Goal: Task Accomplishment & Management: Complete application form

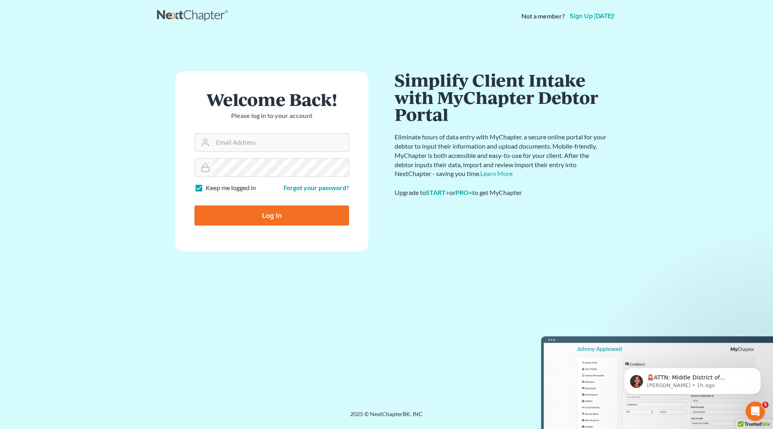
type input "[PERSON_NAME][EMAIL_ADDRESS][DOMAIN_NAME]"
click at [264, 218] on input "Log In" at bounding box center [271, 215] width 155 height 20
type input "Thinking..."
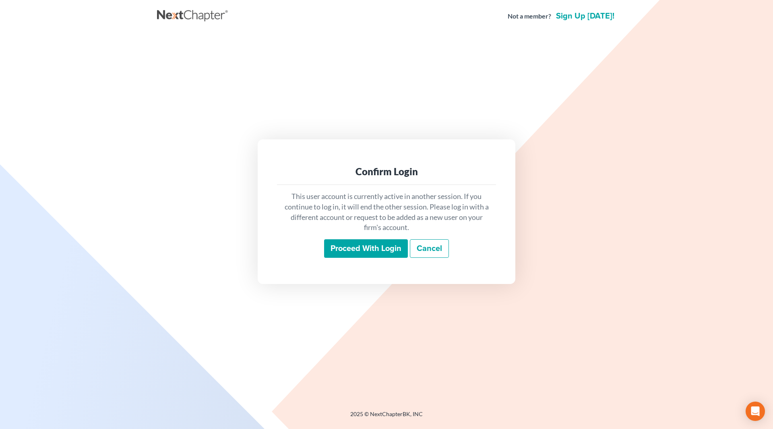
click at [359, 239] on div "This user account is currently active in another session. If you continue to lo…" at bounding box center [386, 224] width 219 height 79
click at [359, 249] on input "Proceed with login" at bounding box center [366, 248] width 84 height 19
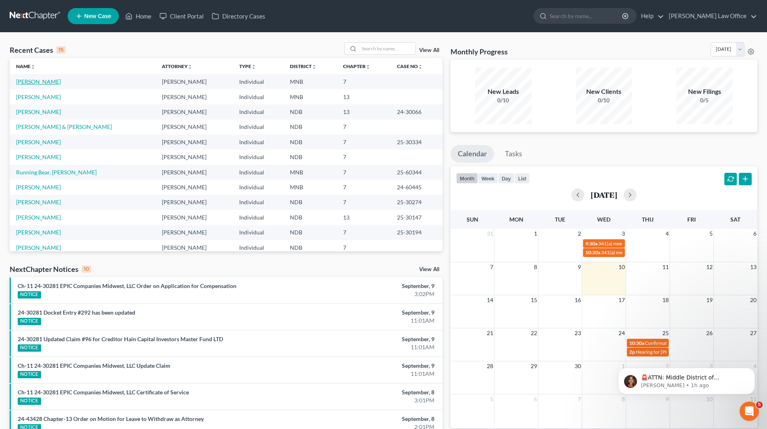
click at [56, 82] on link "[PERSON_NAME]" at bounding box center [38, 81] width 45 height 7
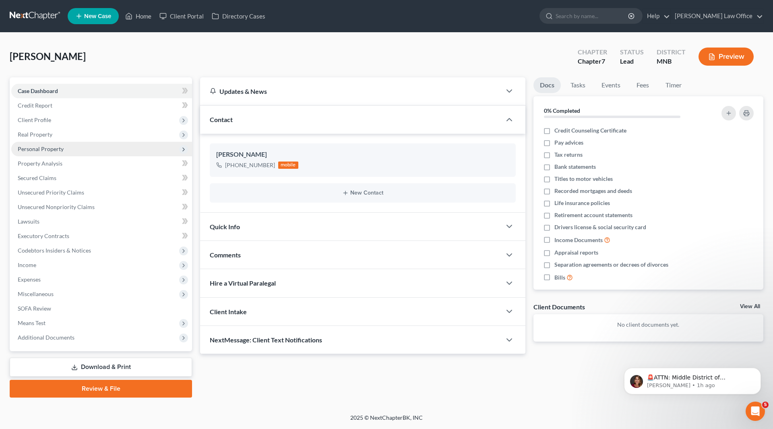
click at [44, 149] on span "Personal Property" at bounding box center [41, 148] width 46 height 7
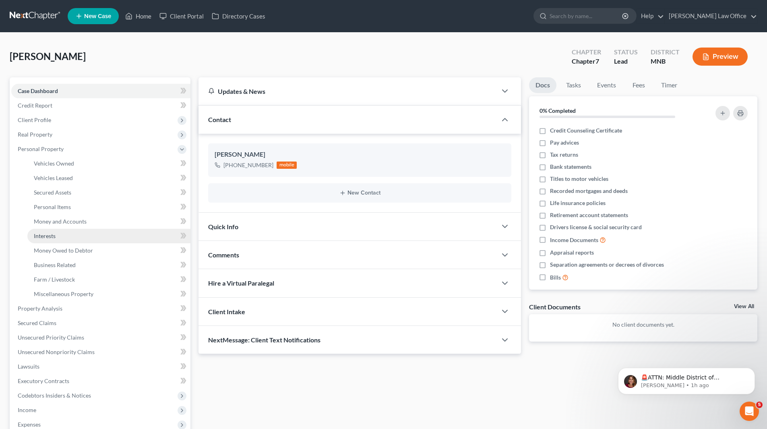
click at [51, 235] on span "Interests" at bounding box center [45, 235] width 22 height 7
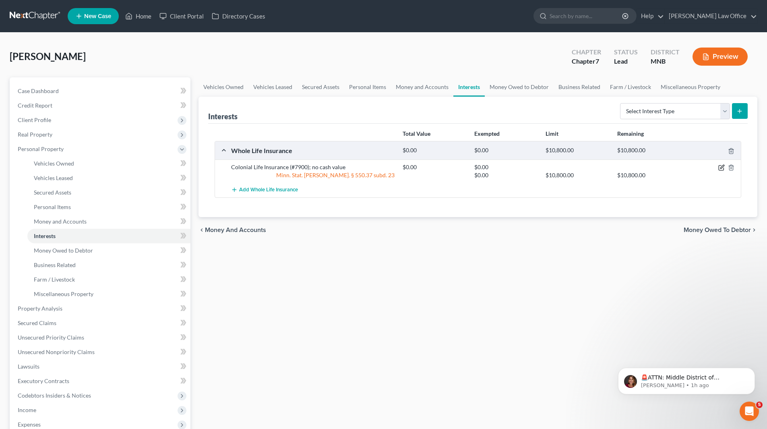
click at [720, 167] on icon "button" at bounding box center [721, 167] width 6 height 6
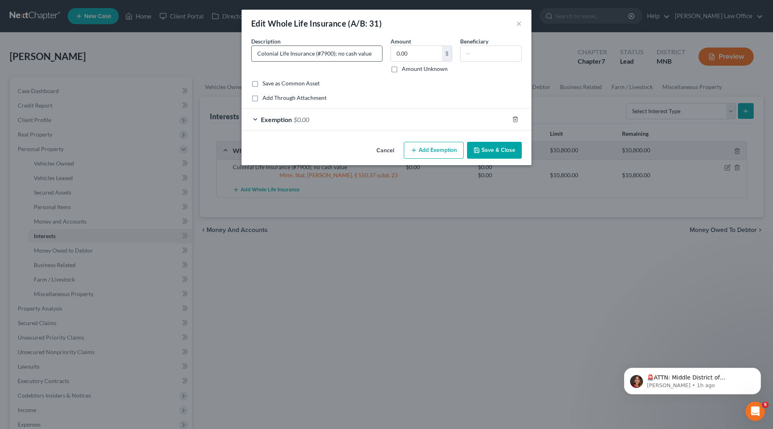
drag, startPoint x: 336, startPoint y: 52, endPoint x: 344, endPoint y: 54, distance: 8.4
click at [344, 54] on input "Colonial Life Insurance (#7900); no cash value" at bounding box center [316, 53] width 130 height 15
type input "Colonial Life Insurance (#7900); cash value - $330"
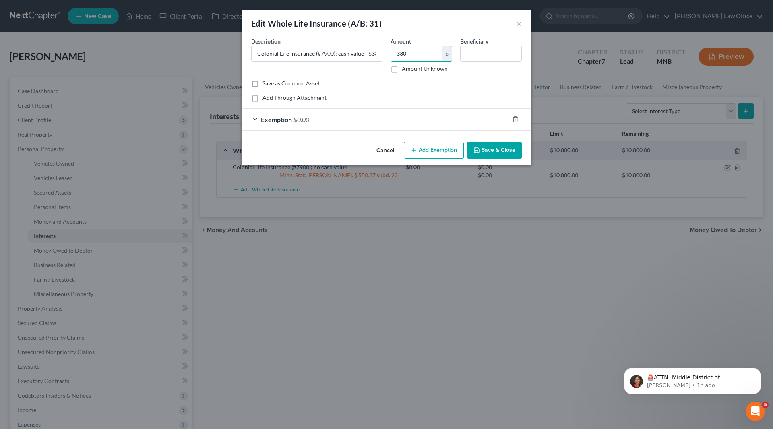
type input "330"
click at [285, 118] on span "Exemption" at bounding box center [276, 119] width 31 height 8
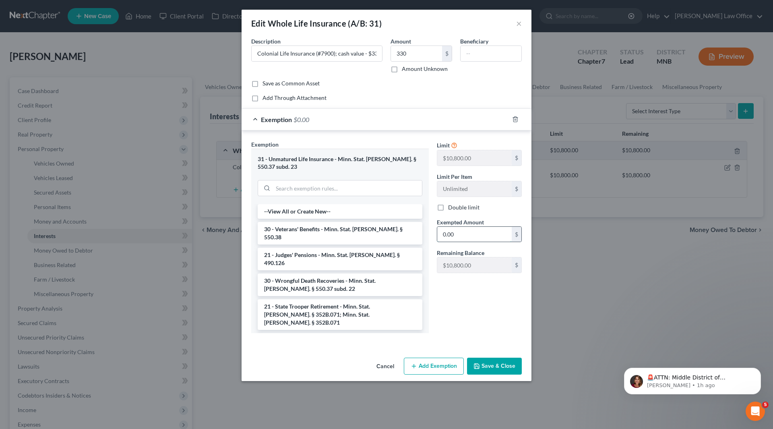
click at [478, 234] on input "0.00" at bounding box center [474, 234] width 74 height 15
type input "330"
click at [512, 357] on button "Save & Close" at bounding box center [494, 365] width 55 height 17
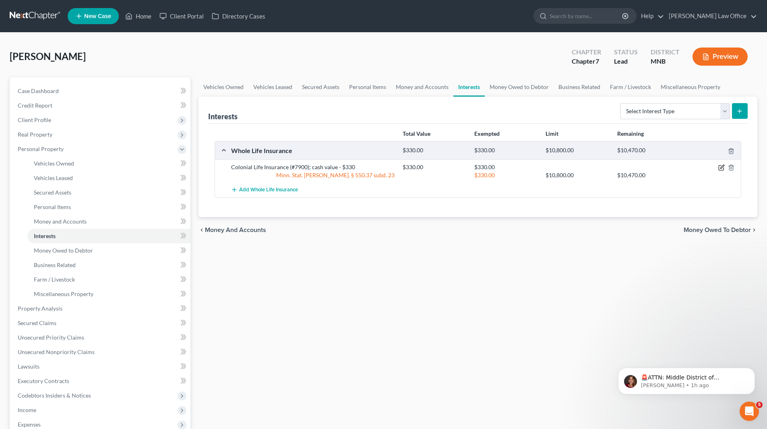
click at [722, 169] on icon "button" at bounding box center [721, 167] width 6 height 6
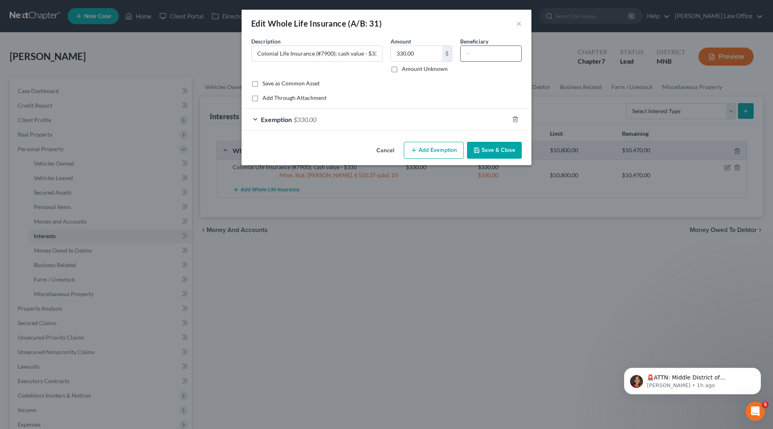
click at [474, 56] on input "text" at bounding box center [490, 53] width 61 height 15
type input "Griselt Andrade and Armando Rodriguez, Jr."
click at [499, 156] on button "Save & Close" at bounding box center [494, 150] width 55 height 17
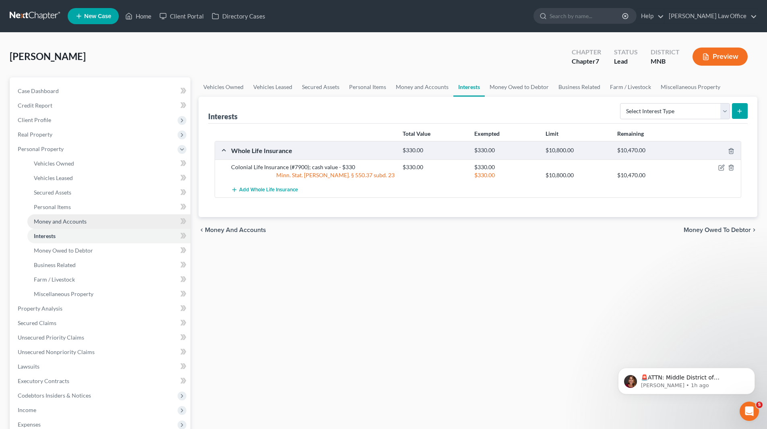
click at [65, 221] on span "Money and Accounts" at bounding box center [60, 221] width 53 height 7
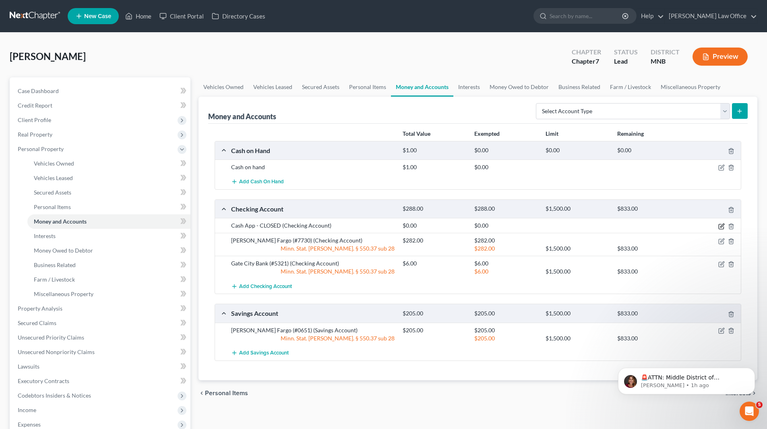
click at [721, 226] on icon "button" at bounding box center [721, 226] width 6 height 6
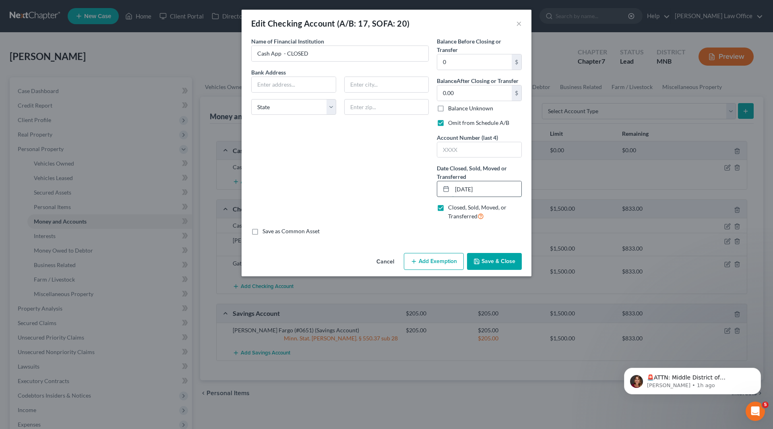
click at [458, 188] on input "05/01/2025" at bounding box center [486, 188] width 69 height 15
type input "04/06/2025"
click at [485, 261] on button "Save & Close" at bounding box center [494, 261] width 55 height 17
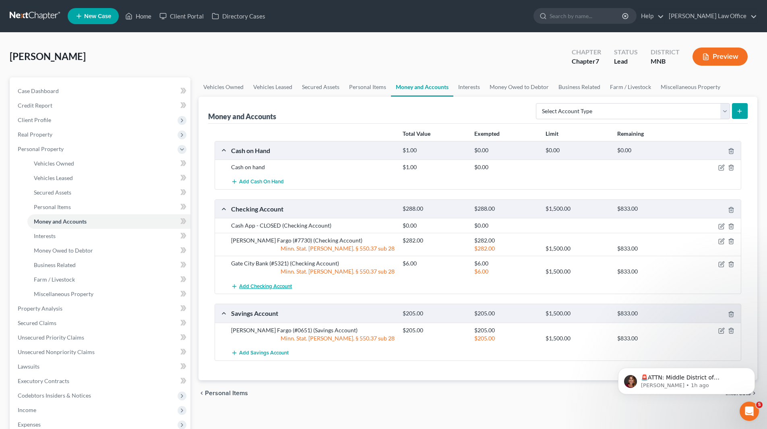
click at [270, 284] on span "Add Checking Account" at bounding box center [265, 286] width 53 height 6
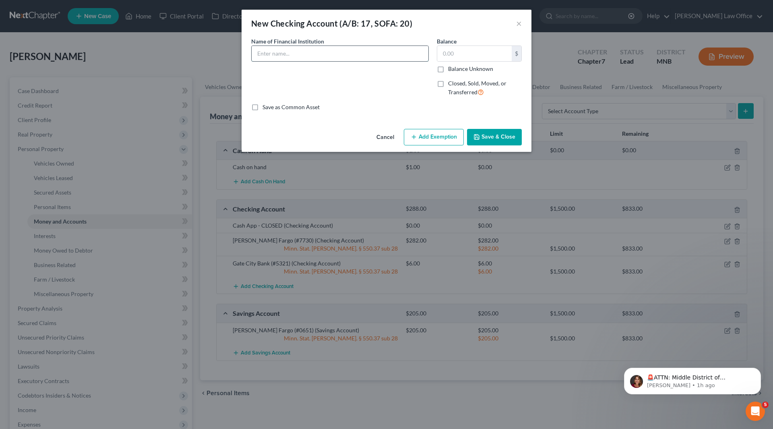
click at [296, 50] on input "text" at bounding box center [339, 53] width 177 height 15
type input "Venmo"
click at [469, 55] on input "text" at bounding box center [474, 53] width 74 height 15
type input "0.00"
click at [432, 140] on button "Add Exemption" at bounding box center [434, 137] width 60 height 17
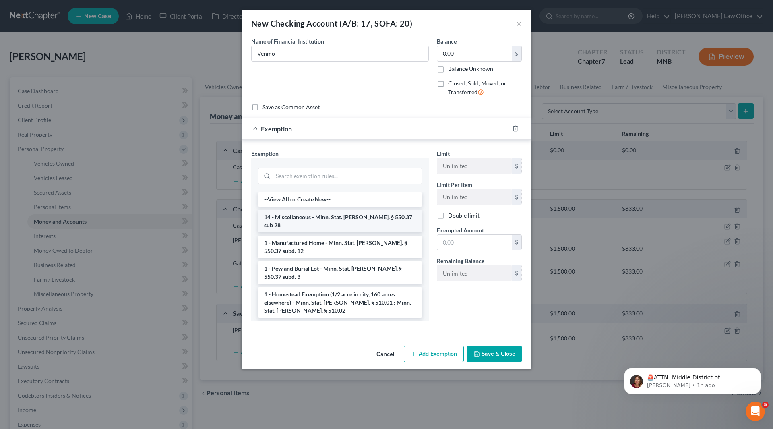
click at [321, 215] on li "14 - Miscellaneous - Minn. Stat. Ann. § 550.37 sub 28" at bounding box center [340, 221] width 165 height 23
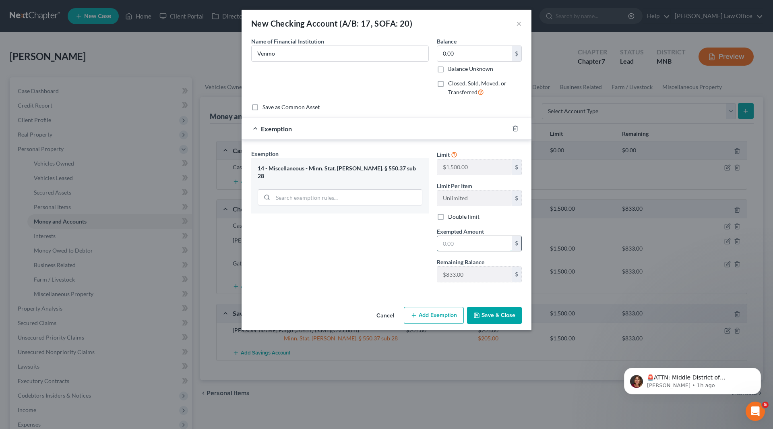
click at [469, 249] on input "text" at bounding box center [474, 243] width 74 height 15
type input "0.00"
click at [485, 319] on button "Save & Close" at bounding box center [494, 315] width 55 height 17
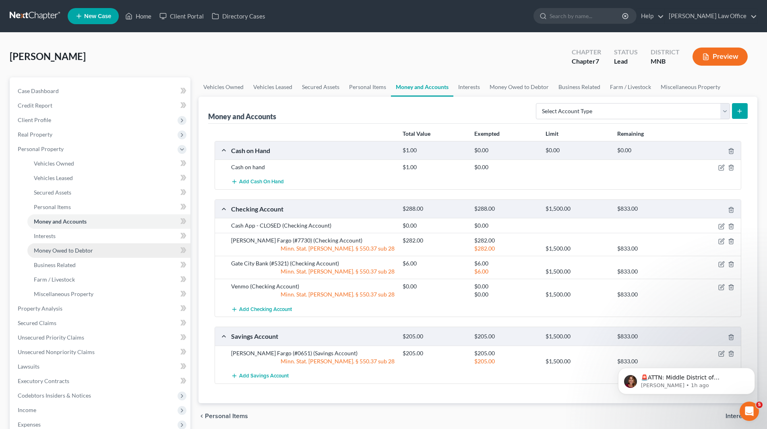
click at [52, 248] on span "Money Owed to Debtor" at bounding box center [63, 250] width 59 height 7
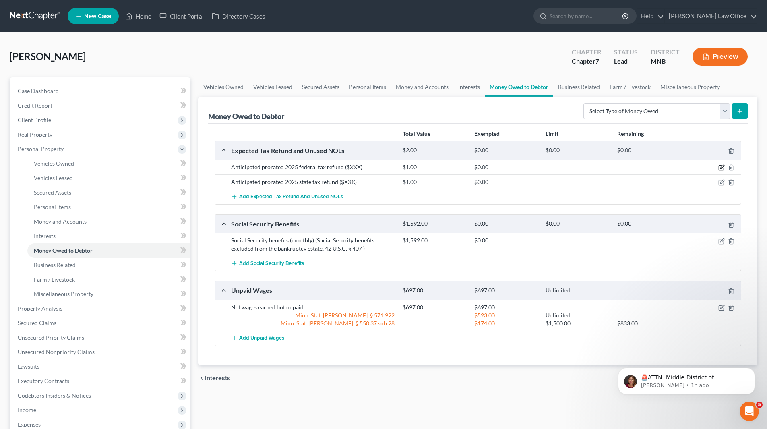
click at [722, 166] on icon "button" at bounding box center [722, 167] width 4 height 4
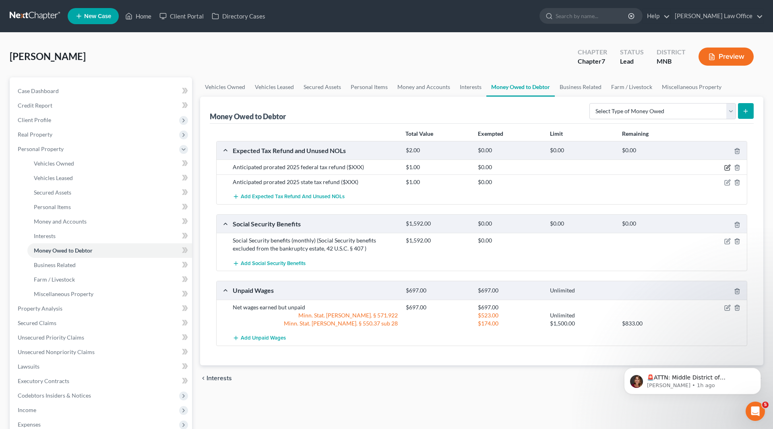
select select "0"
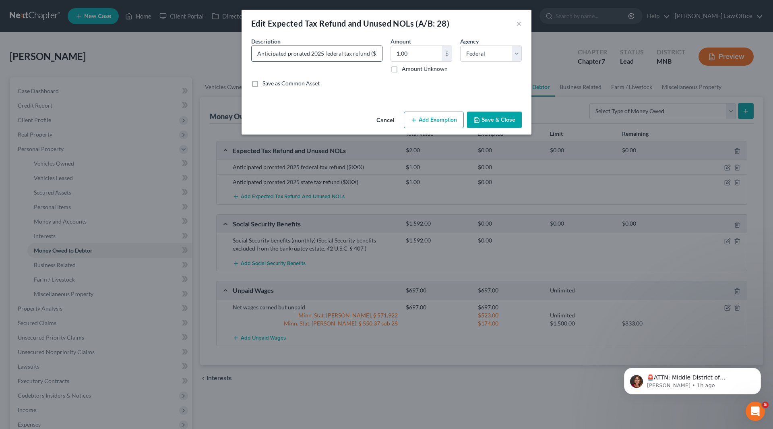
click at [374, 53] on input "Anticipated prorated 2025 federal tax refund ($XXX)" at bounding box center [316, 53] width 130 height 15
type input "Anticipated prorated 2025 federal tax refund (none)"
type input "0.00"
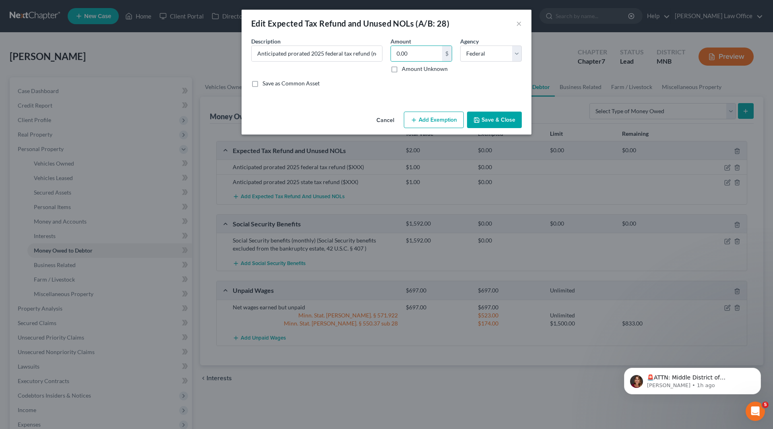
click at [437, 120] on button "Add Exemption" at bounding box center [434, 119] width 60 height 17
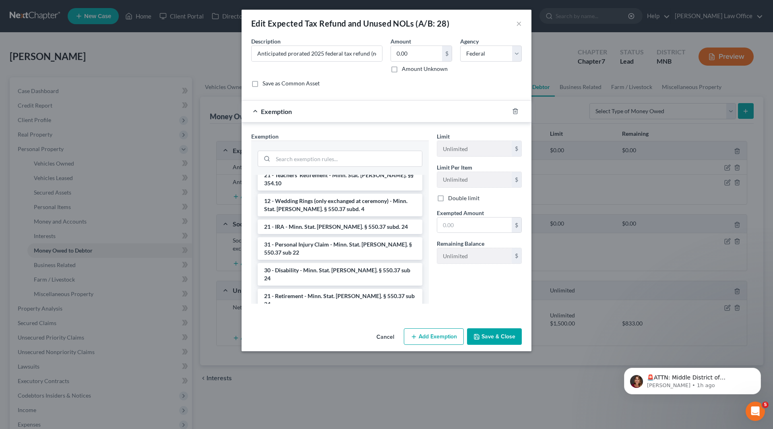
scroll to position [863, 0]
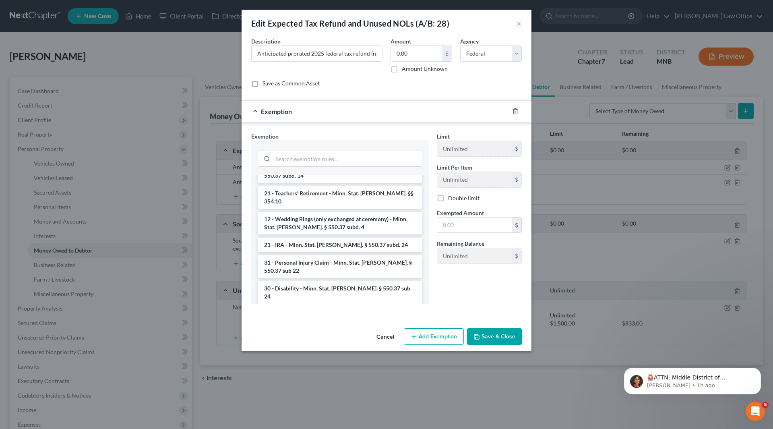
click at [336, 332] on li "14 - Miscellaneous - Minn. Stat. Ann. § 550.37 sub 28" at bounding box center [340, 343] width 165 height 23
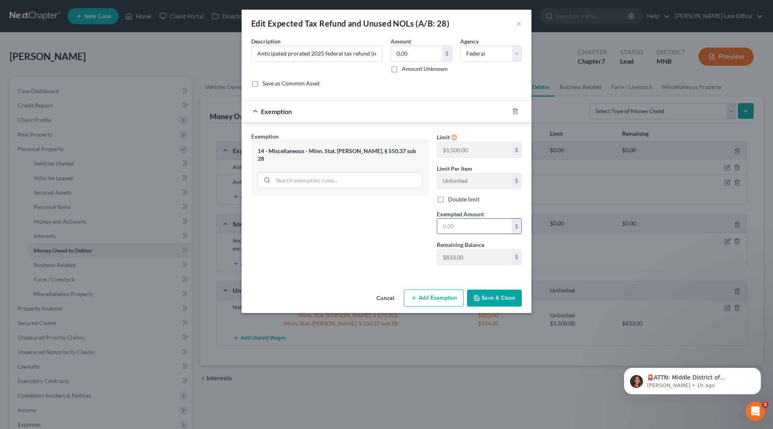
click at [453, 223] on input "text" at bounding box center [474, 225] width 74 height 15
type input "0.00"
click at [488, 301] on button "Save & Close" at bounding box center [494, 297] width 55 height 17
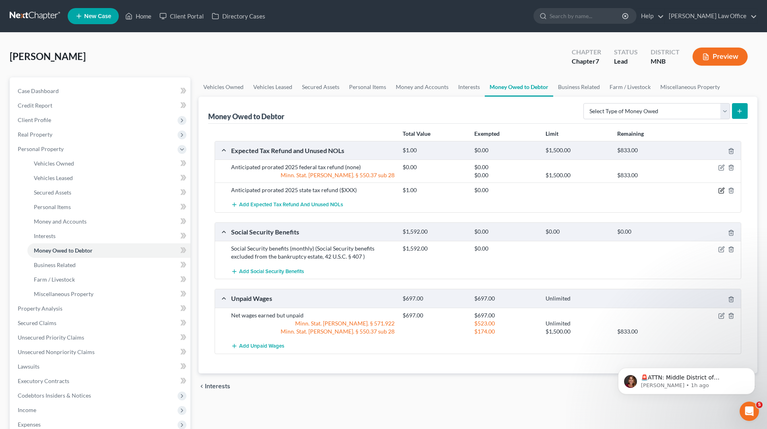
click at [720, 190] on icon "button" at bounding box center [721, 190] width 6 height 6
select select "1"
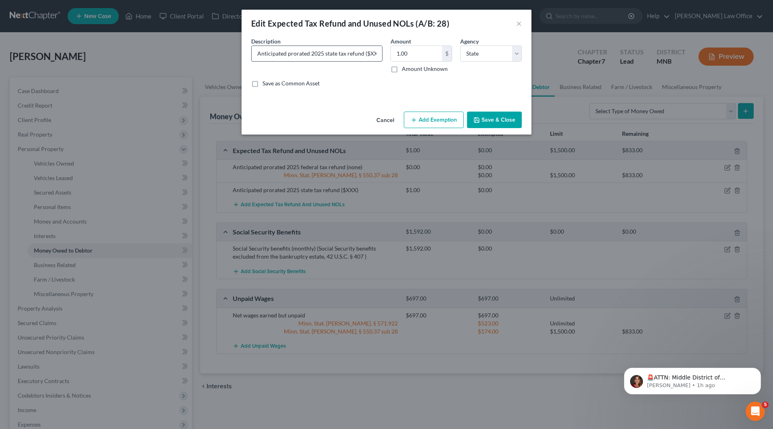
click at [370, 56] on input "Anticipated prorated 2025 state tax refund ($XXX)" at bounding box center [316, 53] width 130 height 15
type input "Anticipated prorated 2025 state tax refund ($81)"
type input "81"
click at [448, 120] on button "Add Exemption" at bounding box center [434, 119] width 60 height 17
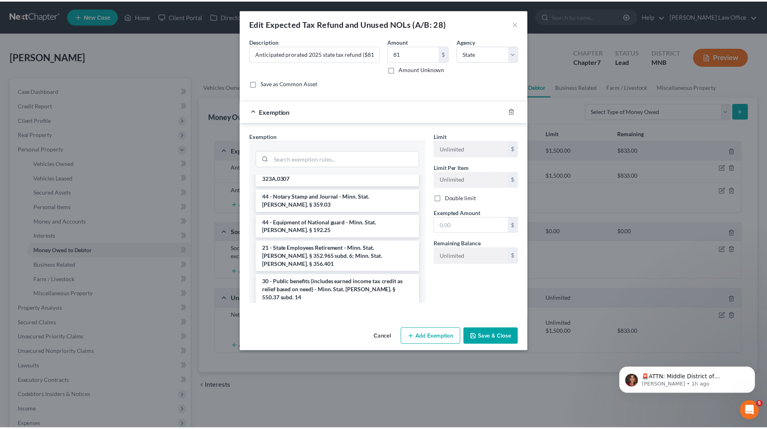
scroll to position [765, 0]
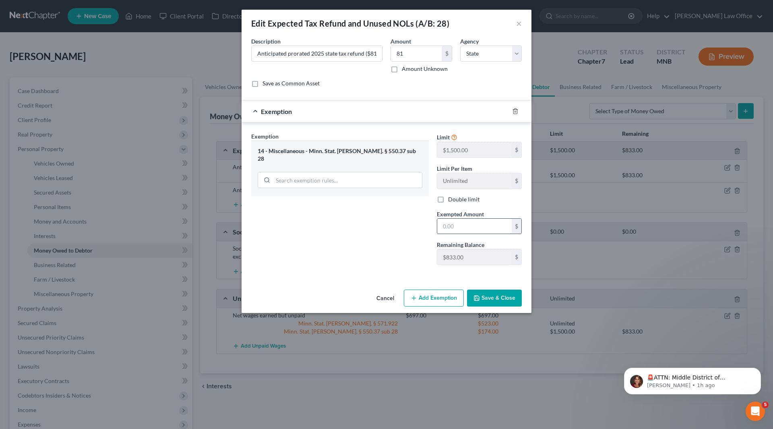
click at [473, 228] on input "text" at bounding box center [474, 225] width 74 height 15
type input "81.00"
click at [493, 297] on button "Save & Close" at bounding box center [494, 297] width 55 height 17
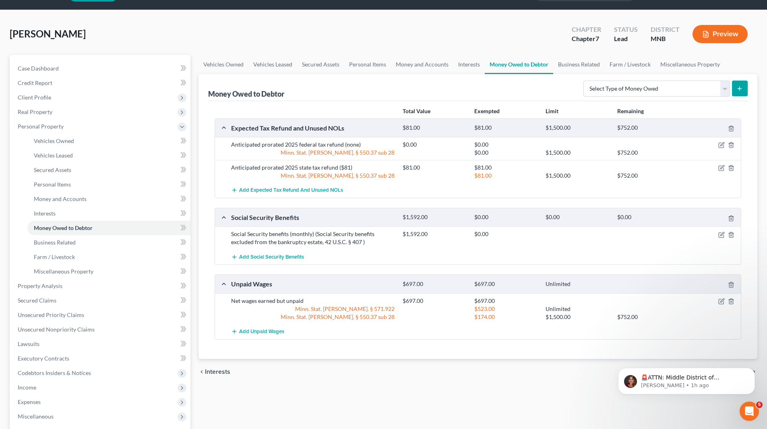
scroll to position [40, 0]
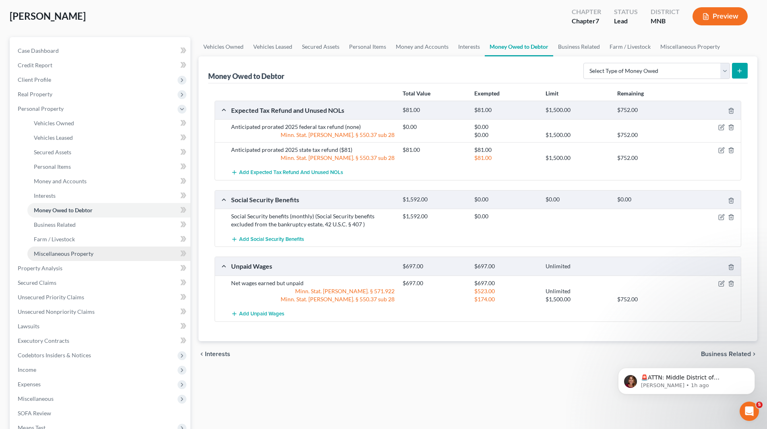
click at [64, 254] on span "Miscellaneous Property" at bounding box center [64, 253] width 60 height 7
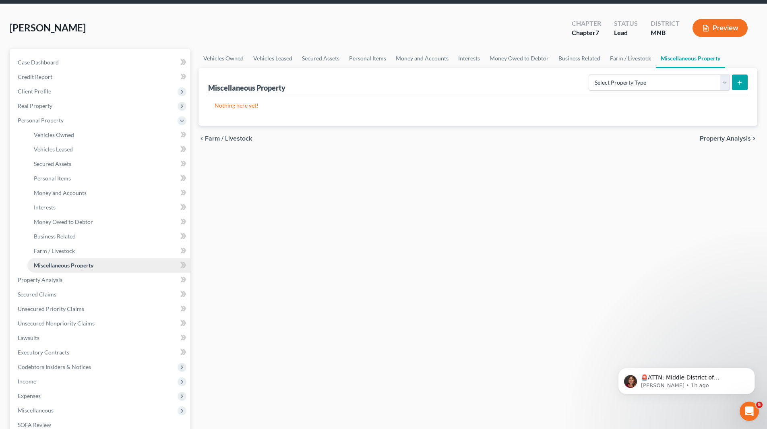
scroll to position [40, 0]
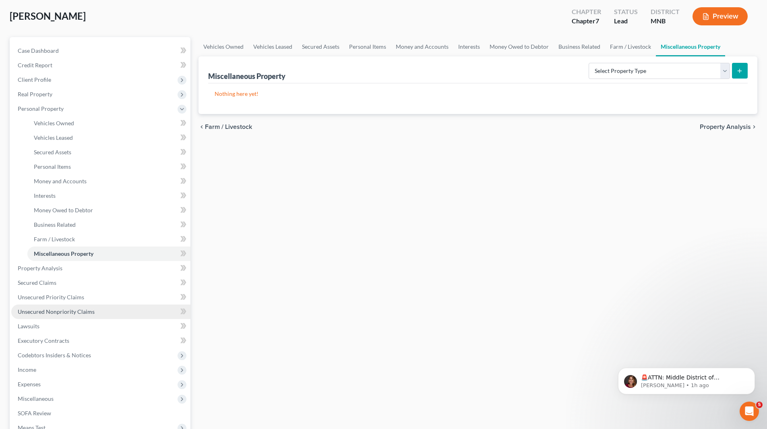
click at [58, 310] on span "Unsecured Nonpriority Claims" at bounding box center [56, 311] width 77 height 7
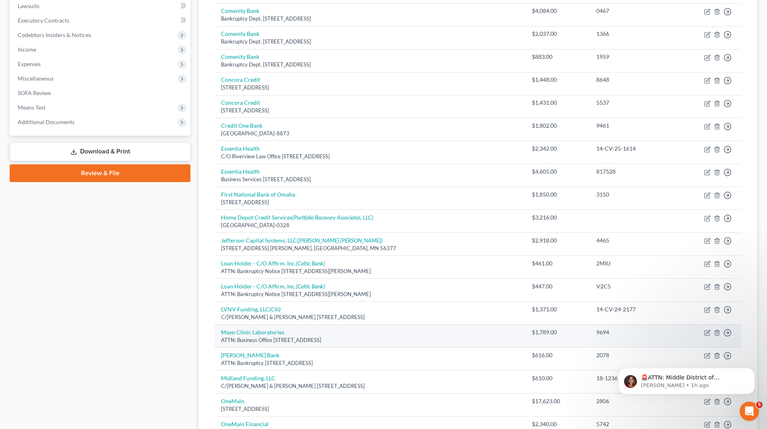
scroll to position [201, 0]
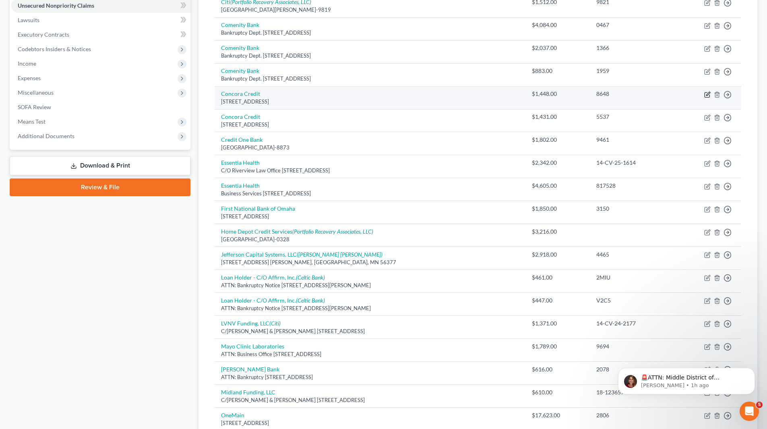
click at [708, 95] on icon "button" at bounding box center [707, 94] width 6 height 6
select select "38"
select select "14"
select select "0"
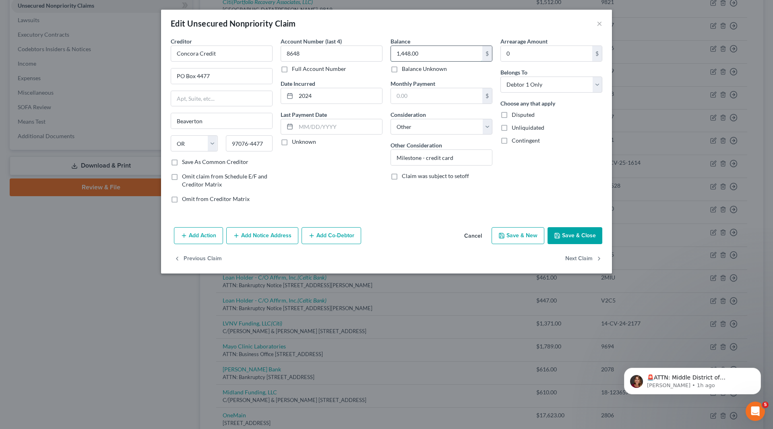
click at [419, 55] on input "1,448.00" at bounding box center [436, 53] width 91 height 15
type input "1,632"
click at [573, 235] on button "Save & Close" at bounding box center [574, 235] width 55 height 17
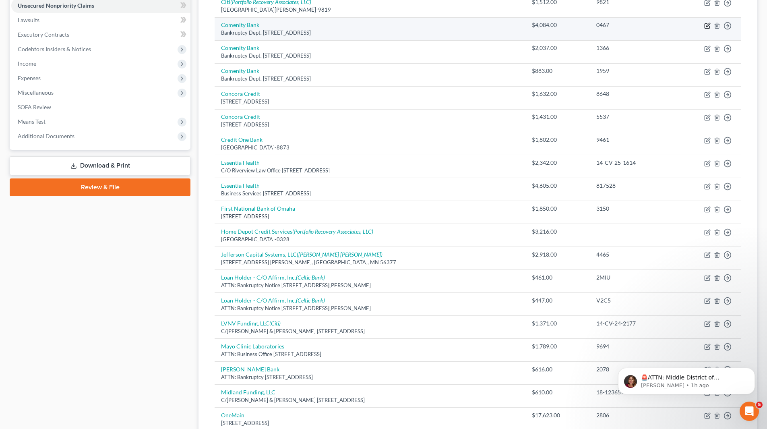
click at [706, 23] on icon "button" at bounding box center [707, 26] width 6 height 6
select select "36"
select select "14"
select select "0"
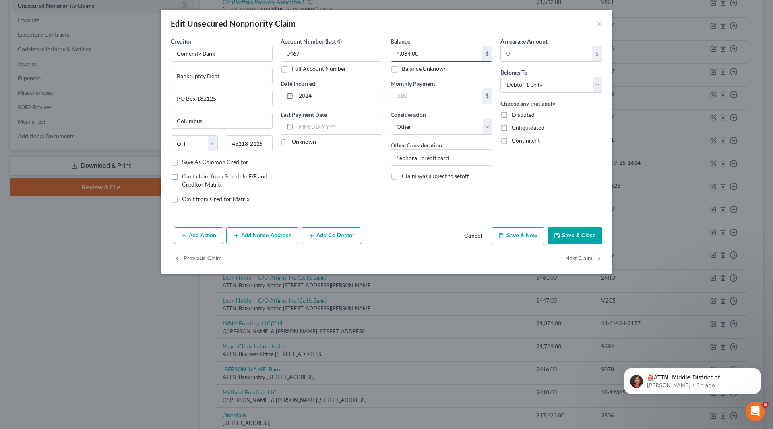
click at [464, 49] on input "4,084.00" at bounding box center [436, 53] width 91 height 15
click at [558, 237] on icon "button" at bounding box center [557, 235] width 6 height 6
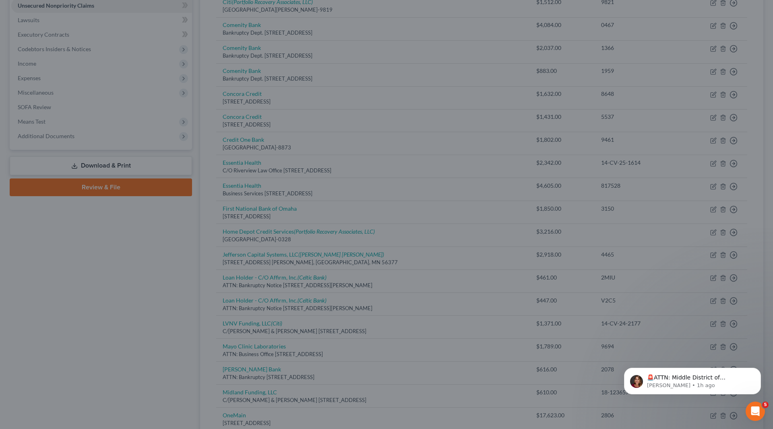
type input "4,235.00"
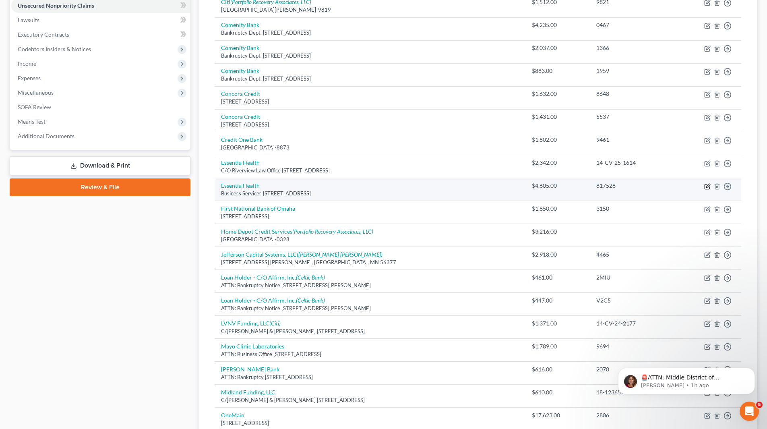
click at [707, 186] on icon "button" at bounding box center [707, 186] width 6 height 6
select select "24"
select select "9"
select select "0"
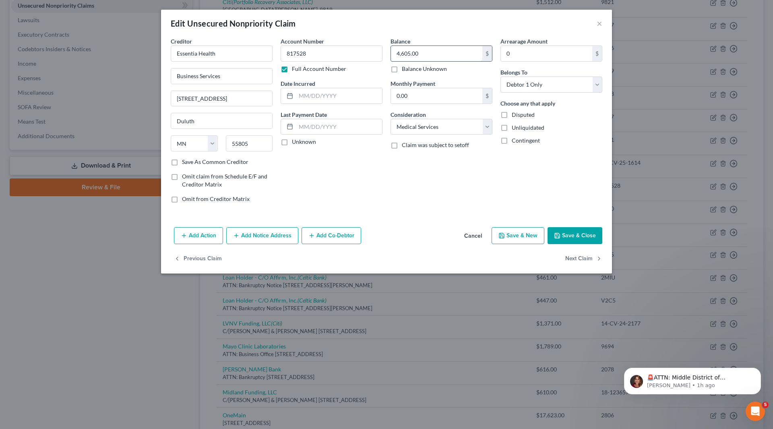
click at [424, 58] on input "4,605.00" at bounding box center [436, 53] width 91 height 15
click at [577, 233] on button "Save & Close" at bounding box center [574, 235] width 55 height 17
type input "4,349.00"
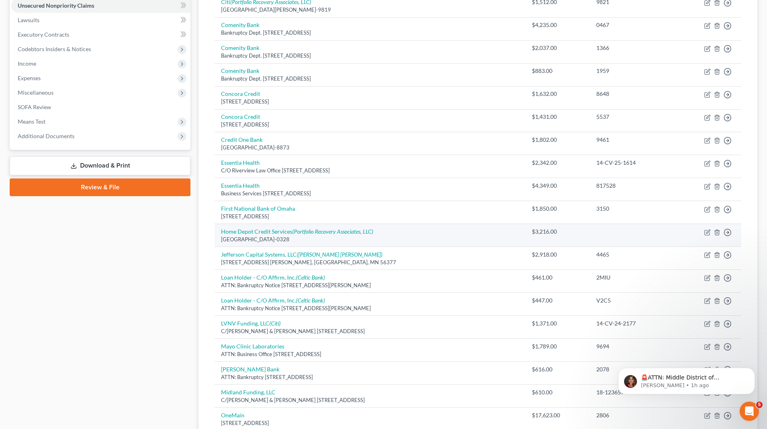
scroll to position [161, 0]
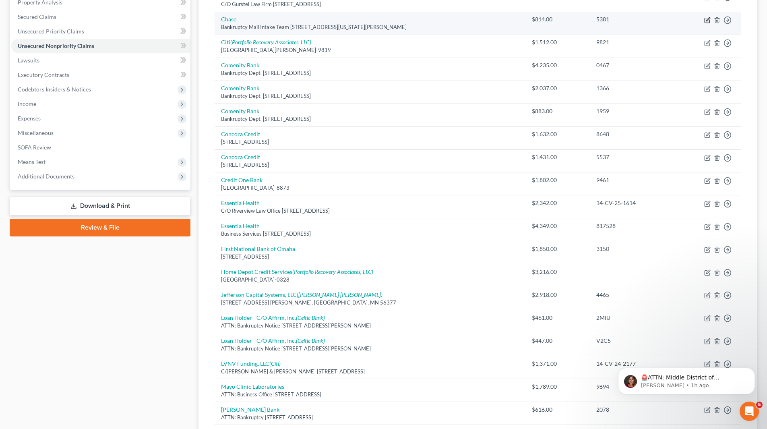
click at [707, 18] on icon "button" at bounding box center [707, 20] width 6 height 6
select select "19"
select select "2"
select select "0"
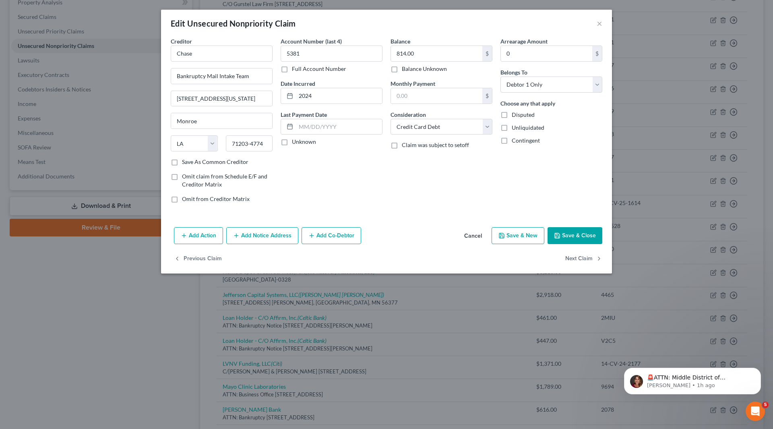
click at [282, 229] on button "Add Notice Address" at bounding box center [262, 235] width 72 height 17
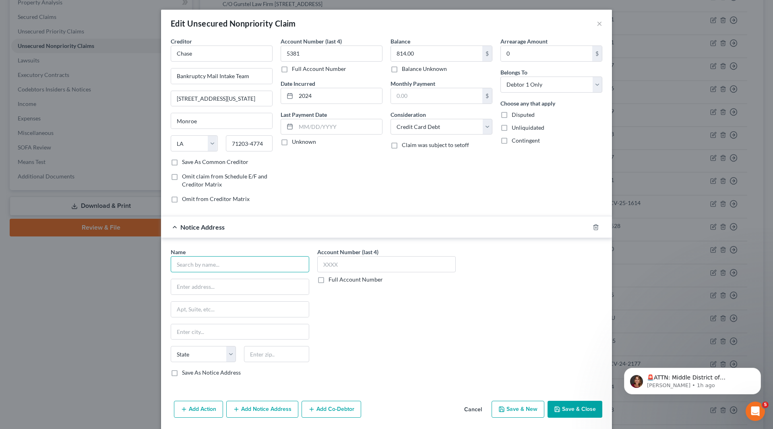
click at [270, 271] on input "text" at bounding box center [240, 264] width 138 height 16
click at [230, 280] on div "MRS Associates" at bounding box center [219, 278] width 84 height 8
type input "MRS Associates"
type input "1930 Olney Ave."
type input "Cherry Hill"
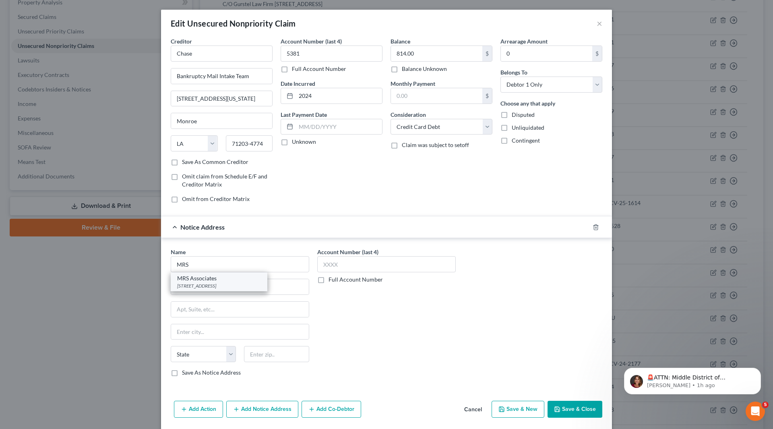
select select "33"
type input "8003"
click at [572, 411] on button "Save & Close" at bounding box center [574, 408] width 55 height 17
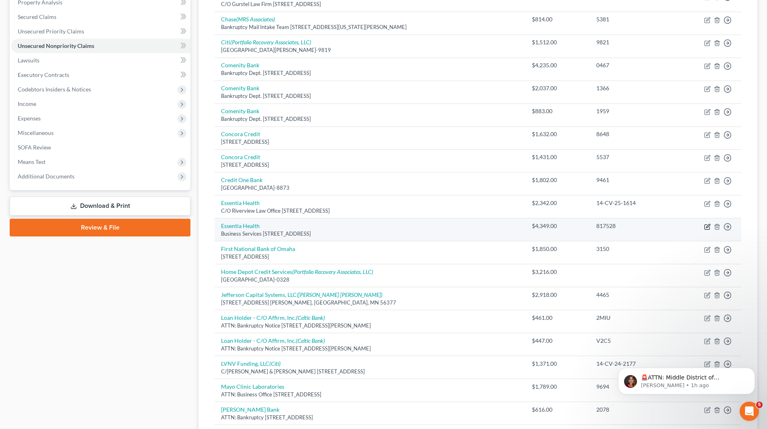
click at [707, 227] on icon "button" at bounding box center [707, 226] width 6 height 6
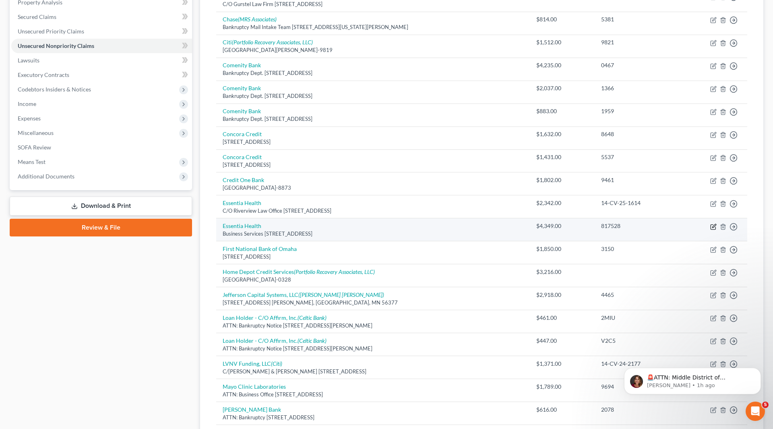
select select "24"
select select "9"
select select "0"
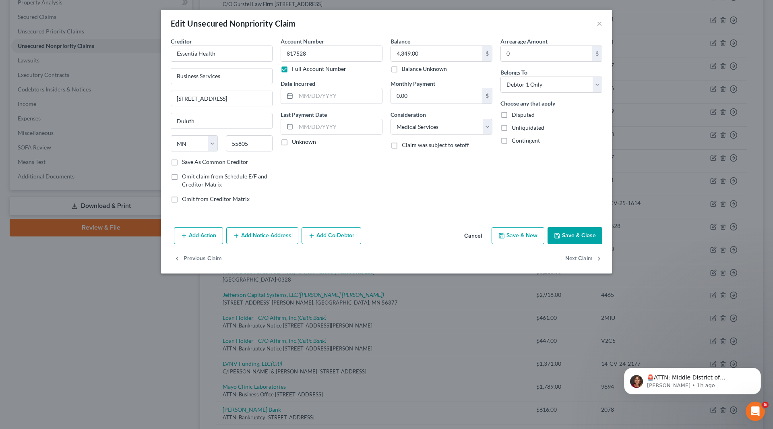
click at [254, 233] on button "Add Notice Address" at bounding box center [262, 235] width 72 height 17
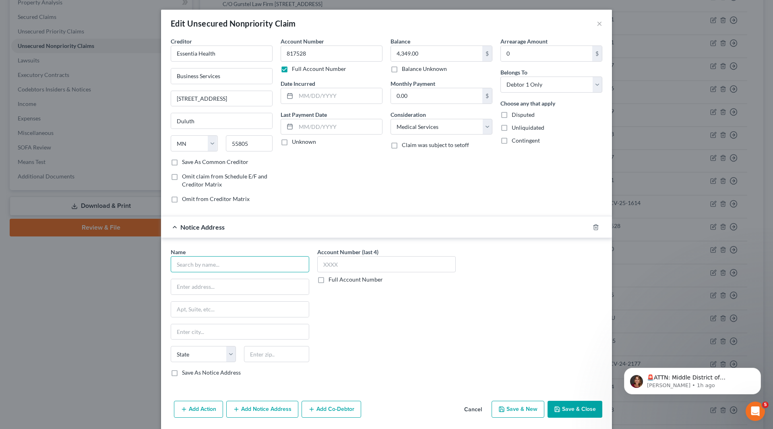
click at [251, 261] on input "text" at bounding box center [240, 264] width 138 height 16
click at [236, 284] on div "2509 S. Stoughton Rd., Madison, WI 53716" at bounding box center [219, 285] width 84 height 7
type input "State Collection Services, Inc."
type input "2509 S. Stoughton Rd."
type input "Madison"
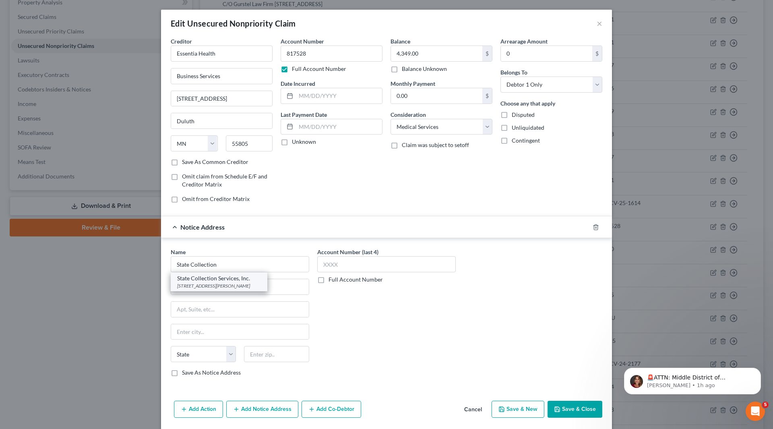
select select "52"
type input "53716"
click at [573, 408] on button "Save & Close" at bounding box center [574, 408] width 55 height 17
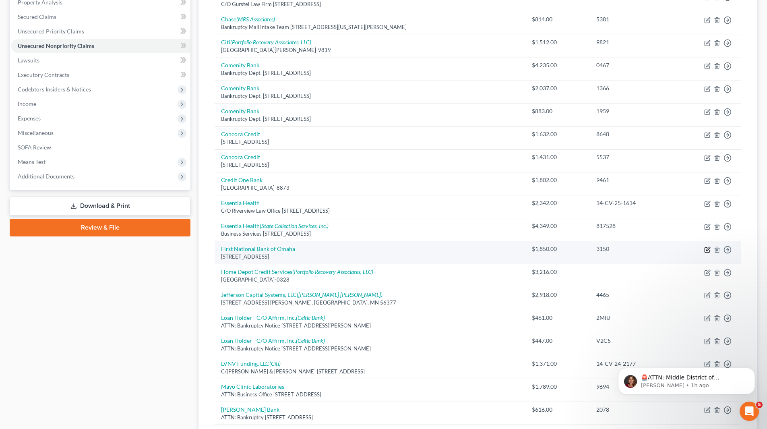
click at [704, 250] on icon "button" at bounding box center [706, 249] width 5 height 5
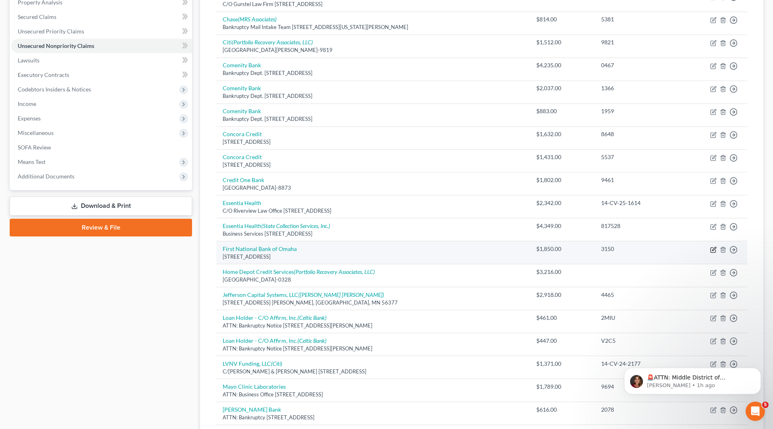
select select "30"
select select "14"
select select "0"
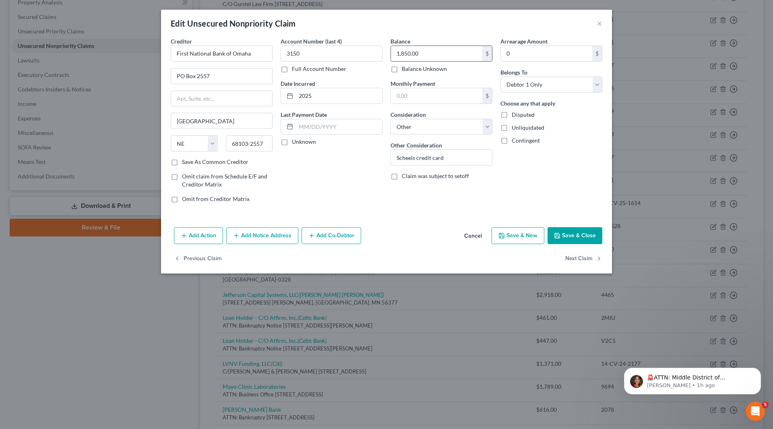
click at [459, 54] on input "1,850.00" at bounding box center [436, 53] width 91 height 15
click at [569, 240] on button "Save & Close" at bounding box center [574, 235] width 55 height 17
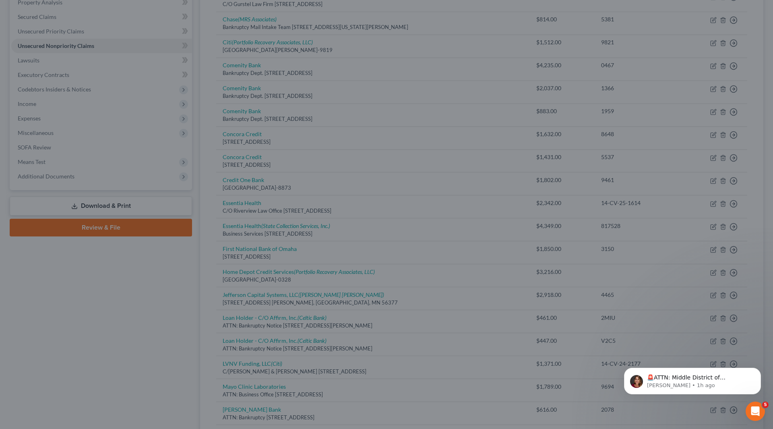
type input "1,918.00"
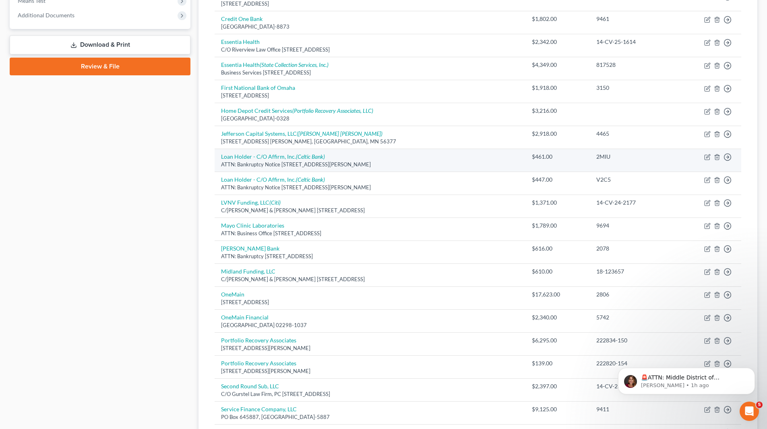
scroll to position [443, 0]
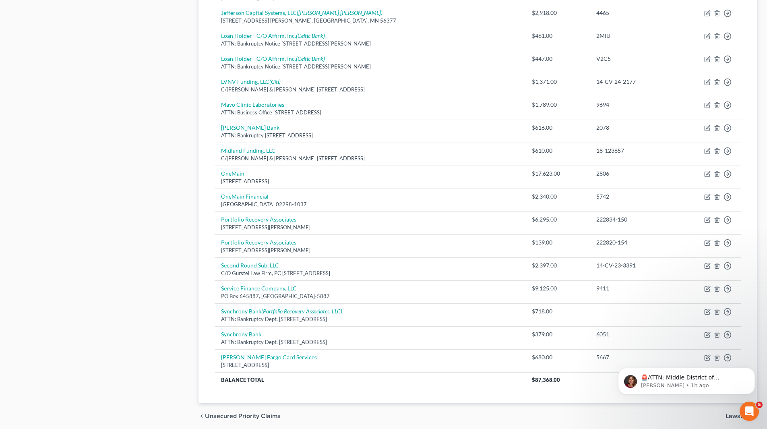
click at [701, 358] on body "🚨ATTN: Middle District of Florida The court has added a new Credit Counseling F…" at bounding box center [686, 379] width 155 height 50
click at [703, 358] on body "🚨ATTN: Middle District of Florida The court has added a new Credit Counseling F…" at bounding box center [686, 379] width 155 height 50
click at [752, 369] on icon "Dismiss notification" at bounding box center [752, 369] width 4 height 4
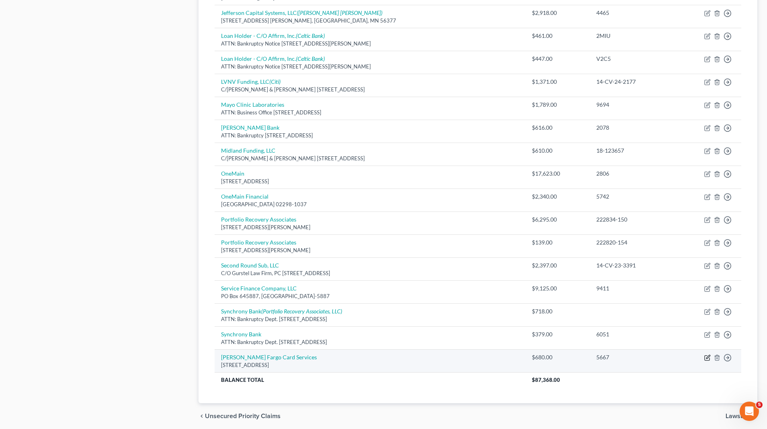
click at [705, 359] on icon "button" at bounding box center [707, 357] width 6 height 6
select select "16"
select select "2"
select select "0"
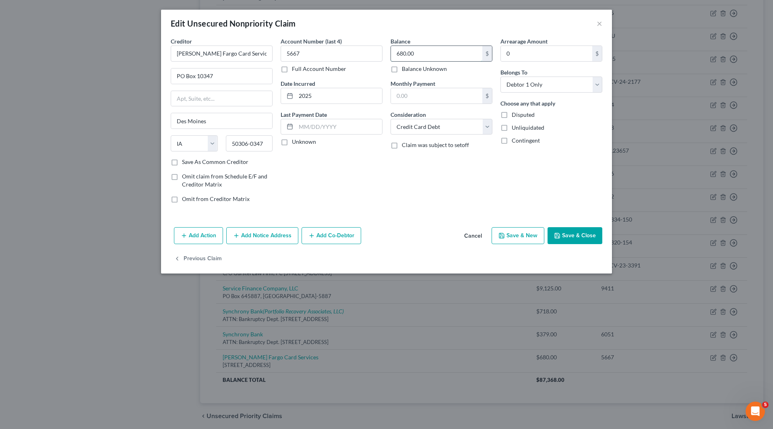
click at [438, 60] on input "680.00" at bounding box center [436, 53] width 91 height 15
click at [583, 240] on button "Save & Close" at bounding box center [574, 235] width 55 height 17
type input "732.00"
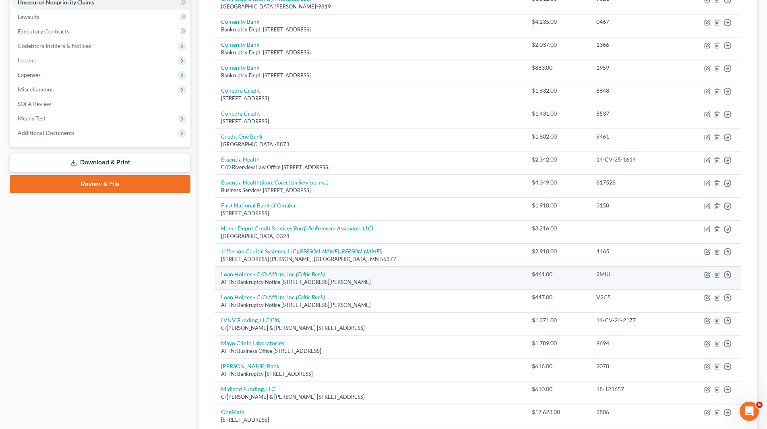
scroll to position [201, 0]
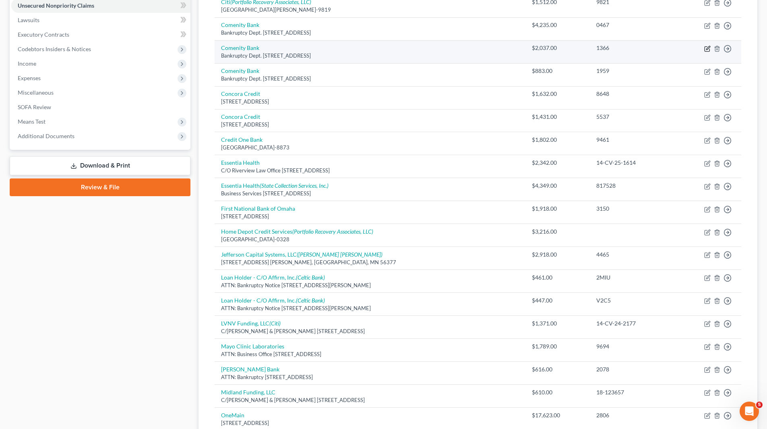
click at [708, 48] on icon "button" at bounding box center [707, 48] width 6 height 6
select select "36"
select select "14"
select select "0"
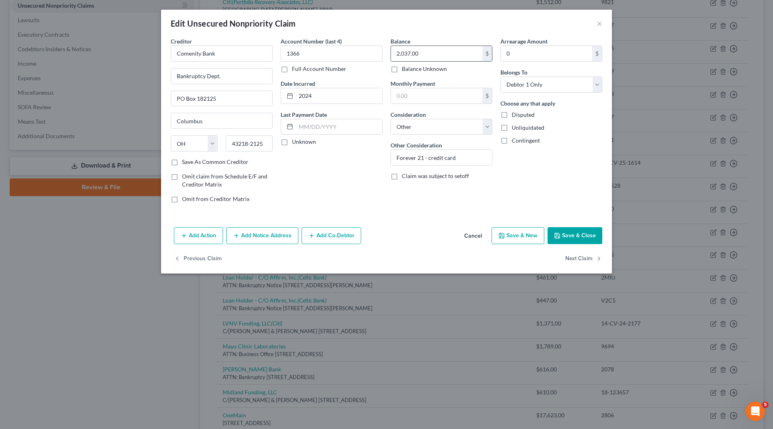
click at [450, 50] on input "2,037.00" at bounding box center [436, 53] width 91 height 15
click at [574, 237] on button "Save & Close" at bounding box center [574, 235] width 55 height 17
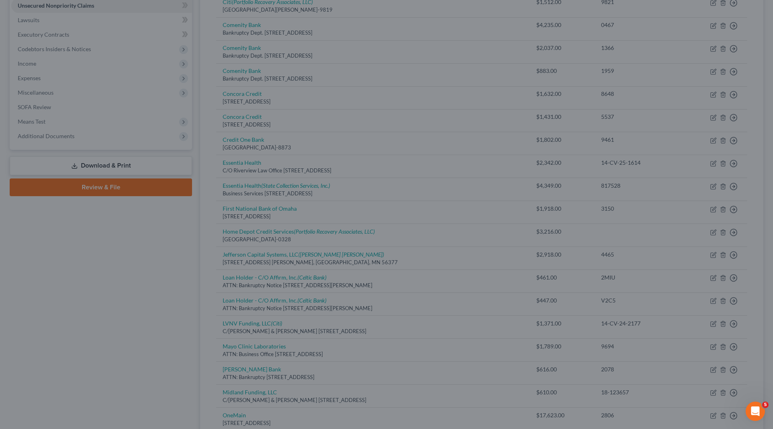
type input "2,137.00"
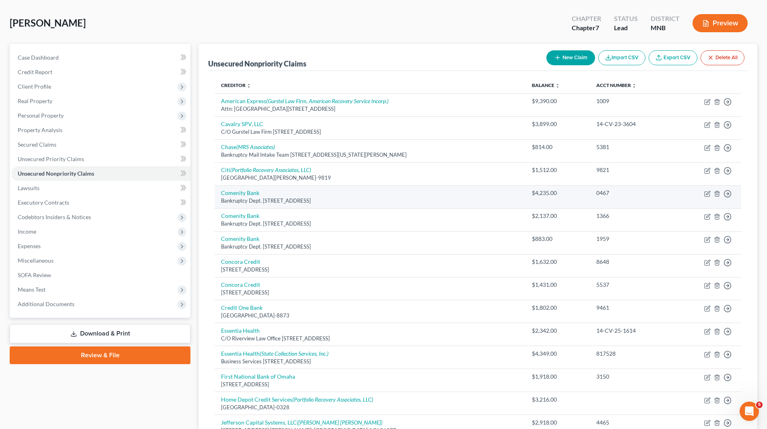
scroll to position [40, 0]
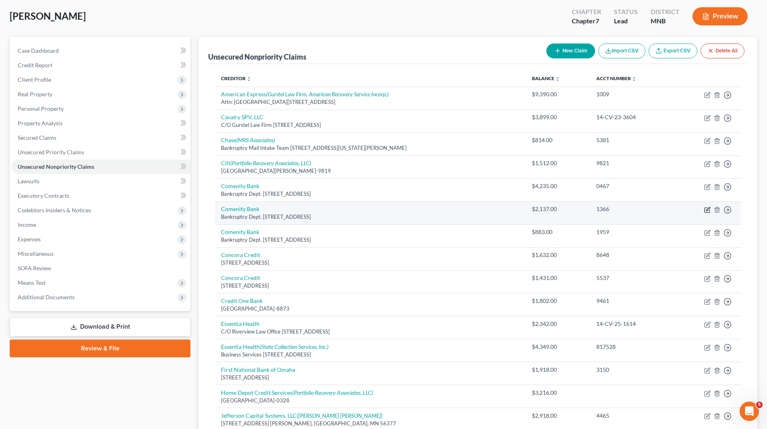
click at [707, 209] on icon "button" at bounding box center [708, 209] width 4 height 4
select select "36"
select select "14"
select select "0"
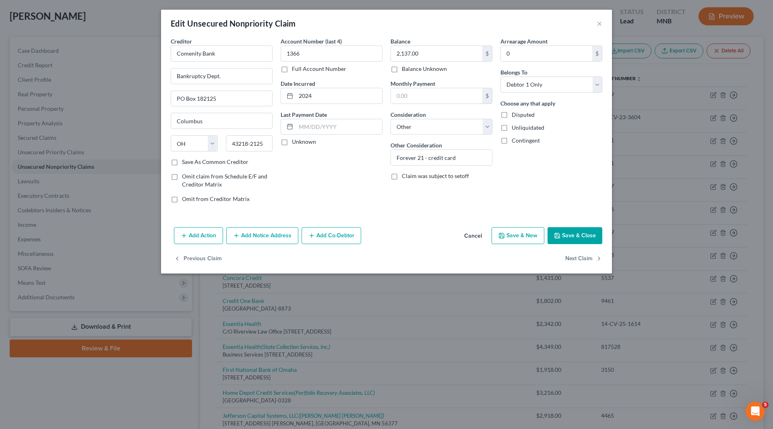
click at [588, 242] on button "Save & Close" at bounding box center [574, 235] width 55 height 17
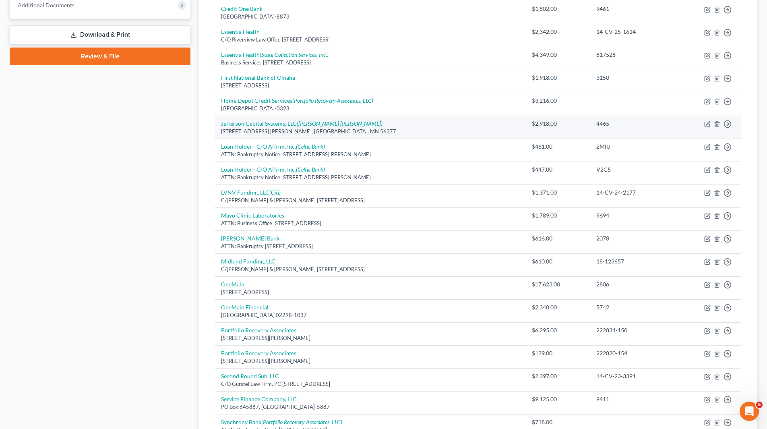
scroll to position [362, 0]
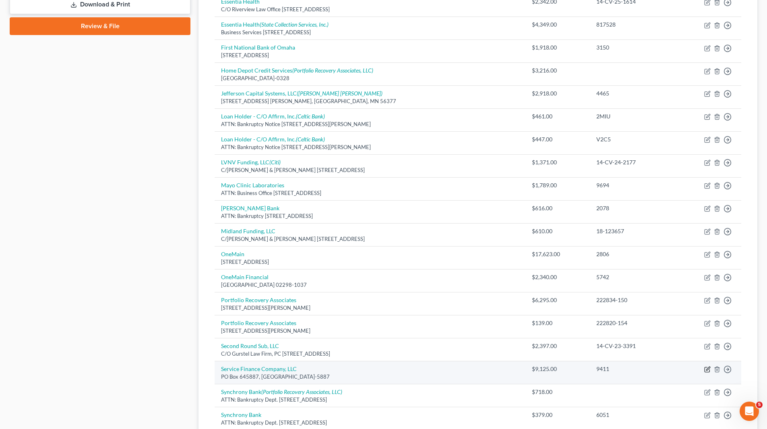
click at [708, 367] on icon "button" at bounding box center [707, 369] width 6 height 6
select select "36"
select select "14"
select select "0"
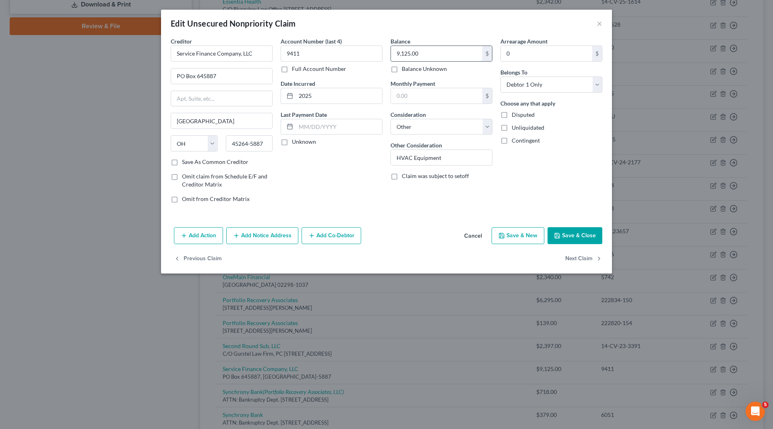
click at [420, 49] on input "9,125.00" at bounding box center [436, 53] width 91 height 15
type input "9,062"
click at [573, 233] on button "Save & Close" at bounding box center [574, 235] width 55 height 17
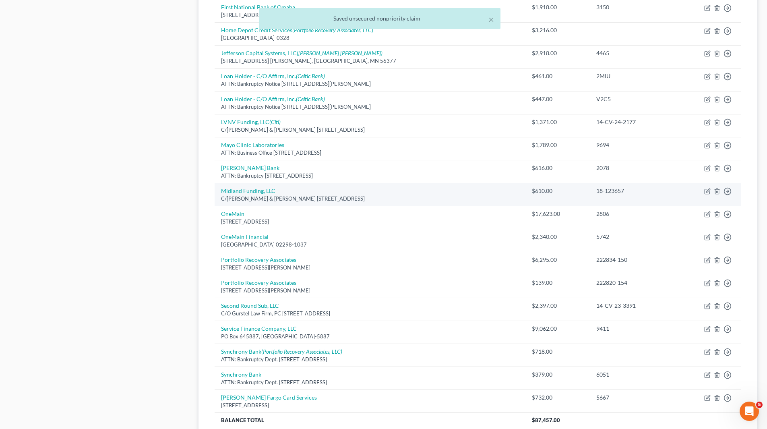
scroll to position [473, 0]
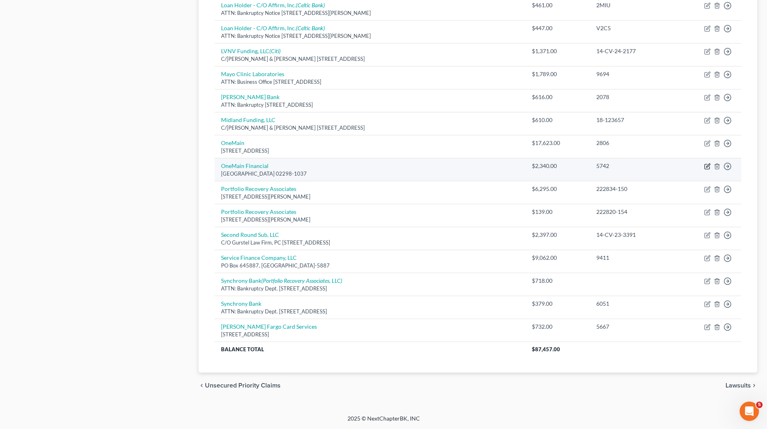
click at [706, 166] on icon "button" at bounding box center [707, 166] width 6 height 6
select select "22"
select select "14"
select select "0"
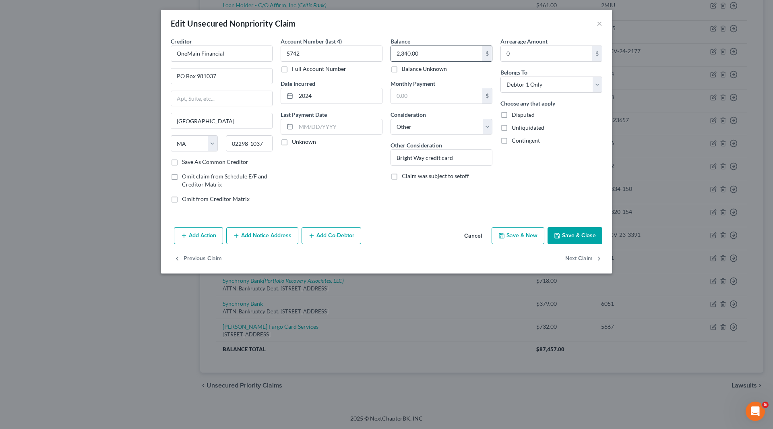
click at [437, 50] on input "2,340.00" at bounding box center [436, 53] width 91 height 15
click at [558, 230] on button "Save & Close" at bounding box center [574, 235] width 55 height 17
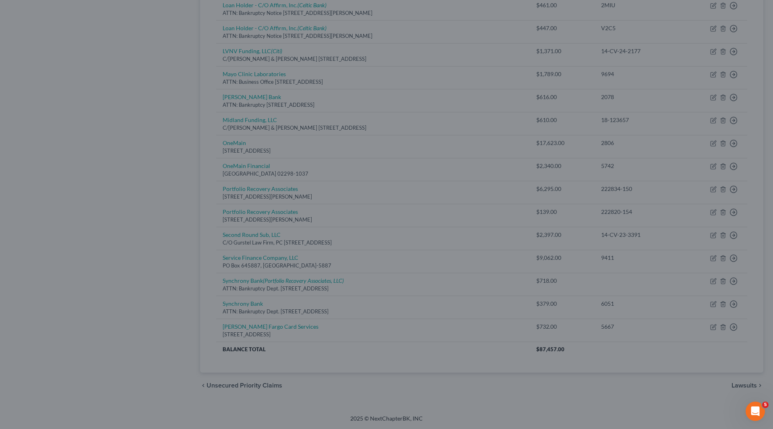
type input "2,451.00"
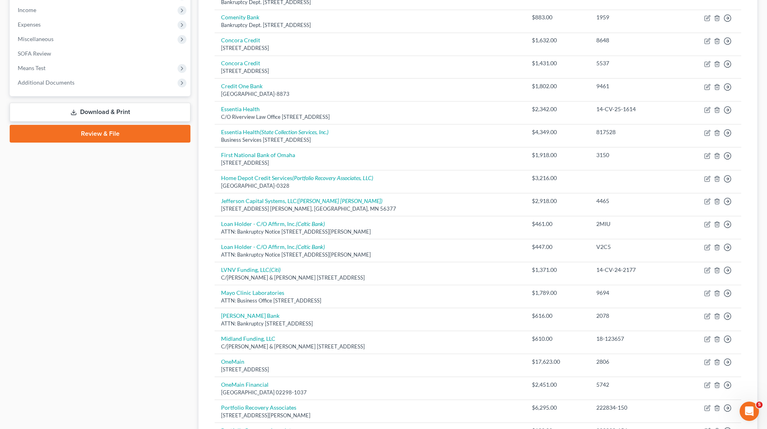
scroll to position [192, 0]
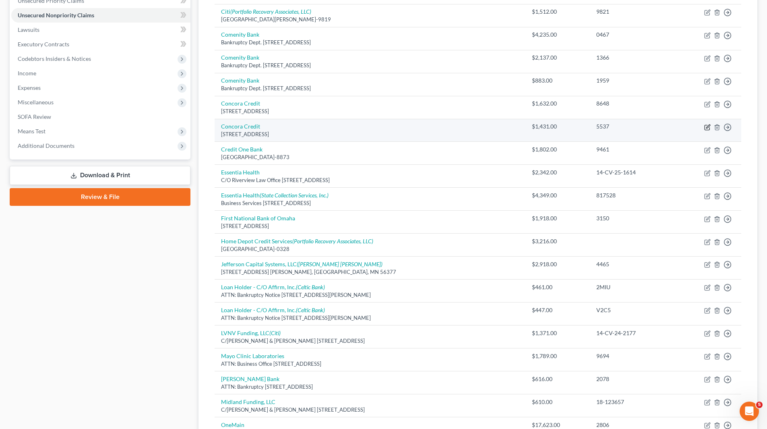
click at [704, 125] on icon "button" at bounding box center [707, 127] width 6 height 6
select select "38"
select select "14"
select select "0"
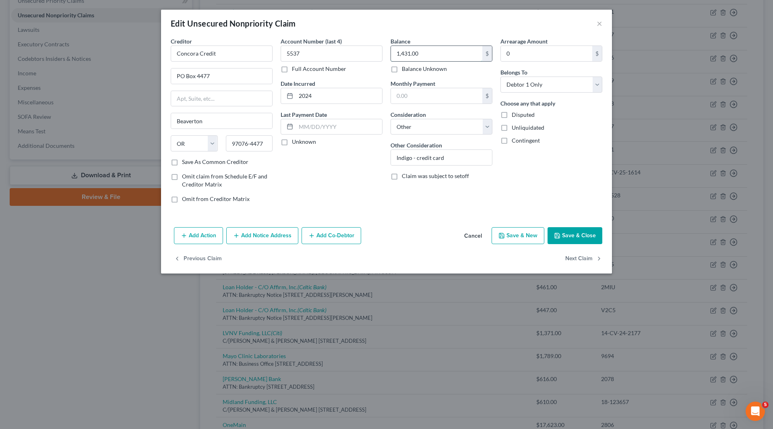
click at [431, 56] on input "1,431.00" at bounding box center [436, 53] width 91 height 15
click at [580, 238] on button "Save & Close" at bounding box center [574, 235] width 55 height 17
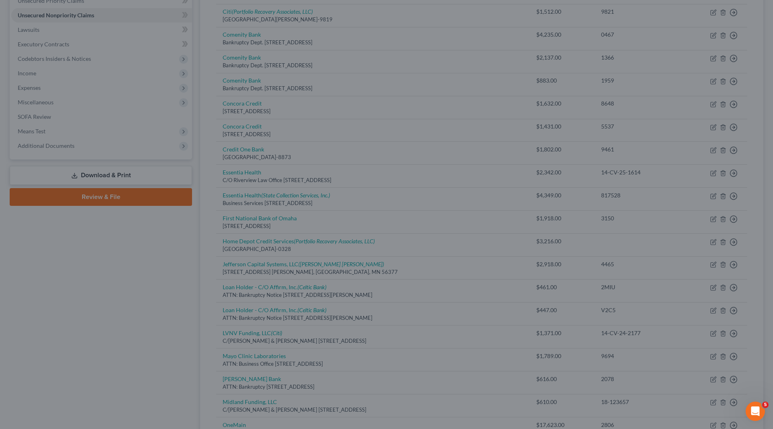
type input "1,515.00"
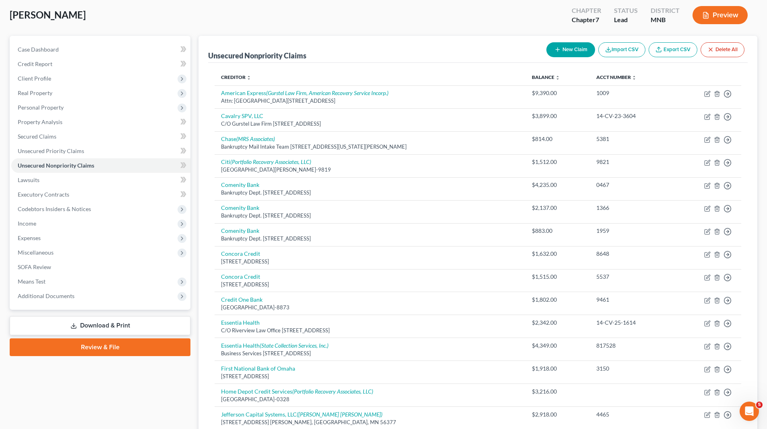
scroll to position [0, 0]
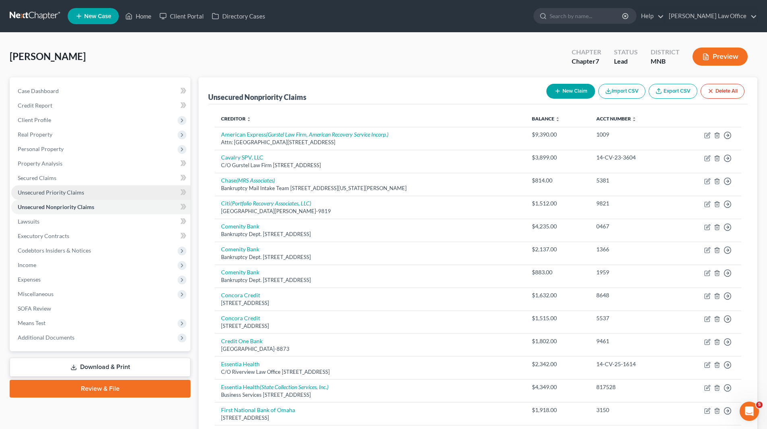
click at [50, 195] on span "Unsecured Priority Claims" at bounding box center [51, 192] width 66 height 7
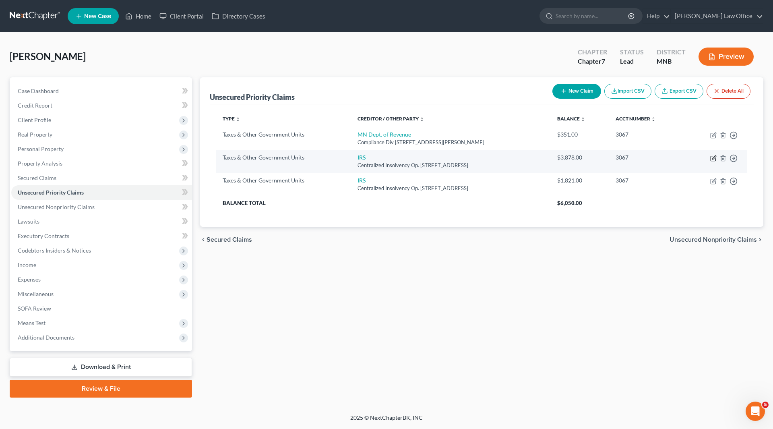
click at [713, 157] on icon "button" at bounding box center [713, 158] width 6 height 6
select select "0"
select select "39"
select select "0"
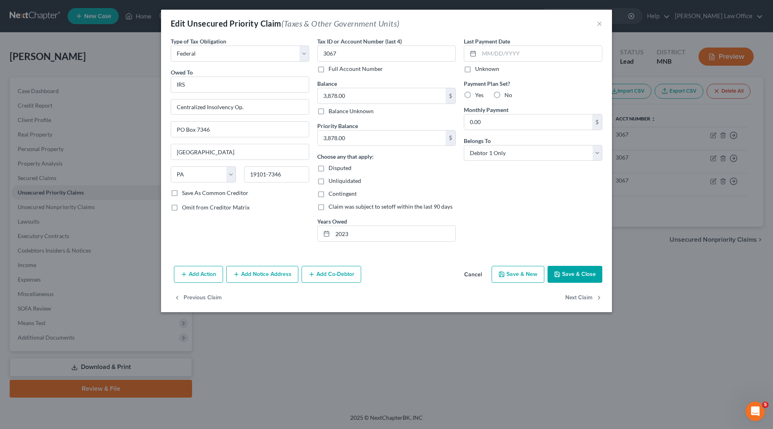
click at [575, 275] on button "Save & Close" at bounding box center [574, 274] width 55 height 17
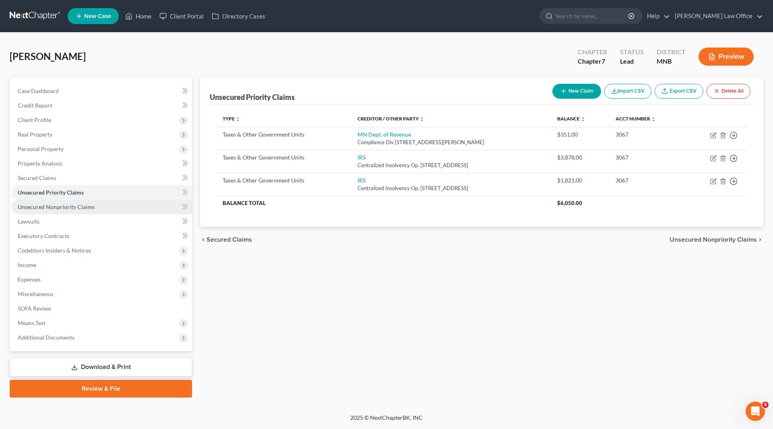
click at [78, 204] on span "Unsecured Nonpriority Claims" at bounding box center [56, 206] width 77 height 7
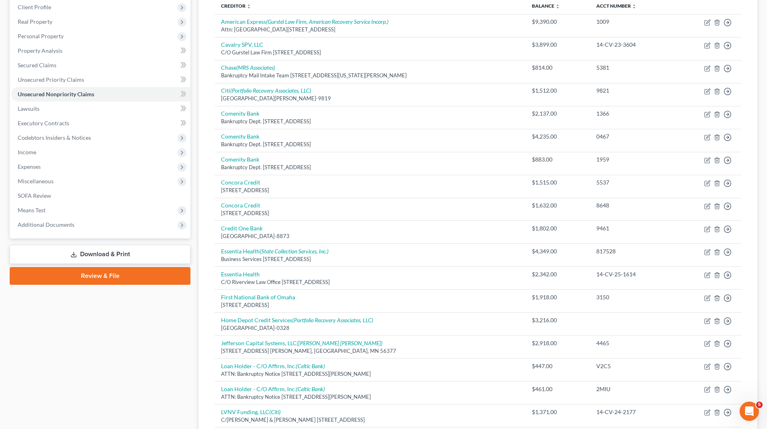
scroll to position [111, 0]
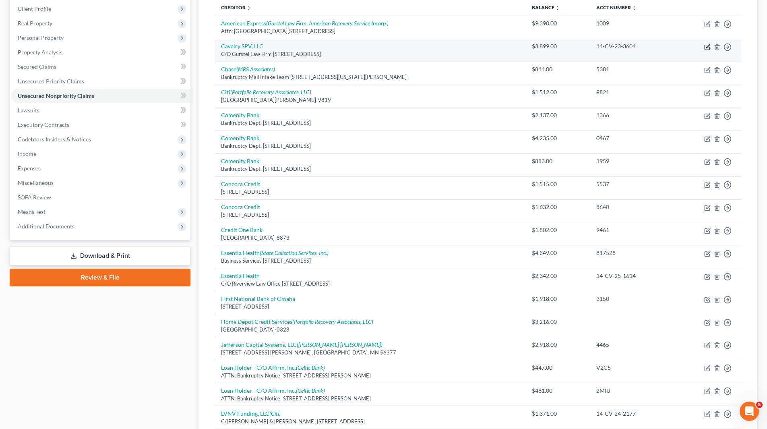
click at [707, 49] on icon "button" at bounding box center [707, 47] width 6 height 6
select select "24"
select select "14"
select select "0"
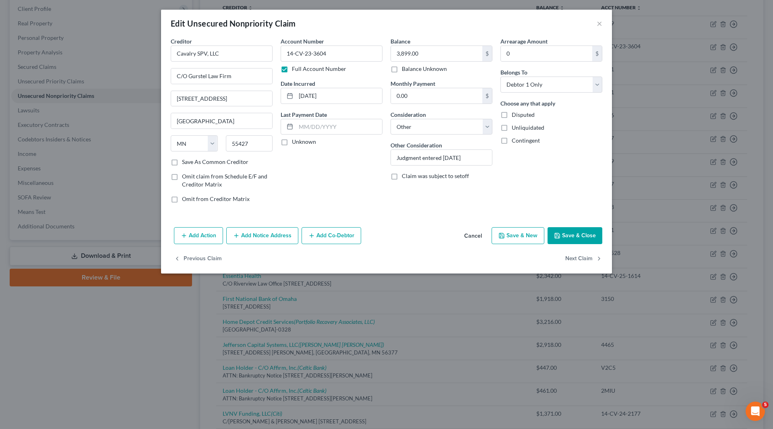
click at [583, 238] on button "Save & Close" at bounding box center [574, 235] width 55 height 17
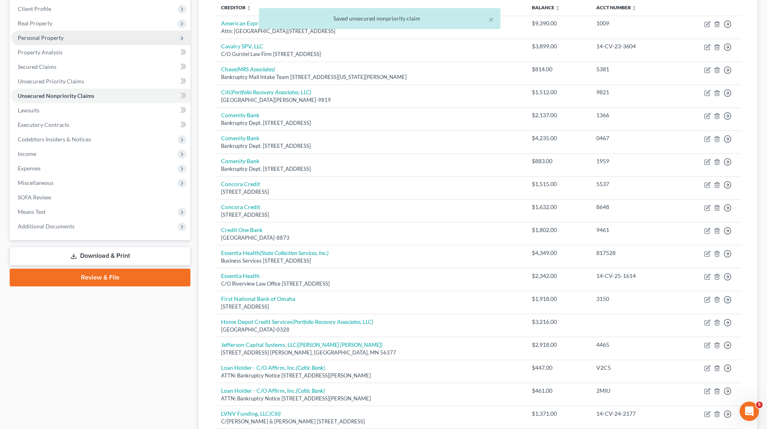
click at [76, 36] on span "Personal Property" at bounding box center [100, 38] width 179 height 14
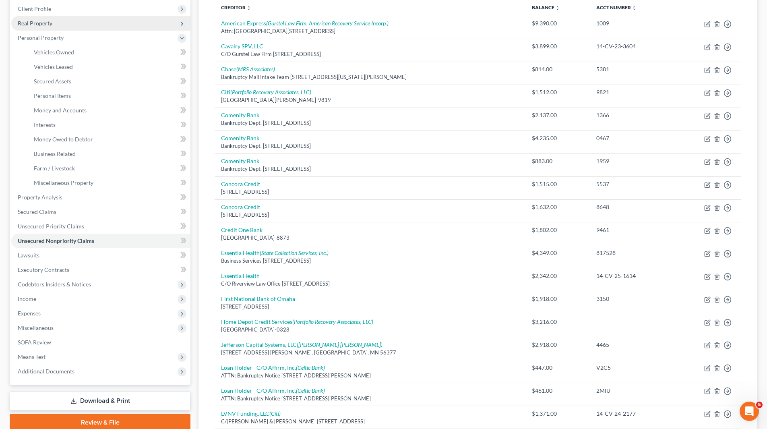
click at [68, 25] on span "Real Property" at bounding box center [100, 23] width 179 height 14
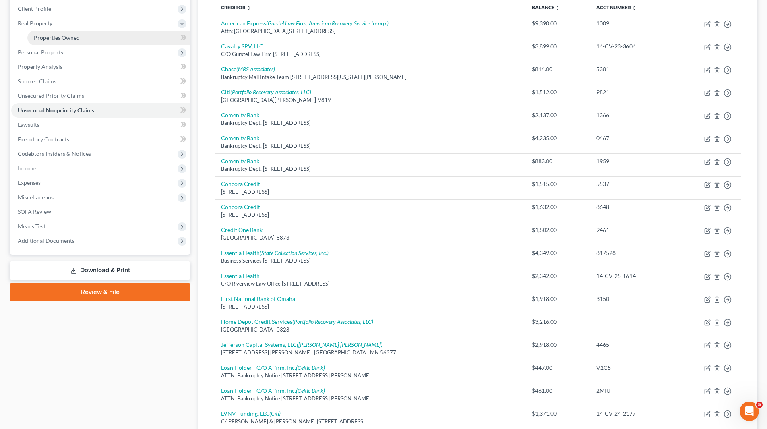
click at [70, 32] on link "Properties Owned" at bounding box center [108, 38] width 163 height 14
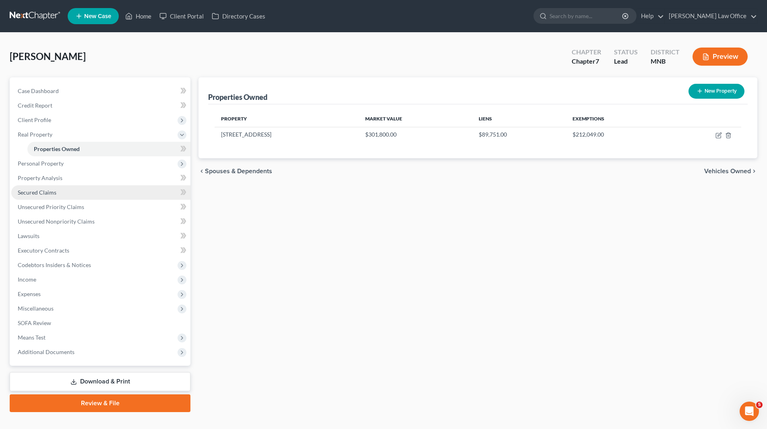
click at [45, 195] on span "Secured Claims" at bounding box center [37, 192] width 39 height 7
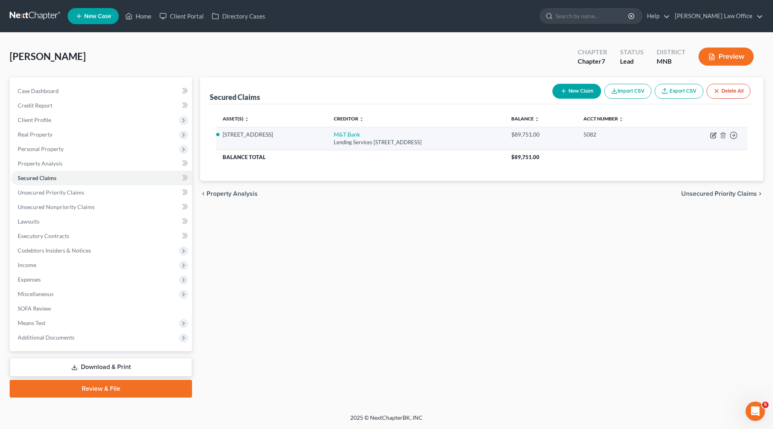
click at [712, 134] on icon "button" at bounding box center [713, 135] width 6 height 6
select select "35"
select select "2"
select select "0"
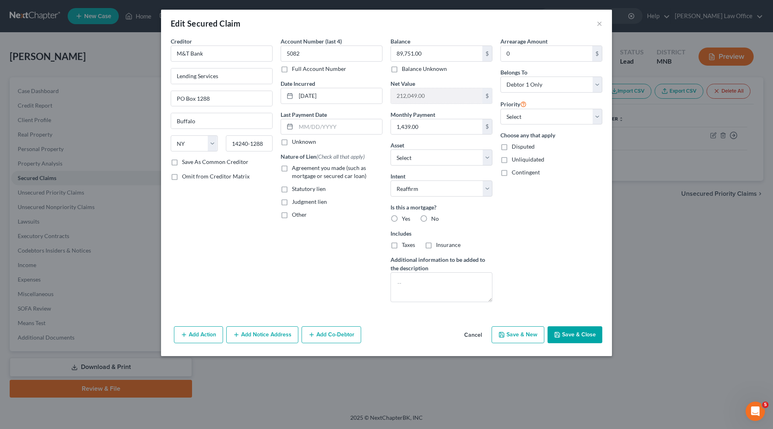
click at [292, 168] on label "Agreement you made (such as mortgage or secured car loan)" at bounding box center [337, 172] width 91 height 16
click at [295, 168] on input "Agreement you made (such as mortgage or secured car loan)" at bounding box center [297, 166] width 5 height 5
checkbox input "true"
click at [346, 97] on input "11-02-2009" at bounding box center [339, 95] width 86 height 15
drag, startPoint x: 337, startPoint y: 101, endPoint x: 283, endPoint y: 92, distance: 55.0
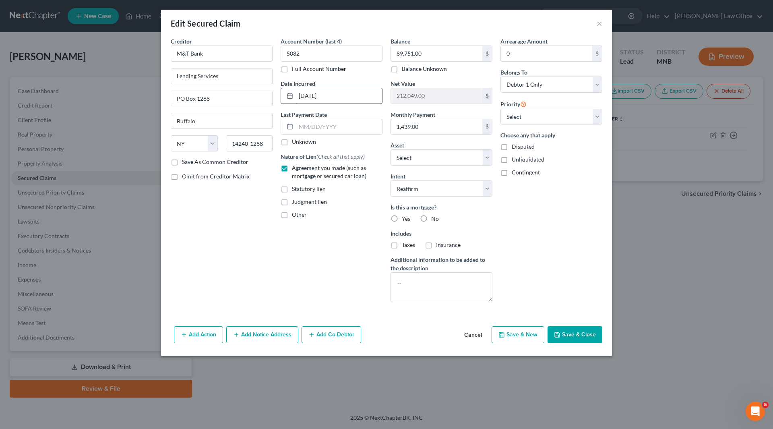
click at [283, 92] on div "11-02-2009" at bounding box center [331, 96] width 102 height 16
type input "2009"
click at [306, 124] on input "text" at bounding box center [339, 126] width 86 height 15
type input "9"
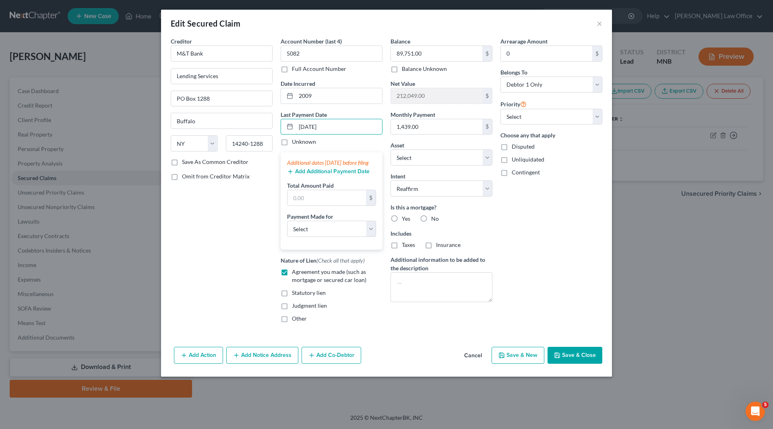
type input "9/12/25"
click at [324, 175] on button "Add Additional Payment Date" at bounding box center [328, 171] width 82 height 6
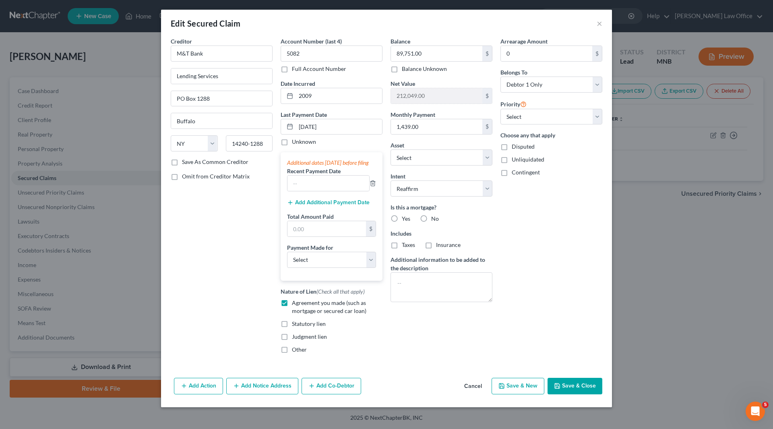
click at [324, 206] on button "Add Additional Payment Date" at bounding box center [328, 202] width 82 height 6
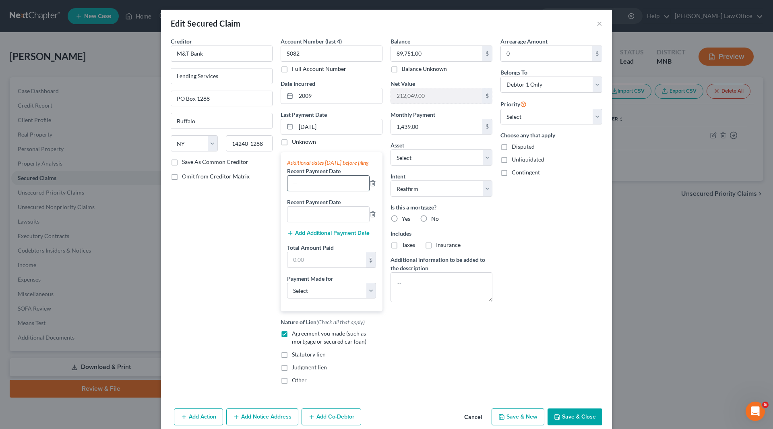
click at [322, 188] on input "text" at bounding box center [328, 182] width 82 height 15
type input "8/12/25"
click at [320, 218] on input "text" at bounding box center [328, 213] width 82 height 15
type input "7/12/25"
click at [322, 267] on input "text" at bounding box center [326, 259] width 78 height 15
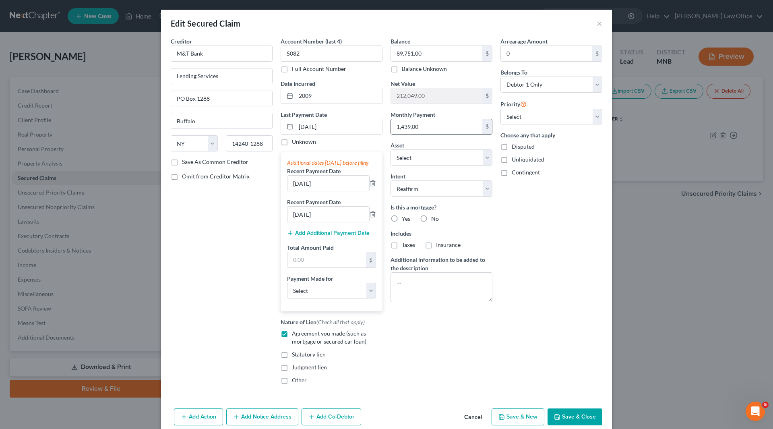
click at [418, 125] on input "1,439.00" at bounding box center [436, 126] width 91 height 15
type input "1,440"
click at [317, 267] on input "text" at bounding box center [326, 259] width 78 height 15
type input "4,320"
click at [314, 297] on select "Select Car Credit Card Loan Repayment Mortgage Other Suppliers Or Vendors" at bounding box center [331, 290] width 89 height 16
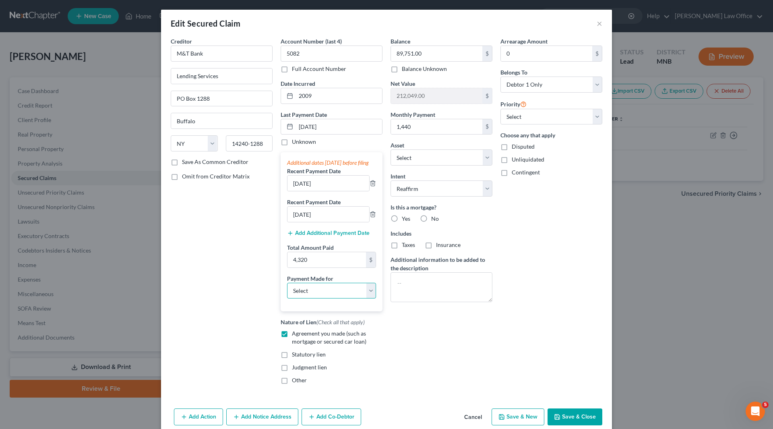
select select "3"
click at [287, 290] on select "Select Car Credit Card Loan Repayment Mortgage Other Suppliers Or Vendors" at bounding box center [331, 290] width 89 height 16
click at [402, 218] on label "Yes" at bounding box center [406, 218] width 8 height 8
click at [405, 218] on input "Yes" at bounding box center [407, 216] width 5 height 5
radio input "true"
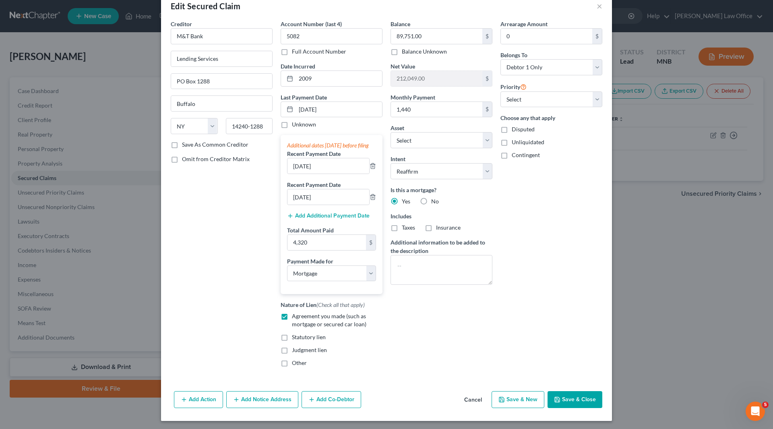
scroll to position [27, 0]
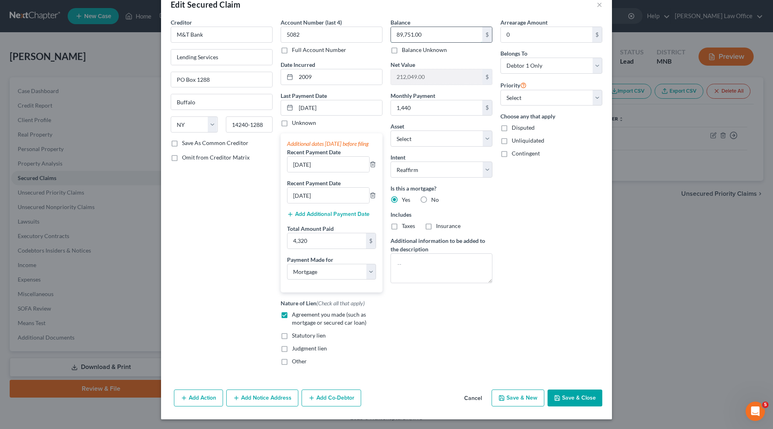
click at [427, 27] on input "89,751.00" at bounding box center [436, 34] width 91 height 15
type input "88,725"
click at [575, 399] on button "Save & Close" at bounding box center [574, 397] width 55 height 17
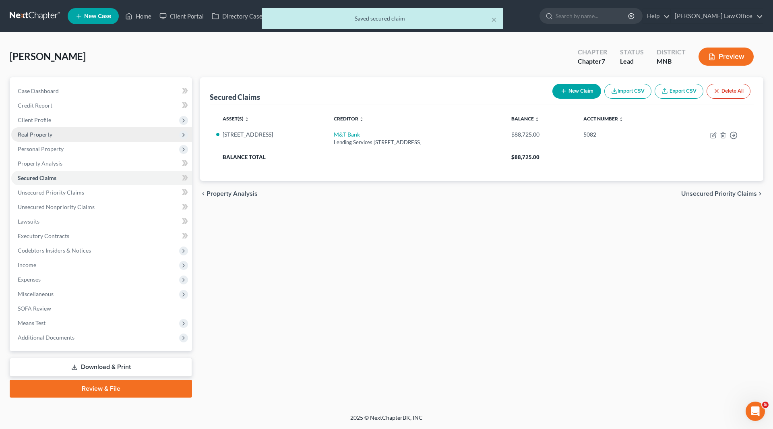
click at [52, 132] on span "Real Property" at bounding box center [101, 134] width 181 height 14
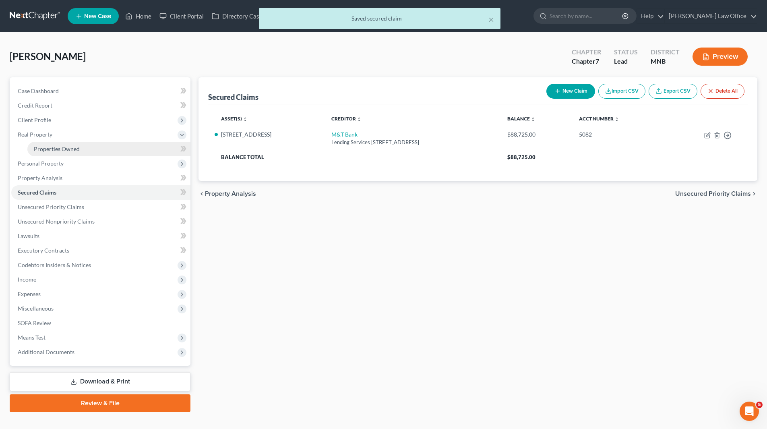
click at [54, 145] on span "Properties Owned" at bounding box center [57, 148] width 46 height 7
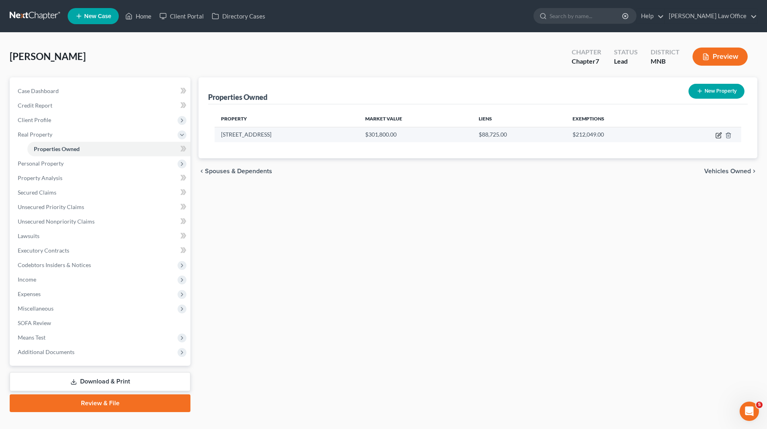
click at [719, 135] on icon "button" at bounding box center [719, 134] width 4 height 4
select select "24"
select select "0"
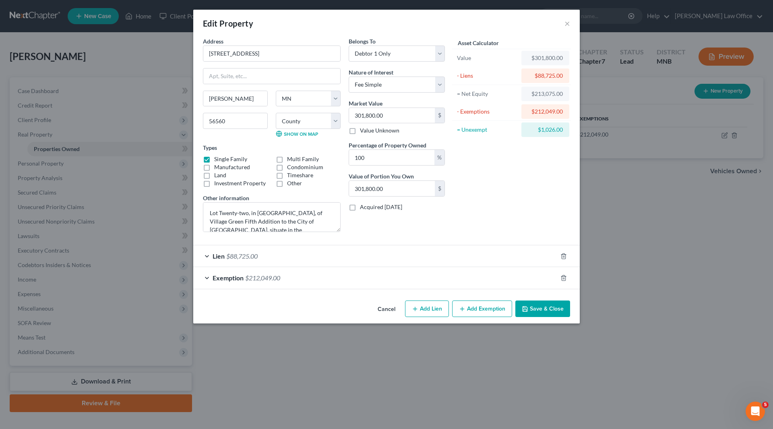
click at [233, 276] on span "Exemption" at bounding box center [227, 278] width 31 height 8
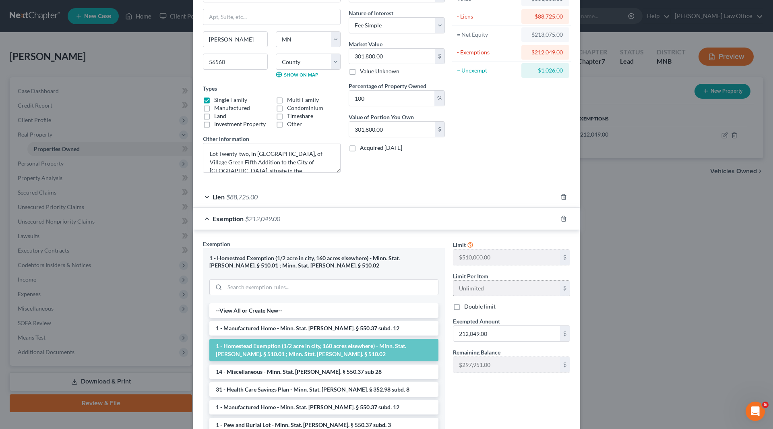
scroll to position [80, 0]
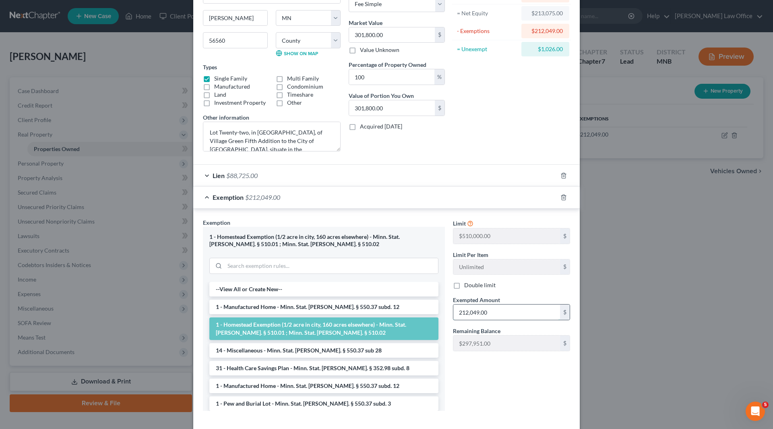
click at [495, 310] on input "212,049.00" at bounding box center [506, 311] width 107 height 15
click at [564, 198] on line "button" at bounding box center [564, 198] width 0 height 2
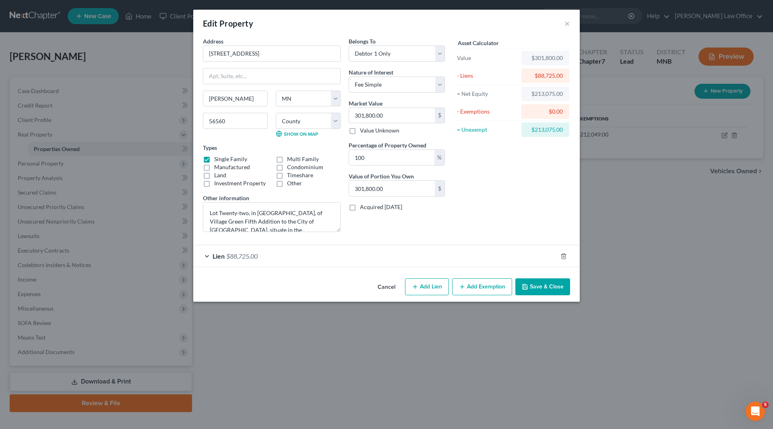
scroll to position [0, 0]
click at [538, 284] on button "Save & Close" at bounding box center [542, 286] width 55 height 17
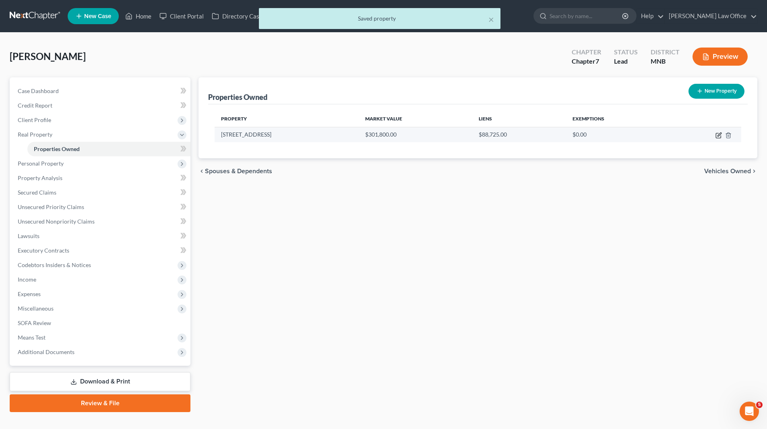
click at [717, 136] on icon "button" at bounding box center [719, 134] width 4 height 4
select select "24"
select select "13"
select select "0"
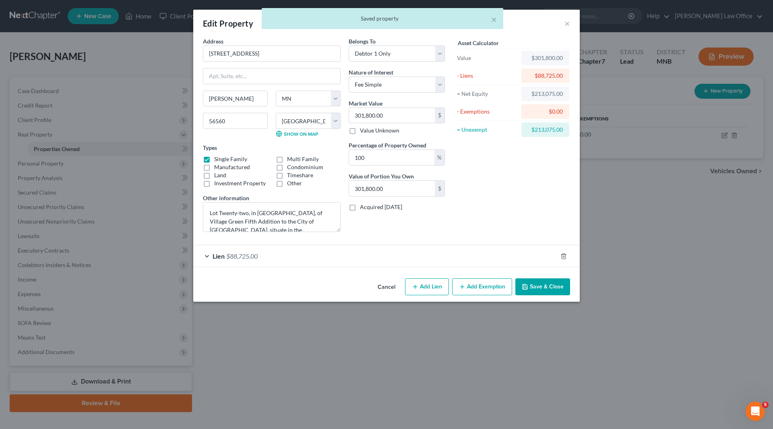
click at [484, 289] on button "Add Exemption" at bounding box center [482, 286] width 60 height 17
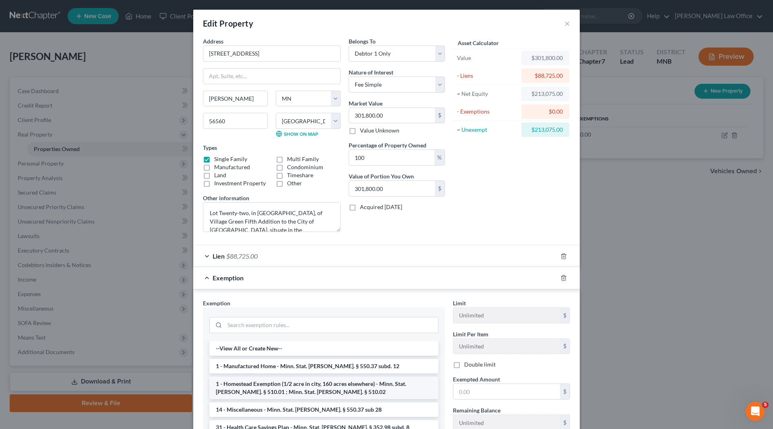
click at [348, 390] on li "1 - Homestead Exemption (1/2 acre in city, 160 acres elsewhere) - Minn. Stat. A…" at bounding box center [323, 387] width 229 height 23
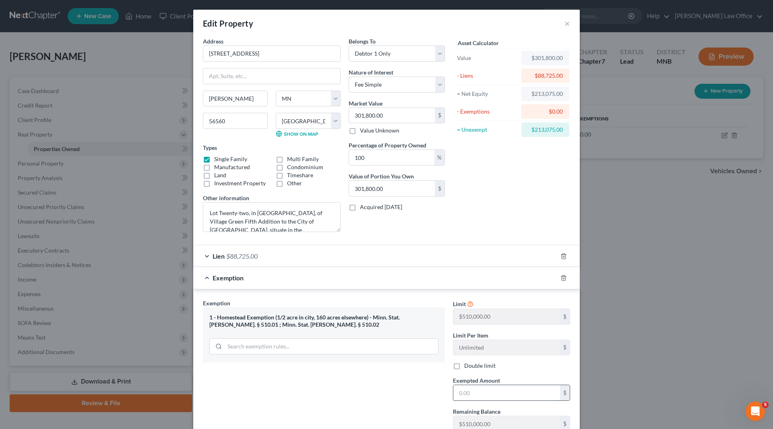
click at [470, 394] on input "text" at bounding box center [506, 392] width 107 height 15
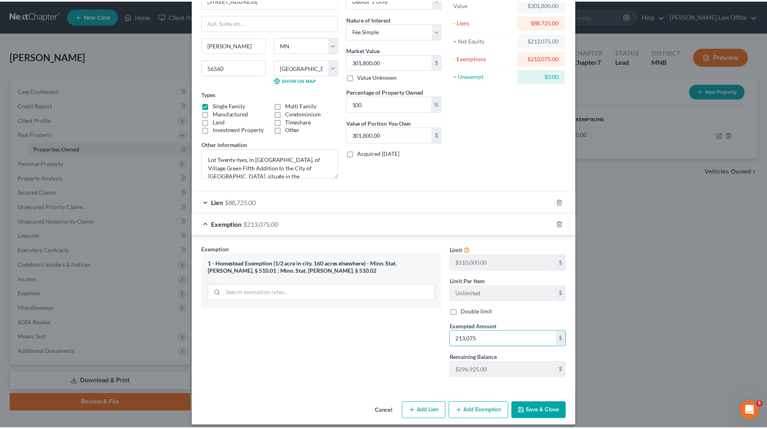
scroll to position [60, 0]
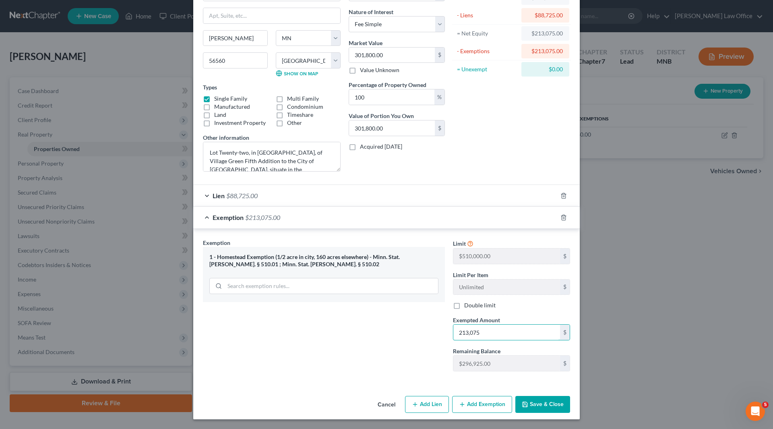
type input "213,075"
click at [526, 403] on button "Save & Close" at bounding box center [542, 404] width 55 height 17
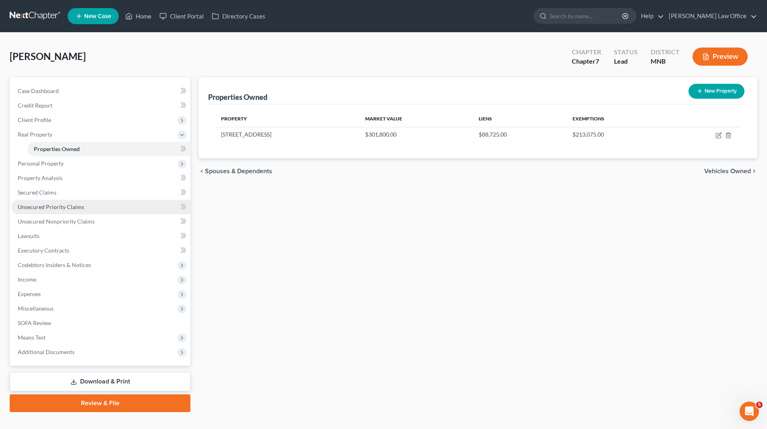
click at [43, 203] on span "Unsecured Priority Claims" at bounding box center [51, 206] width 66 height 7
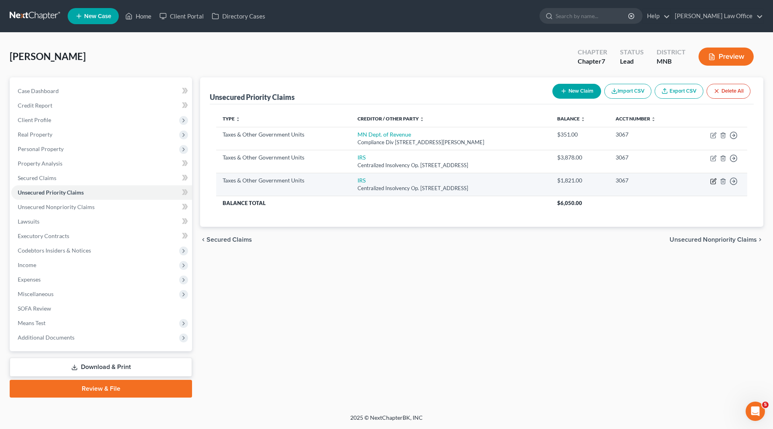
click at [712, 181] on icon "button" at bounding box center [713, 181] width 6 height 6
select select "0"
select select "39"
select select "0"
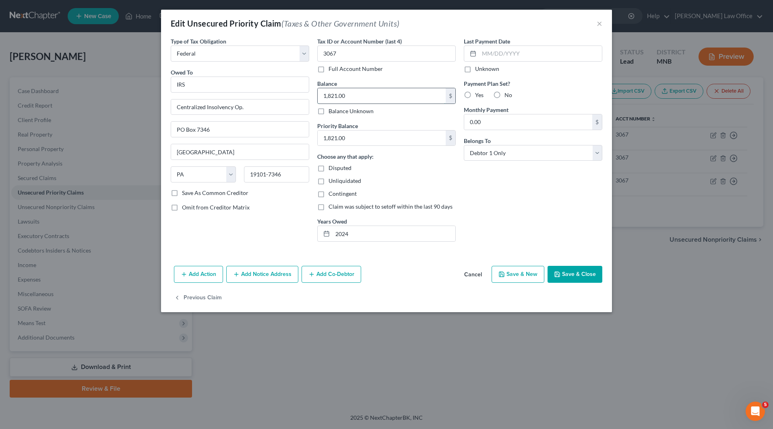
click at [368, 96] on input "1,821.00" at bounding box center [381, 95] width 128 height 15
type input "1,896"
click at [351, 140] on input "1,821.00" at bounding box center [381, 137] width 128 height 15
type input "1,896"
click at [475, 95] on label "Yes" at bounding box center [479, 95] width 8 height 8
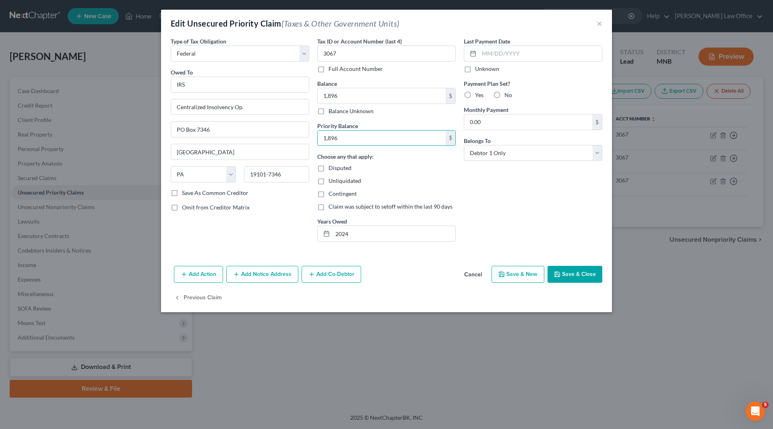
click at [478, 95] on input "Yes" at bounding box center [480, 93] width 5 height 5
radio input "true"
click at [505, 122] on input "0.00" at bounding box center [528, 121] width 128 height 15
type input "100.00"
click at [581, 271] on button "Save & Close" at bounding box center [574, 274] width 55 height 17
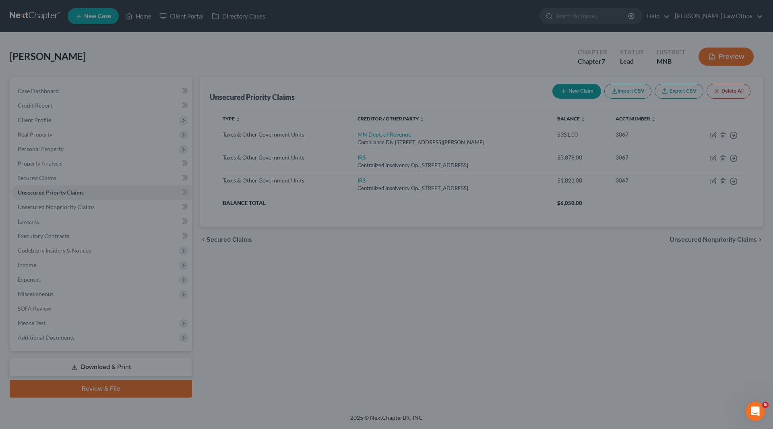
type input "1,896.00"
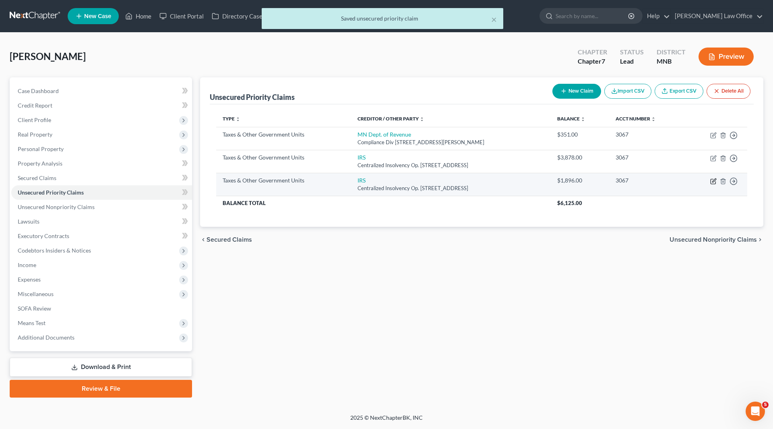
click at [713, 182] on icon "button" at bounding box center [714, 180] width 4 height 4
select select "0"
select select "39"
select select "0"
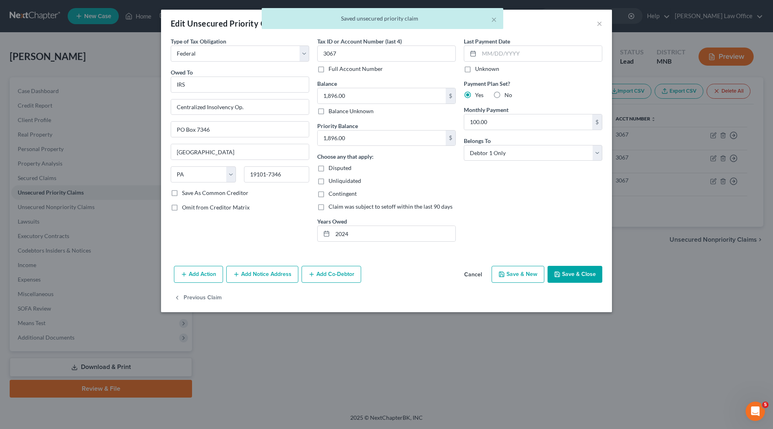
click at [580, 268] on button "Save & Close" at bounding box center [574, 274] width 55 height 17
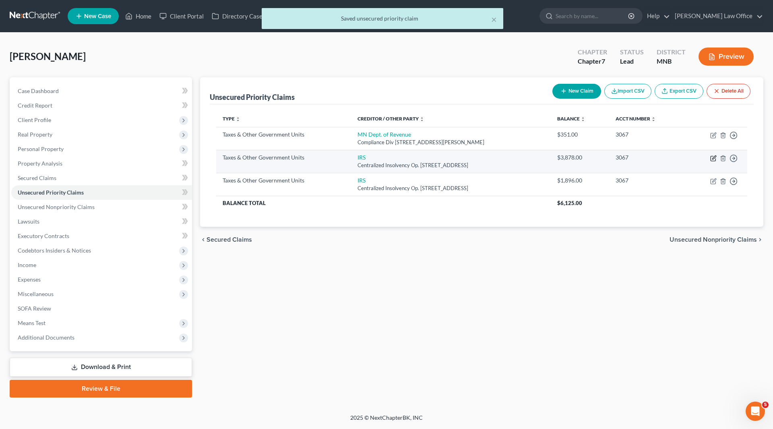
click at [713, 157] on icon "button" at bounding box center [714, 157] width 4 height 4
select select "0"
select select "39"
select select "0"
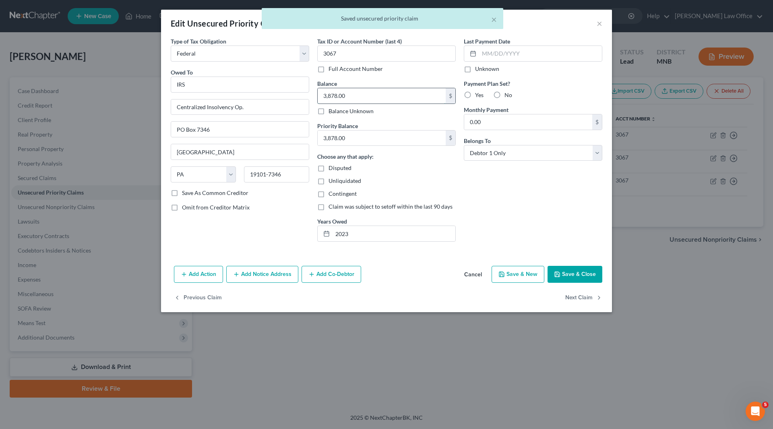
click at [358, 94] on input "3,878.00" at bounding box center [381, 95] width 128 height 15
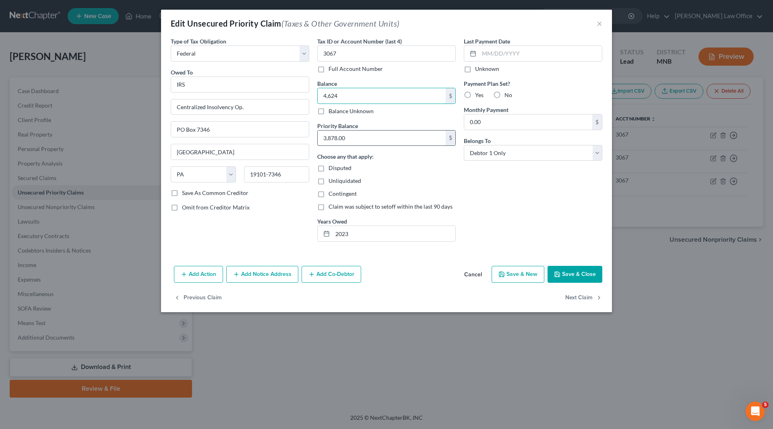
type input "4,624"
click at [358, 139] on input "3,878.00" at bounding box center [381, 137] width 128 height 15
type input "4,624"
click at [575, 270] on button "Save & Close" at bounding box center [574, 274] width 55 height 17
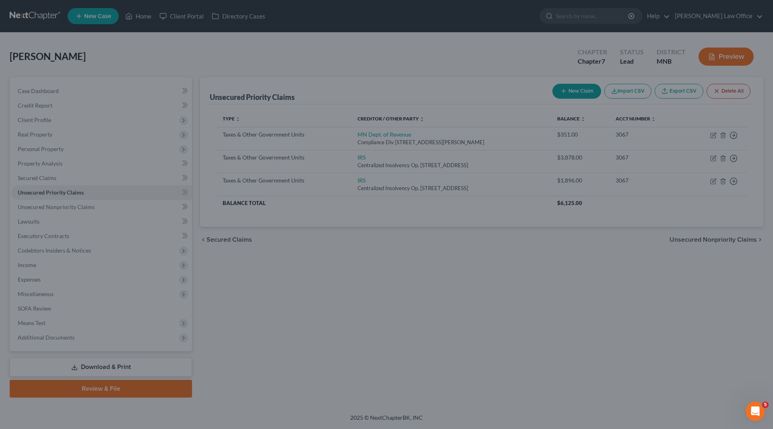
type input "4,624.00"
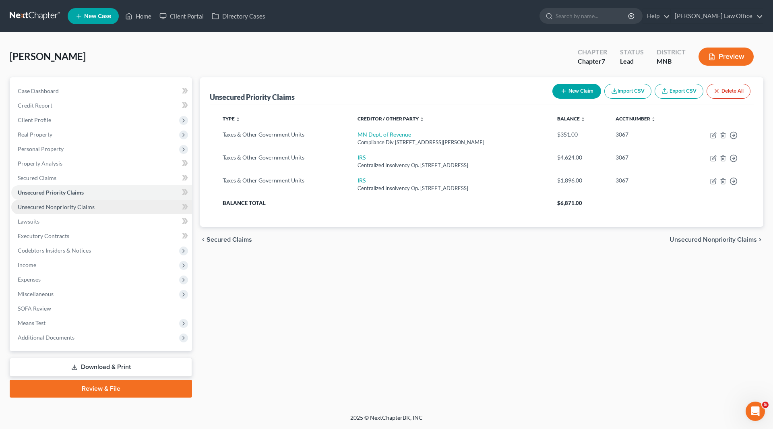
click at [83, 208] on span "Unsecured Nonpriority Claims" at bounding box center [56, 206] width 77 height 7
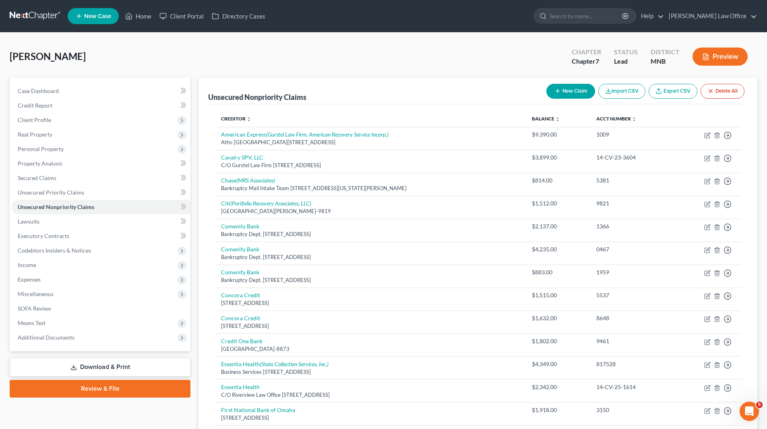
click at [567, 91] on button "New Claim" at bounding box center [570, 91] width 49 height 15
select select "0"
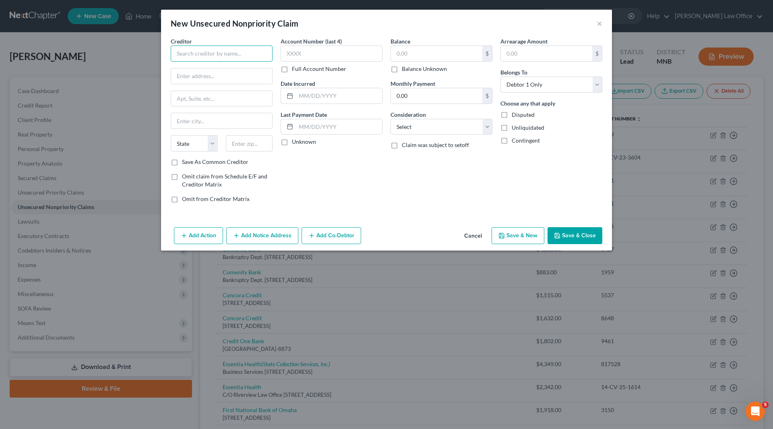
click at [229, 52] on input "text" at bounding box center [222, 53] width 102 height 16
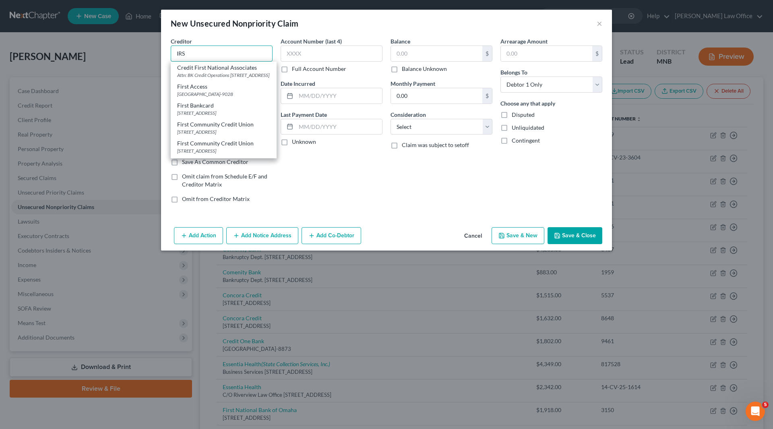
type input "IRS"
click at [235, 134] on div "Centralized Insolvency Op. PO Box 7346, Philadelphia, PA 19101-7346" at bounding box center [223, 133] width 93 height 7
type input "Centralized Insolvency Op."
type input "PO Box 7346"
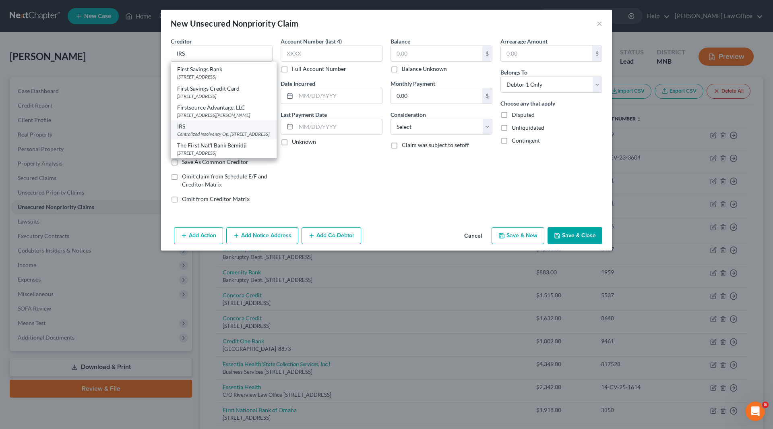
type input "Philadelphia"
select select "39"
type input "19101-7346"
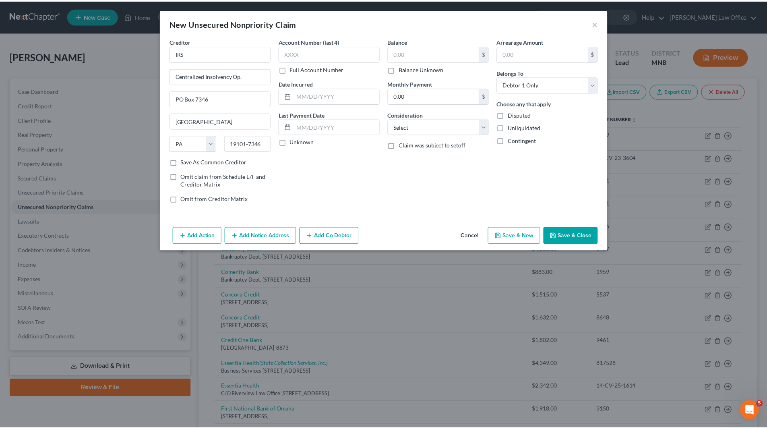
scroll to position [0, 0]
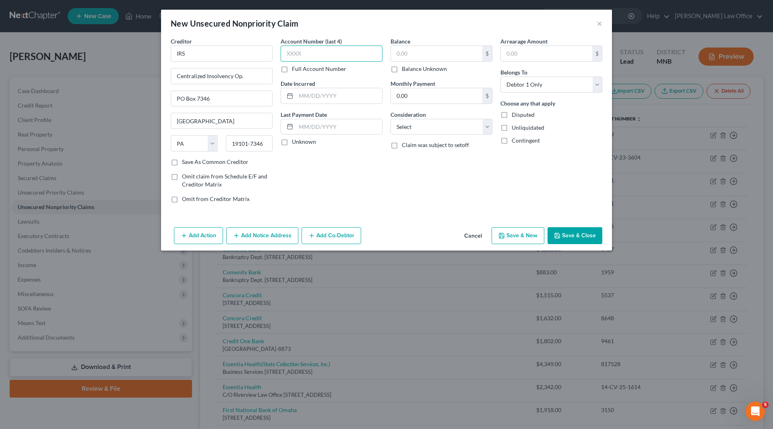
click at [293, 56] on input "text" at bounding box center [331, 53] width 102 height 16
type input "3067"
click at [334, 96] on input "text" at bounding box center [339, 95] width 86 height 15
type input "2022"
click at [414, 52] on input "text" at bounding box center [436, 53] width 91 height 15
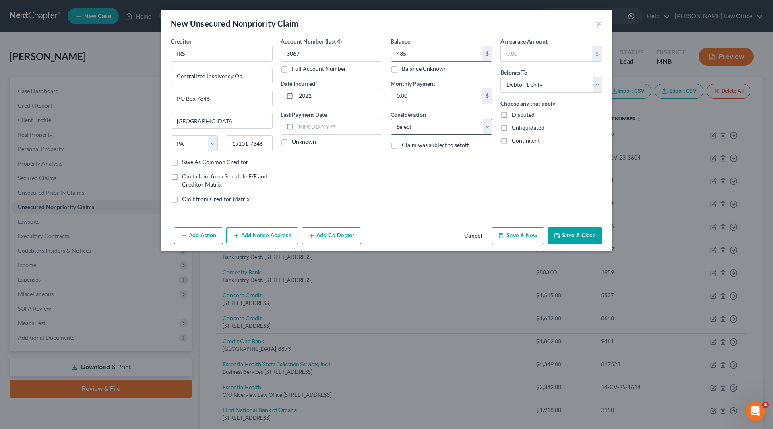
type input "435"
click at [433, 130] on select "Select Cable / Satellite Services Collection Agency Credit Card Debt Debt Couns…" at bounding box center [441, 127] width 102 height 16
select select "7"
click at [390, 119] on select "Select Cable / Satellite Services Collection Agency Credit Card Debt Debt Couns…" at bounding box center [441, 127] width 102 height 16
click at [572, 233] on button "Save & Close" at bounding box center [574, 235] width 55 height 17
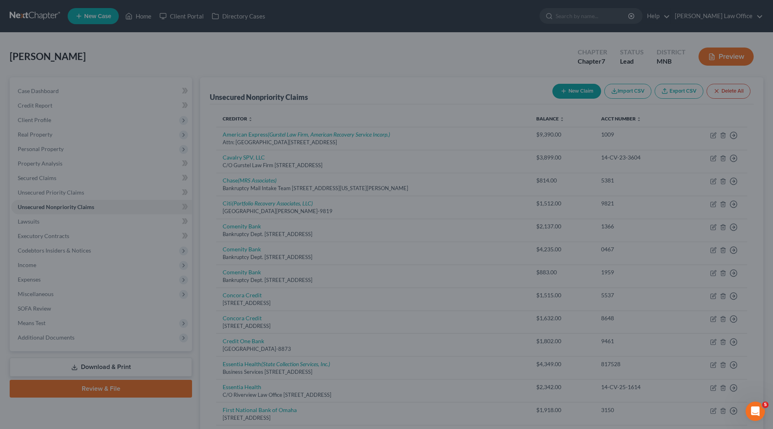
type input "435.00"
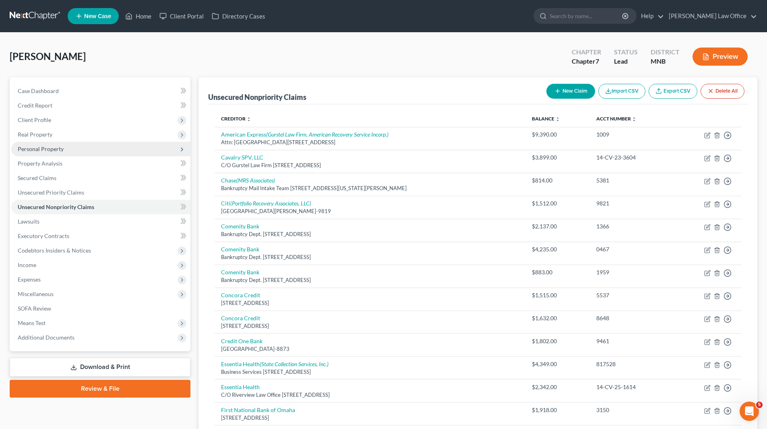
click at [48, 150] on span "Personal Property" at bounding box center [41, 148] width 46 height 7
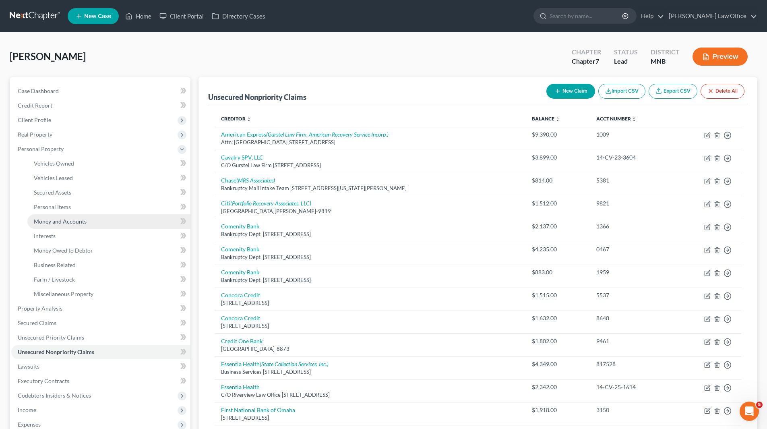
click at [64, 219] on span "Money and Accounts" at bounding box center [60, 221] width 53 height 7
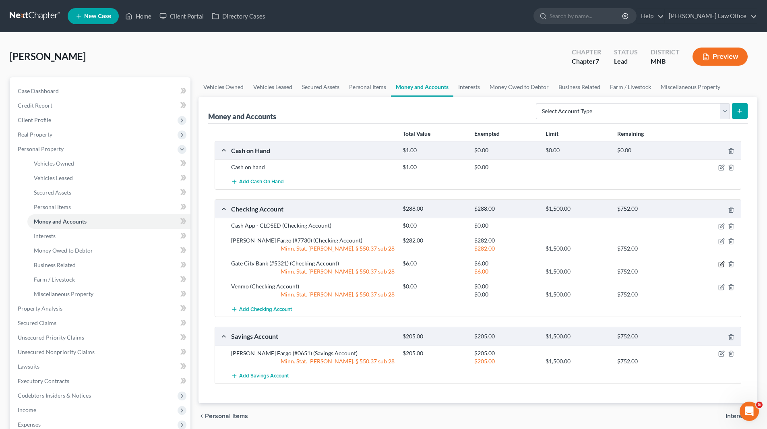
click at [720, 266] on icon "button" at bounding box center [721, 264] width 6 height 6
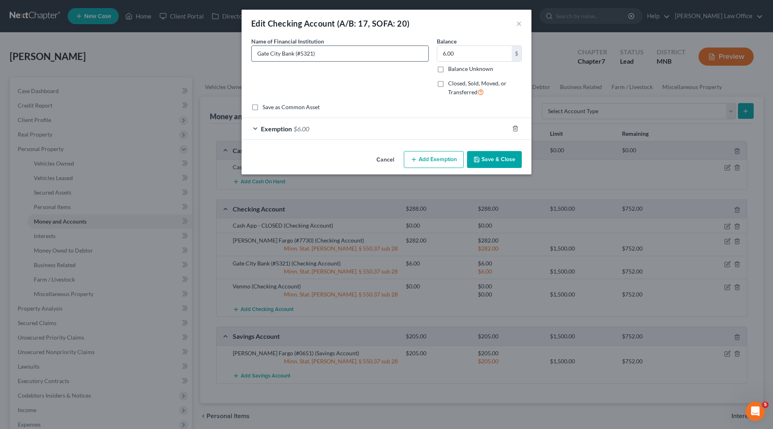
click at [334, 52] on input "Gate City Bank (#5321)" at bounding box center [339, 53] width 177 height 15
type input "Gate City Bank (#5321) (Social Security income only)"
click at [491, 161] on button "Save & Close" at bounding box center [494, 159] width 55 height 17
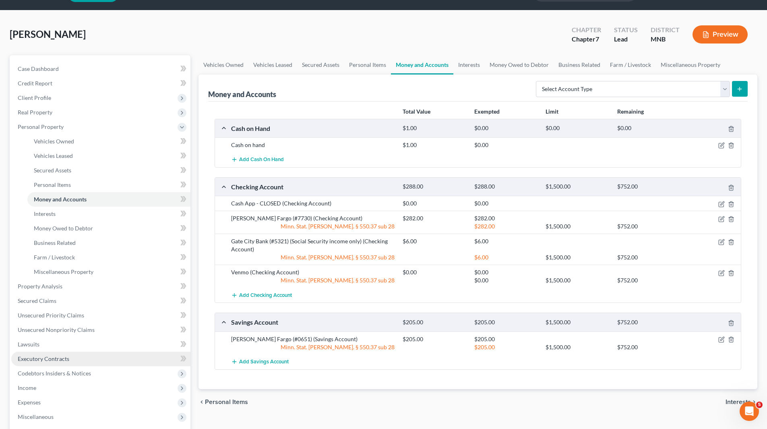
scroll to position [40, 0]
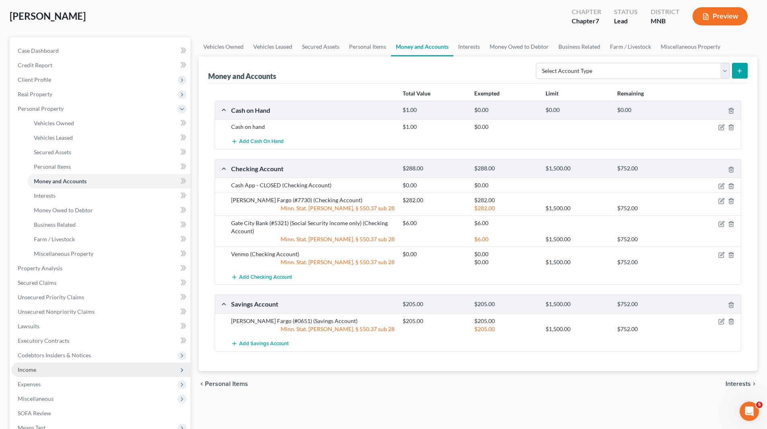
click at [46, 367] on span "Income" at bounding box center [100, 369] width 179 height 14
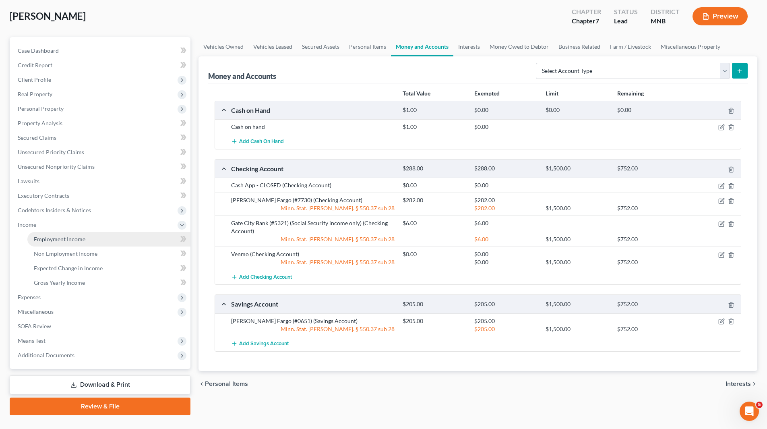
click at [64, 241] on span "Employment Income" at bounding box center [60, 238] width 52 height 7
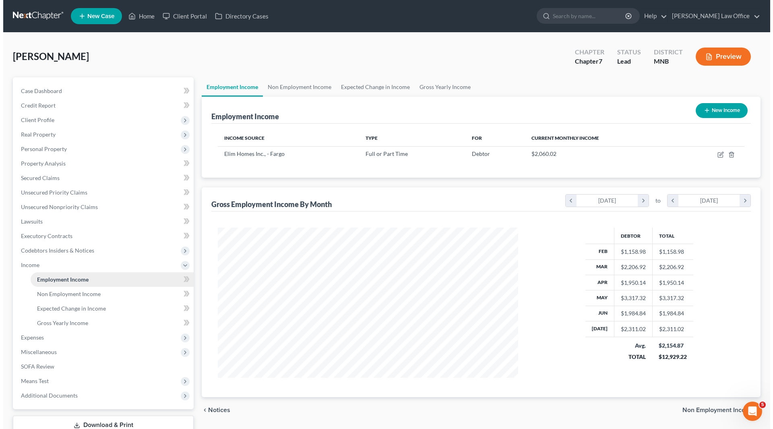
scroll to position [150, 316]
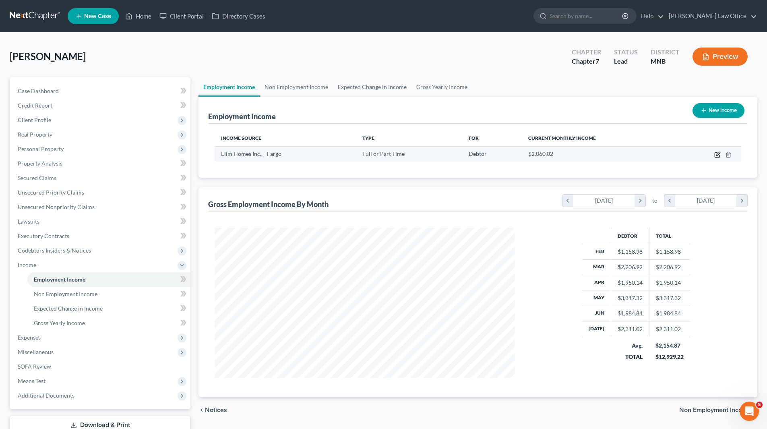
click at [718, 153] on icon "button" at bounding box center [718, 154] width 4 height 4
select select "0"
select select "29"
select select "2"
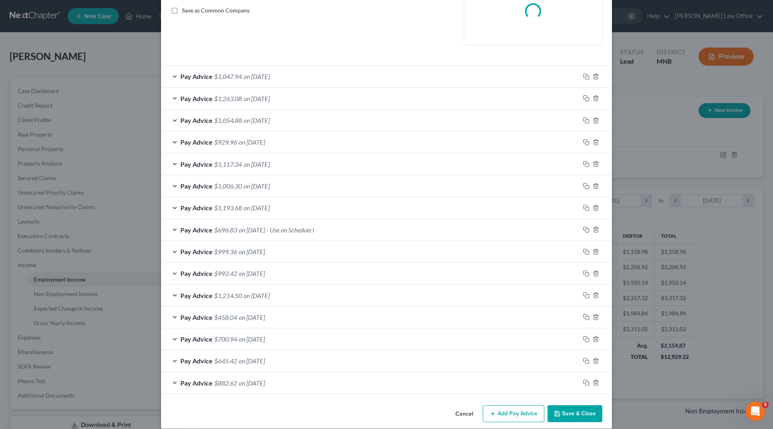
scroll to position [192, 0]
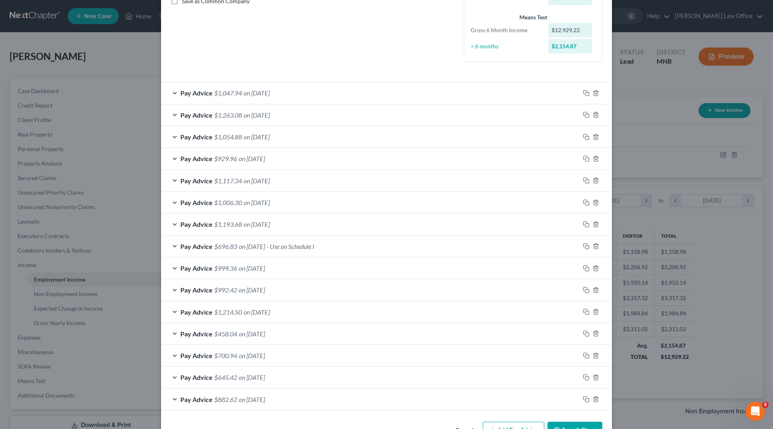
click at [508, 400] on div "Pay Advice $882.62 on 01/10/2025" at bounding box center [370, 398] width 418 height 21
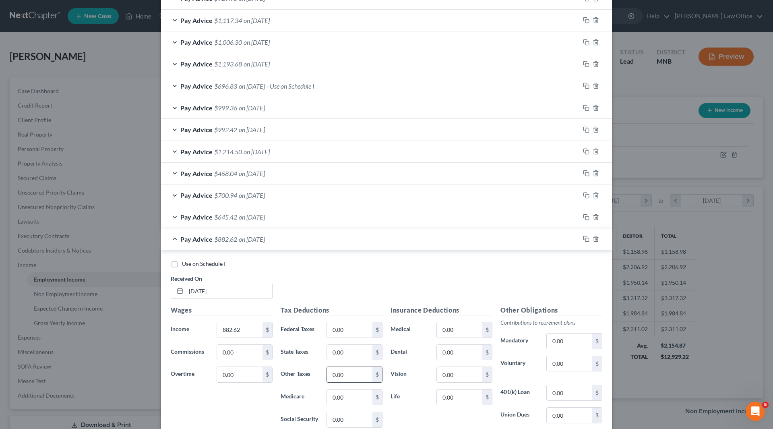
scroll to position [352, 0]
click at [236, 289] on input "01/10/2025" at bounding box center [229, 289] width 86 height 15
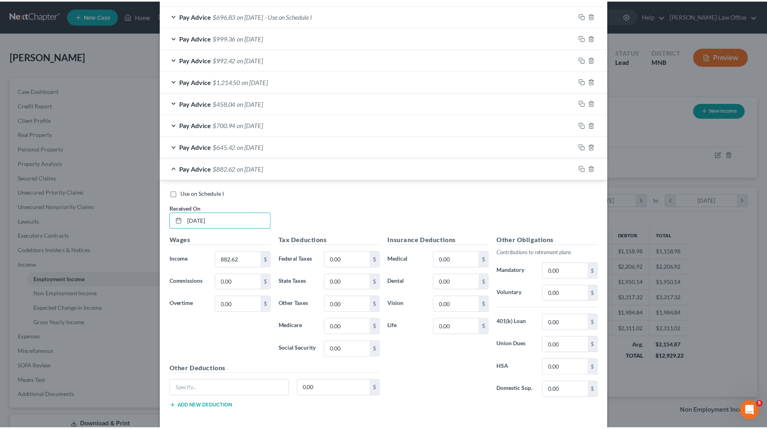
scroll to position [459, 0]
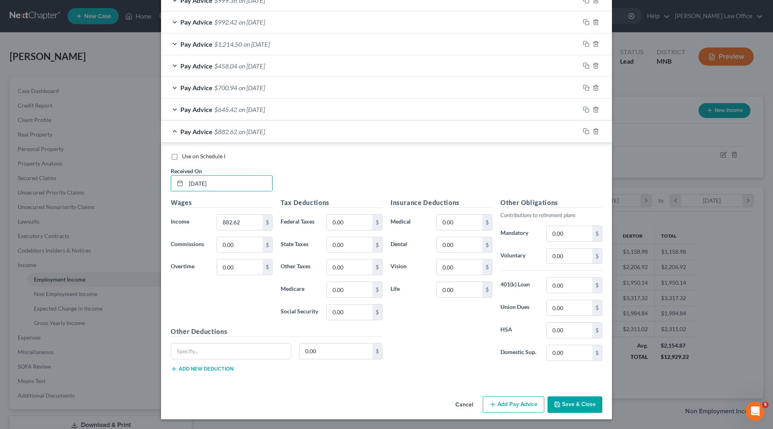
click at [574, 403] on button "Save & Close" at bounding box center [574, 404] width 55 height 17
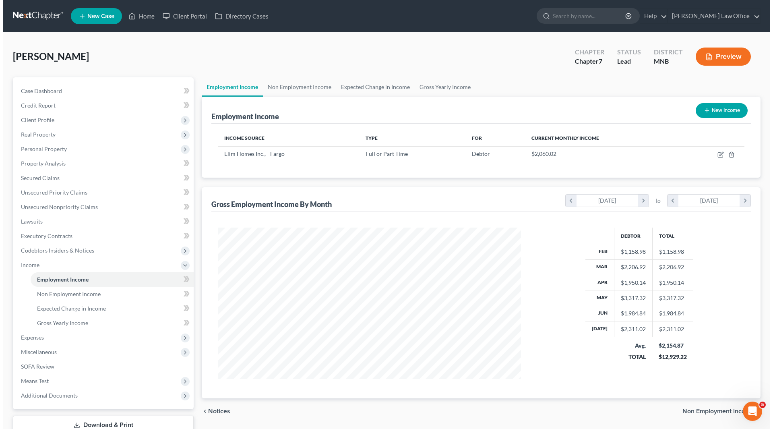
scroll to position [402233, 402067]
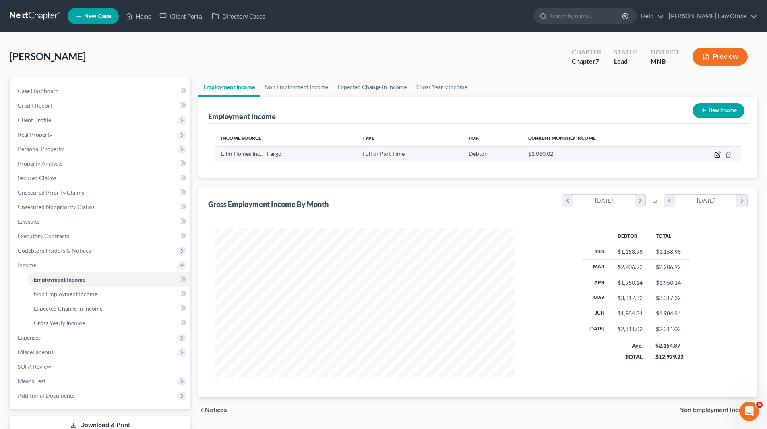
click at [717, 153] on icon "button" at bounding box center [717, 154] width 6 height 6
select select "0"
select select "29"
select select "2"
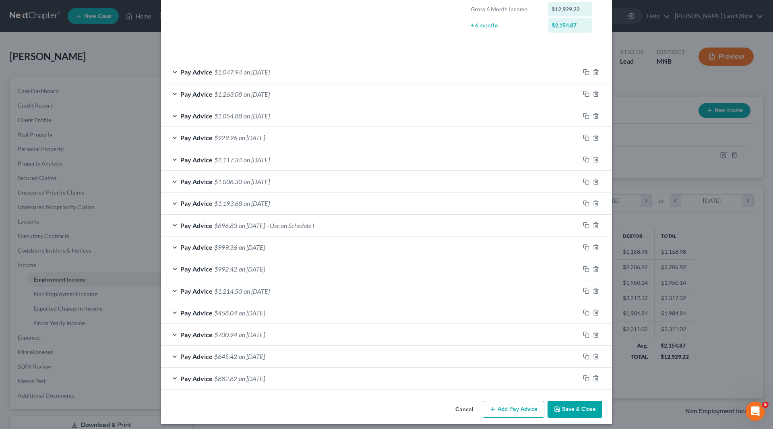
scroll to position [217, 0]
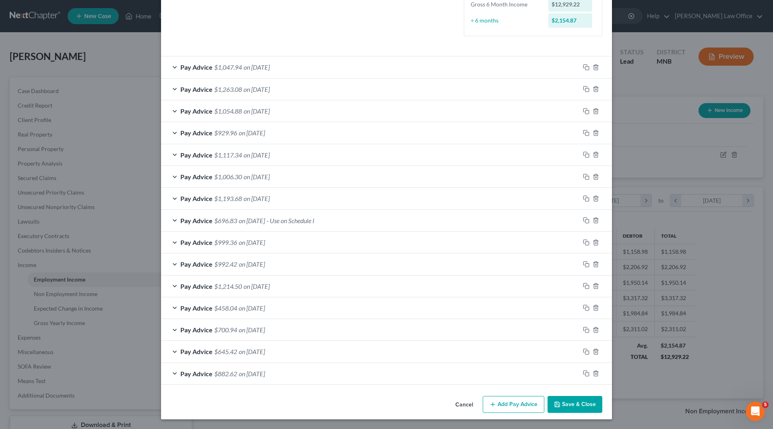
click at [502, 400] on button "Add Pay Advice" at bounding box center [513, 404] width 62 height 17
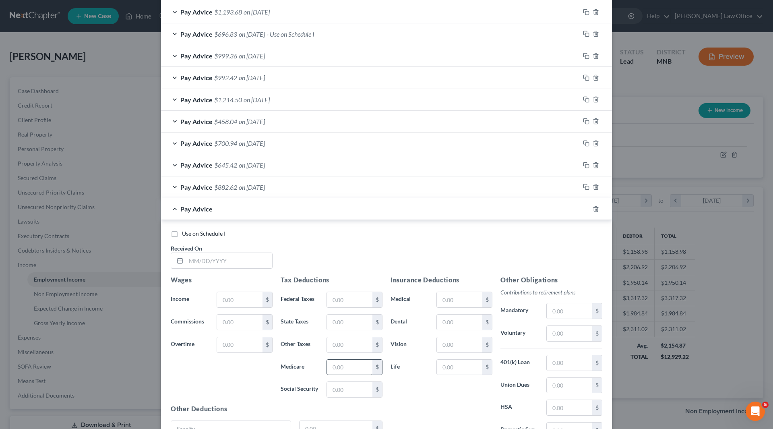
scroll to position [418, 0]
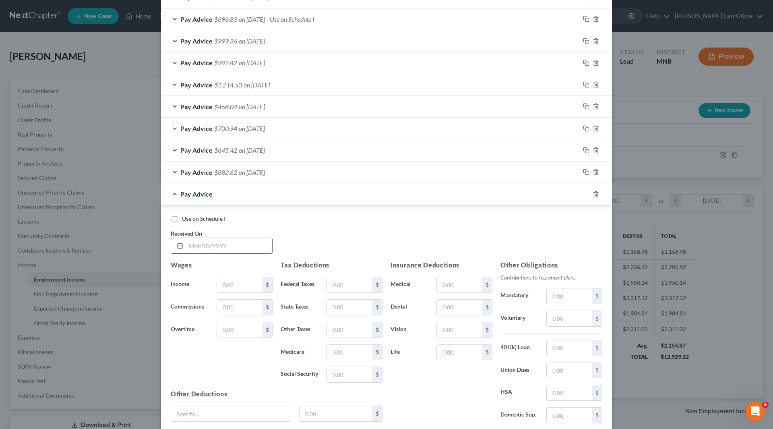
click at [240, 245] on input "text" at bounding box center [229, 245] width 86 height 15
type input "08/08/25"
click at [245, 279] on input "text" at bounding box center [239, 284] width 45 height 15
type input "860.56"
click at [583, 192] on icon "button" at bounding box center [586, 194] width 6 height 6
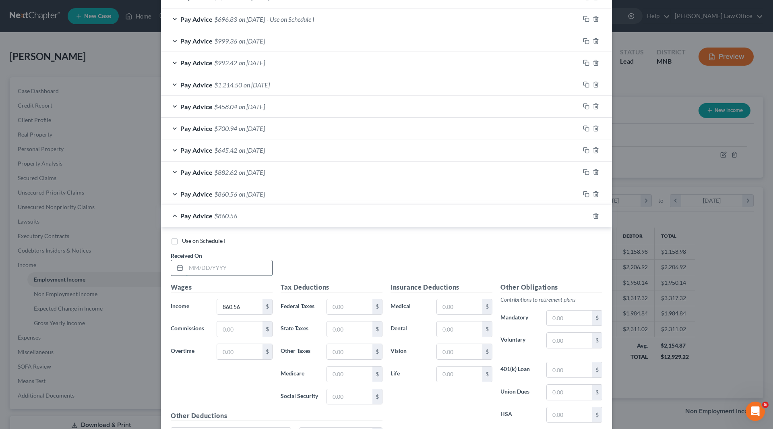
click at [204, 271] on input "text" at bounding box center [229, 267] width 86 height 15
type input "8/22/25"
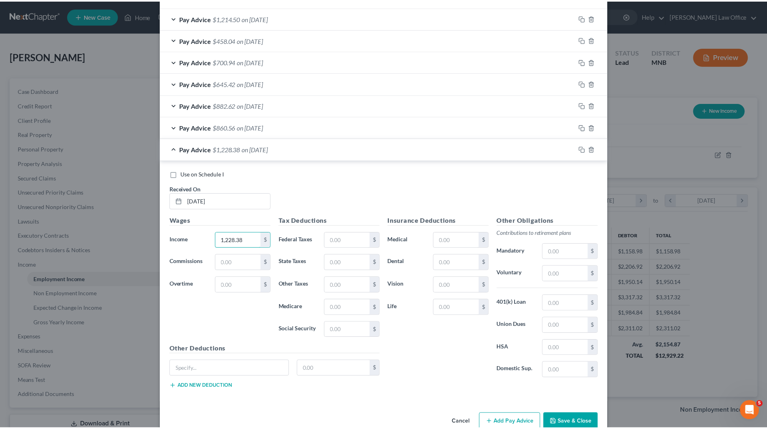
scroll to position [503, 0]
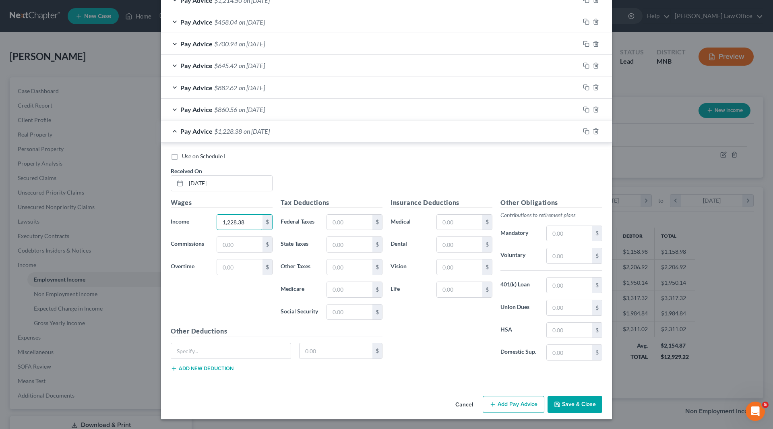
type input "1,228.38"
click at [568, 402] on button "Save & Close" at bounding box center [574, 404] width 55 height 17
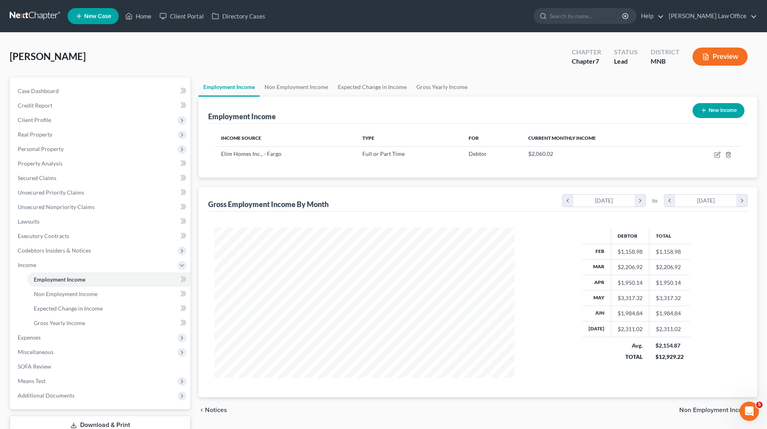
scroll to position [402233, 402067]
click at [46, 121] on span "Client Profile" at bounding box center [34, 119] width 33 height 7
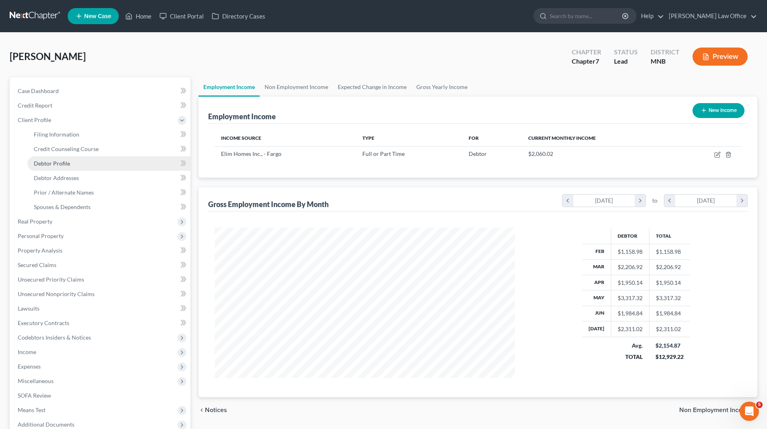
click at [68, 163] on span "Debtor Profile" at bounding box center [52, 163] width 36 height 7
select select "0"
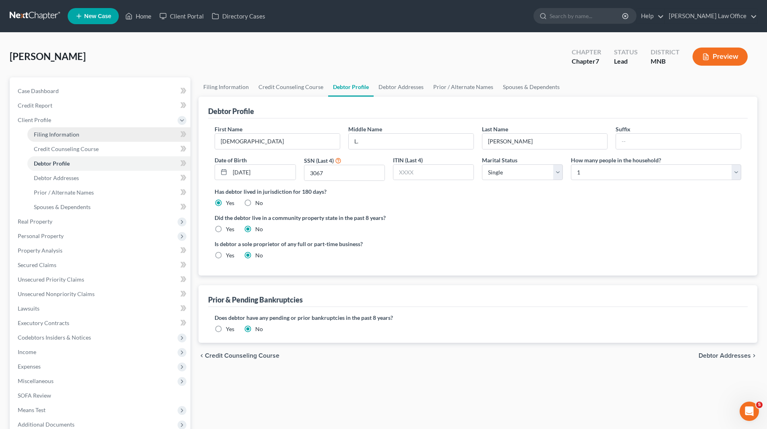
click at [68, 133] on span "Filing Information" at bounding box center [56, 134] width 45 height 7
select select "1"
select select "0"
select select "24"
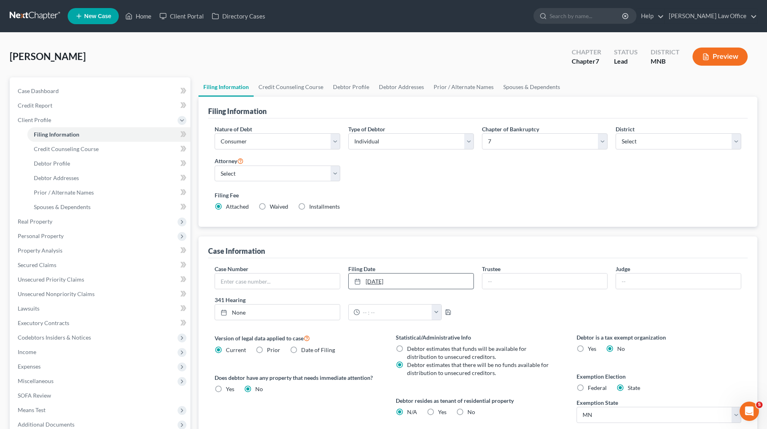
click at [350, 280] on link "8/28/2025" at bounding box center [410, 280] width 125 height 15
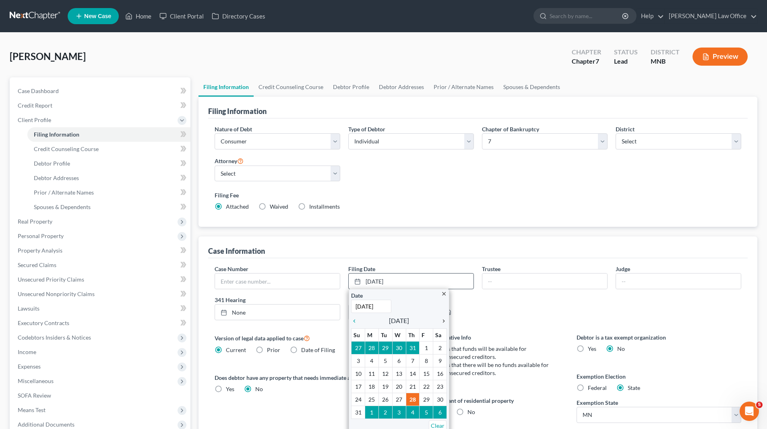
click at [442, 322] on icon "chevron_right" at bounding box center [441, 320] width 10 height 6
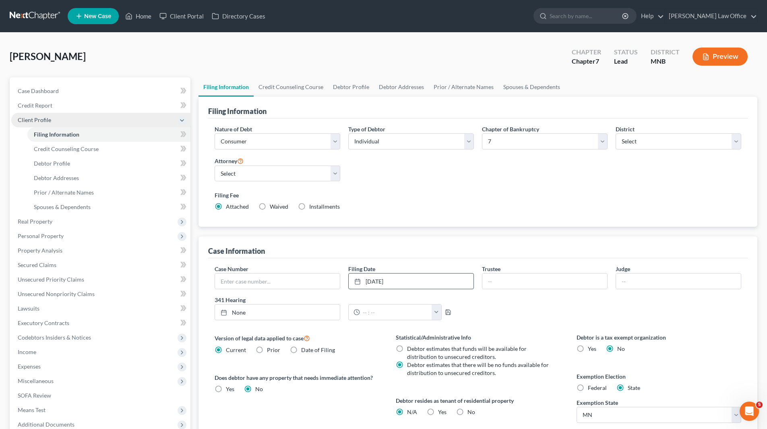
click at [48, 119] on span "Client Profile" at bounding box center [34, 119] width 33 height 7
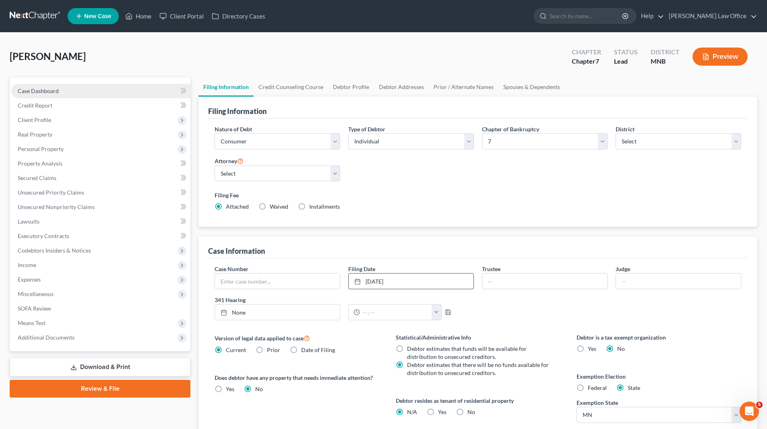
click at [41, 88] on span "Case Dashboard" at bounding box center [38, 90] width 41 height 7
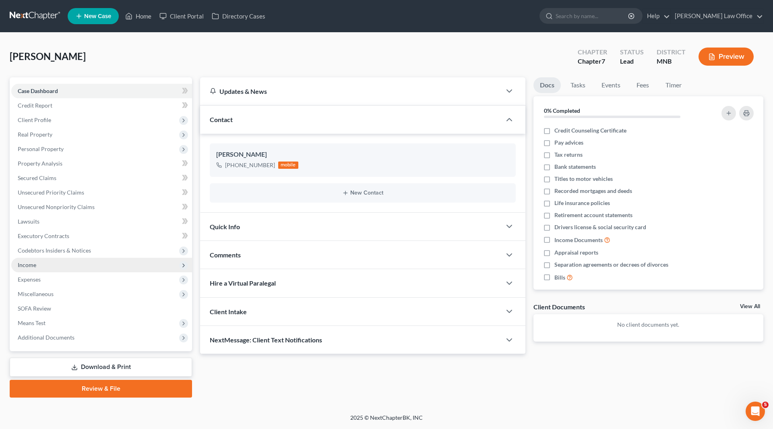
click at [59, 261] on span "Income" at bounding box center [101, 265] width 181 height 14
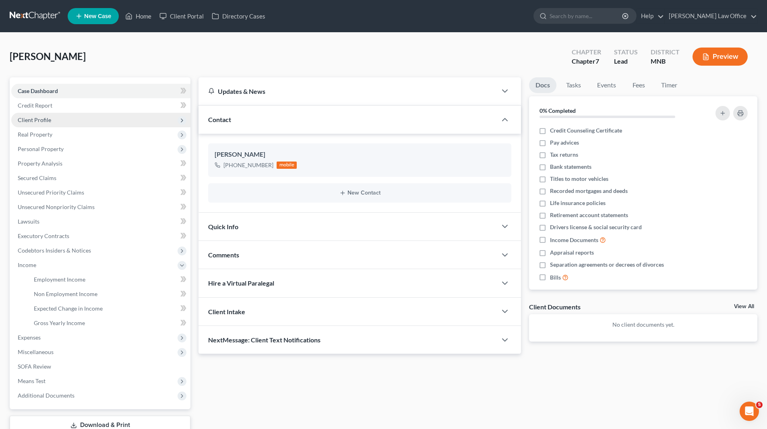
click at [53, 117] on span "Client Profile" at bounding box center [100, 120] width 179 height 14
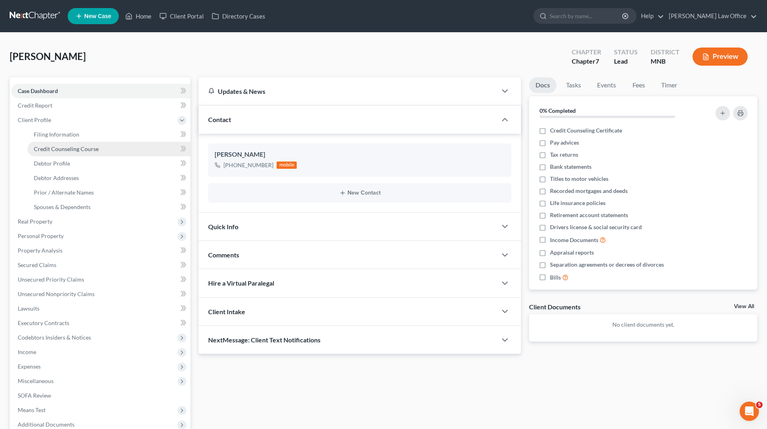
click at [57, 149] on span "Credit Counseling Course" at bounding box center [66, 148] width 65 height 7
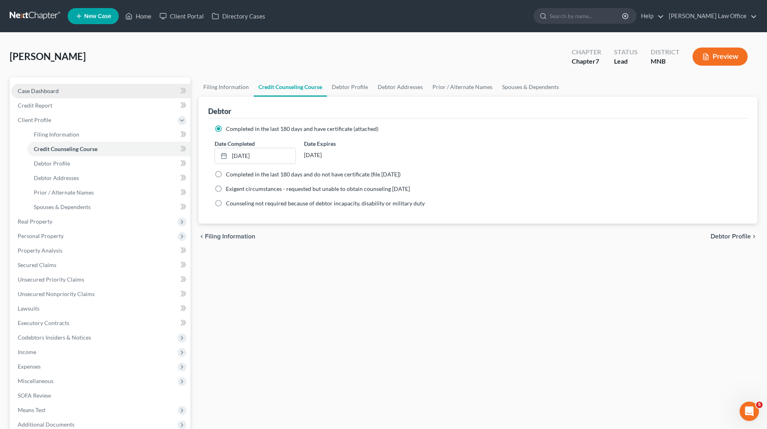
click at [37, 93] on span "Case Dashboard" at bounding box center [38, 90] width 41 height 7
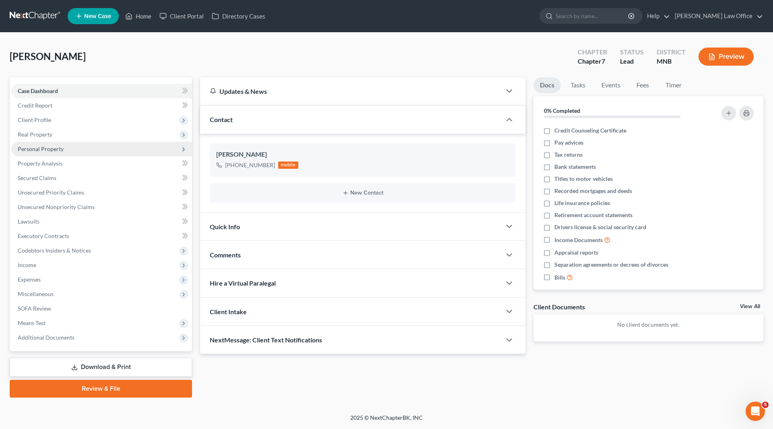
click at [44, 149] on span "Personal Property" at bounding box center [41, 148] width 46 height 7
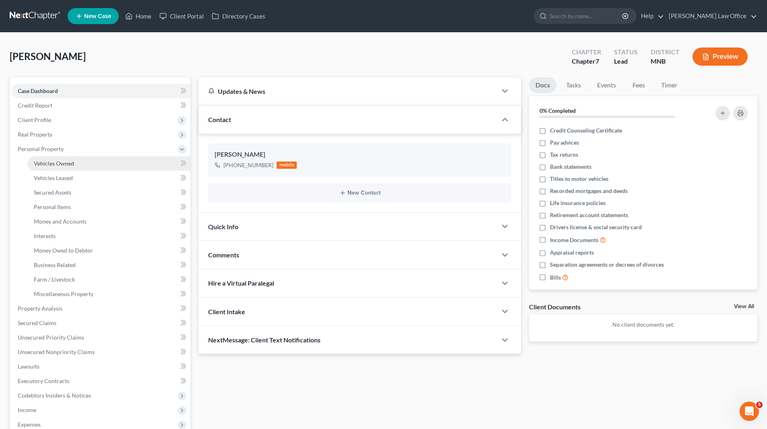
click at [47, 161] on span "Vehicles Owned" at bounding box center [54, 163] width 40 height 7
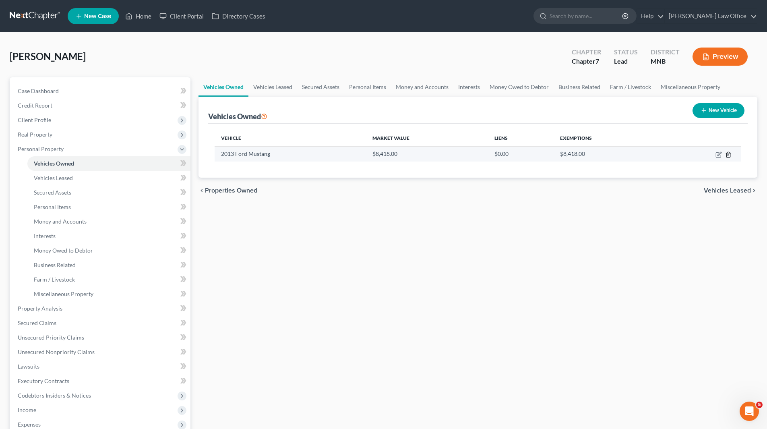
click at [725, 153] on icon "button" at bounding box center [728, 154] width 6 height 6
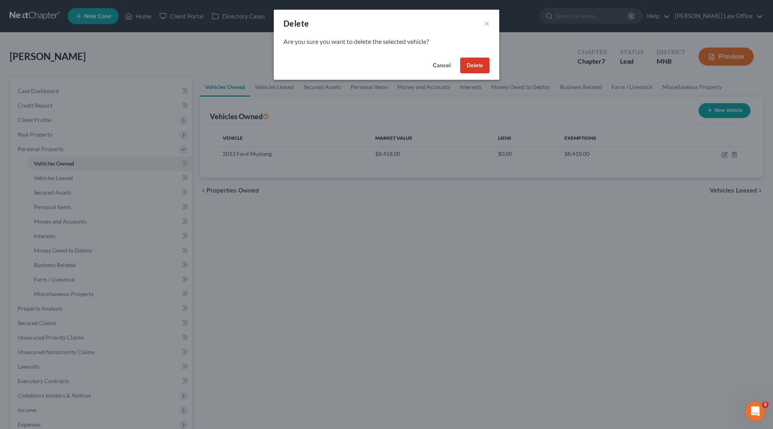
click at [443, 67] on button "Cancel" at bounding box center [441, 66] width 31 height 16
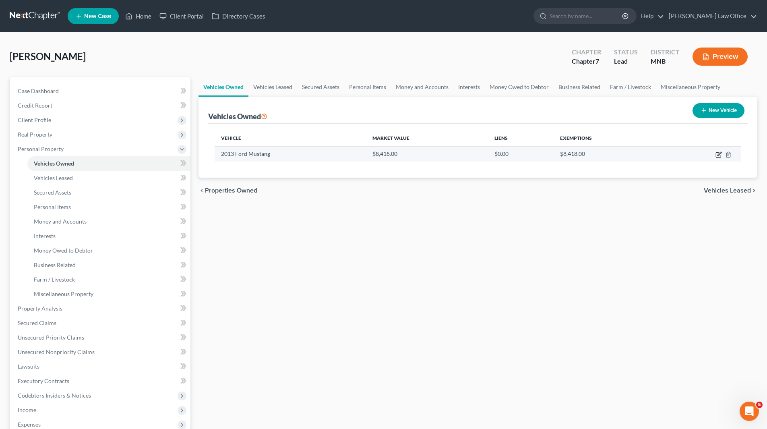
click at [716, 156] on icon "button" at bounding box center [717, 155] width 5 height 5
select select "0"
select select "13"
select select "2"
select select "0"
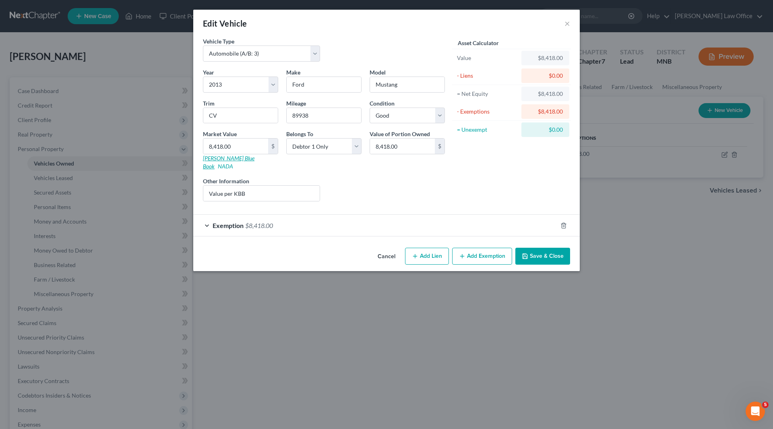
click at [212, 157] on link "Kelly Blue Book" at bounding box center [229, 162] width 52 height 15
click at [247, 148] on input "8,418.00" at bounding box center [235, 145] width 65 height 15
type input "6"
type input "6.00"
type input "69"
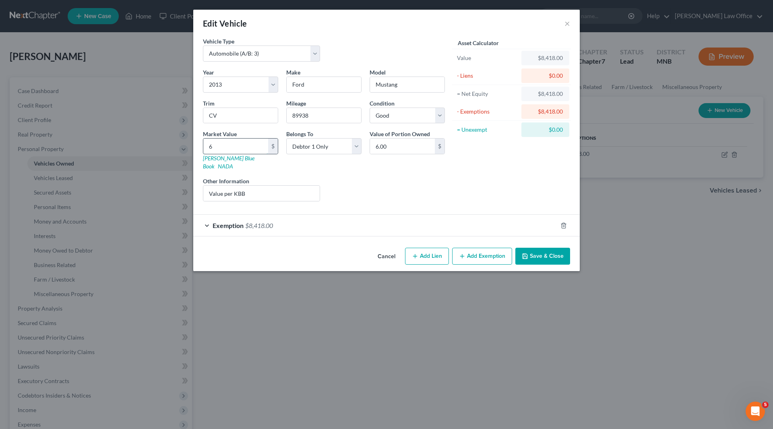
type input "69.00"
type input "690"
type input "690.00"
type input "6906"
type input "6,906.00"
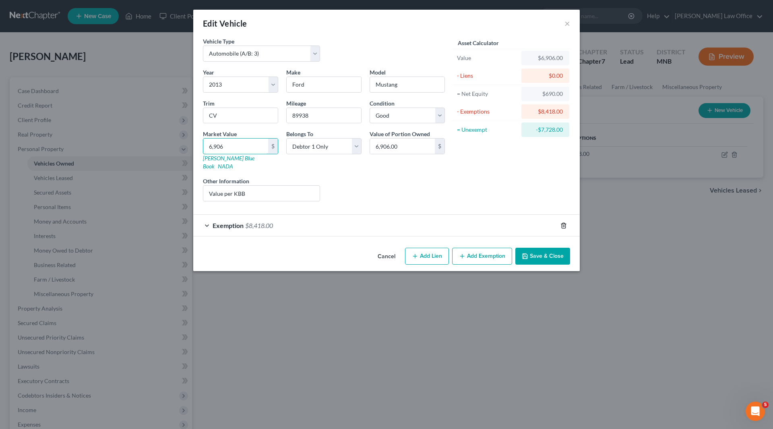
type input "6,906"
click at [564, 222] on icon "button" at bounding box center [563, 225] width 6 height 6
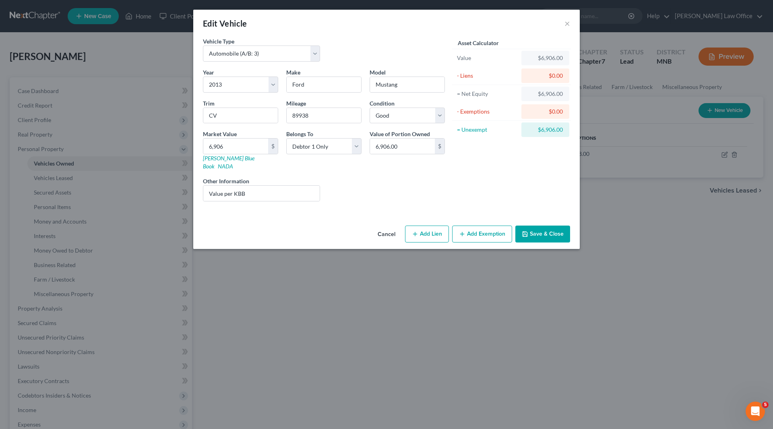
click at [481, 226] on button "Add Exemption" at bounding box center [482, 233] width 60 height 17
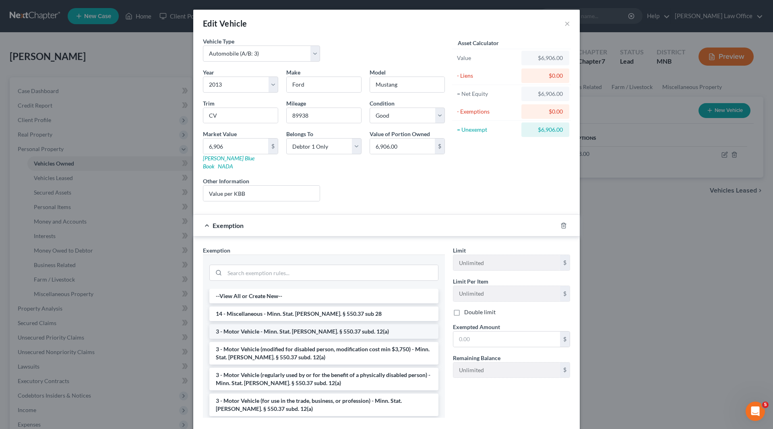
click at [282, 324] on li "3 - Motor Vehicle - Minn. Stat. Ann. § 550.37 subd. 12(a)" at bounding box center [323, 331] width 229 height 14
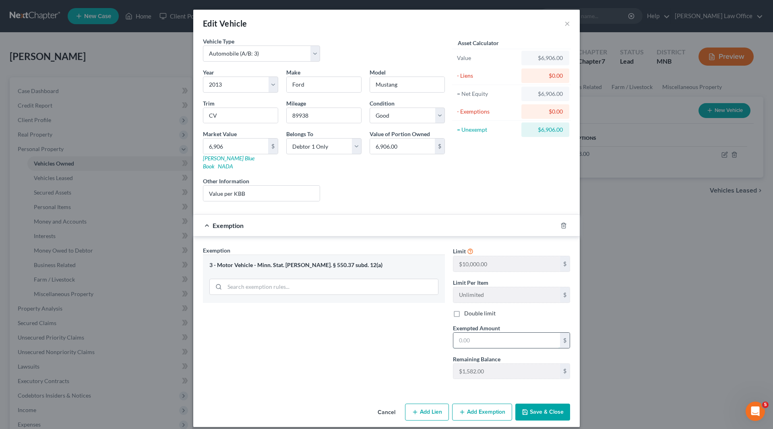
click at [489, 332] on input "text" at bounding box center [506, 339] width 107 height 15
type input "6,906"
click at [541, 403] on button "Save & Close" at bounding box center [542, 411] width 55 height 17
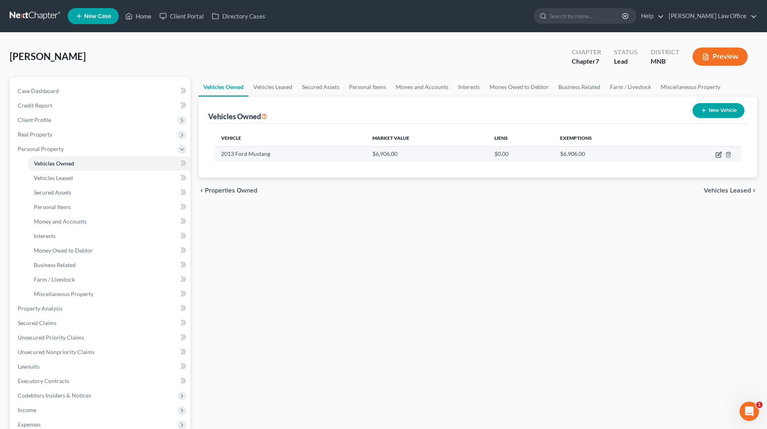
click at [717, 153] on icon "button" at bounding box center [717, 155] width 5 height 5
select select "0"
select select "13"
select select "2"
select select "0"
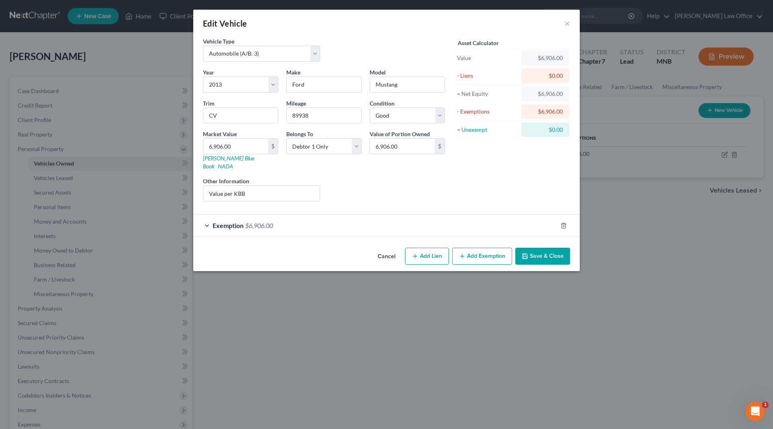
click at [240, 221] on span "Exemption" at bounding box center [227, 225] width 31 height 8
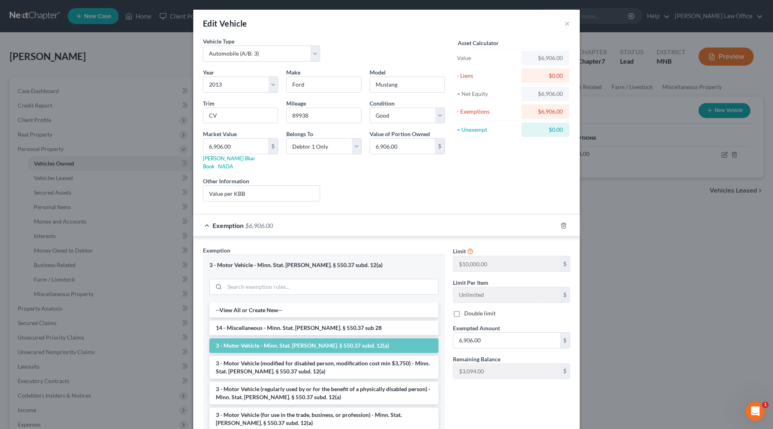
click at [549, 169] on div "Asset Calculator Value $6,906.00 - Liens $0.00 = Net Equity $6,906.00 - Exempti…" at bounding box center [511, 122] width 125 height 171
click at [564, 23] on button "×" at bounding box center [567, 24] width 6 height 10
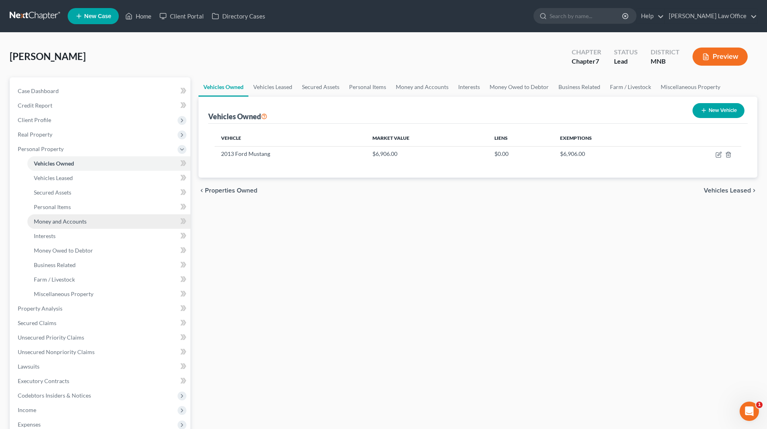
click at [62, 220] on span "Money and Accounts" at bounding box center [60, 221] width 53 height 7
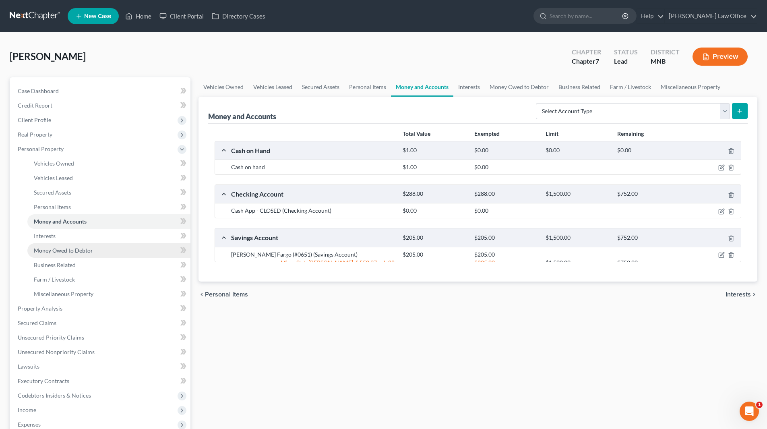
click at [63, 247] on span "Money Owed to Debtor" at bounding box center [63, 250] width 59 height 7
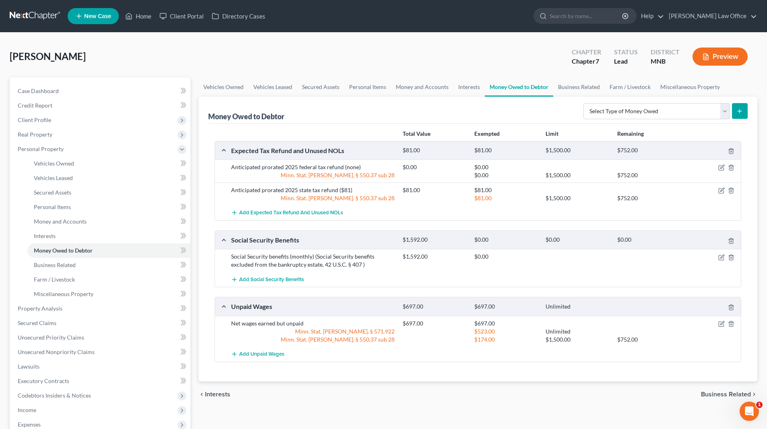
click at [708, 55] on icon "button" at bounding box center [705, 56] width 7 height 7
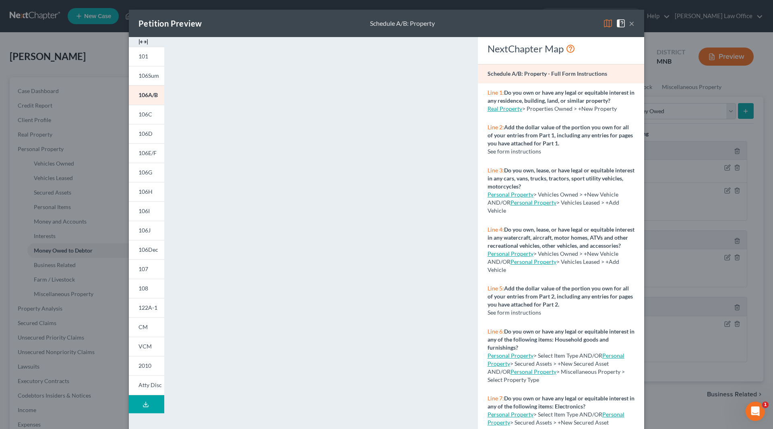
click at [630, 24] on button "×" at bounding box center [632, 24] width 6 height 10
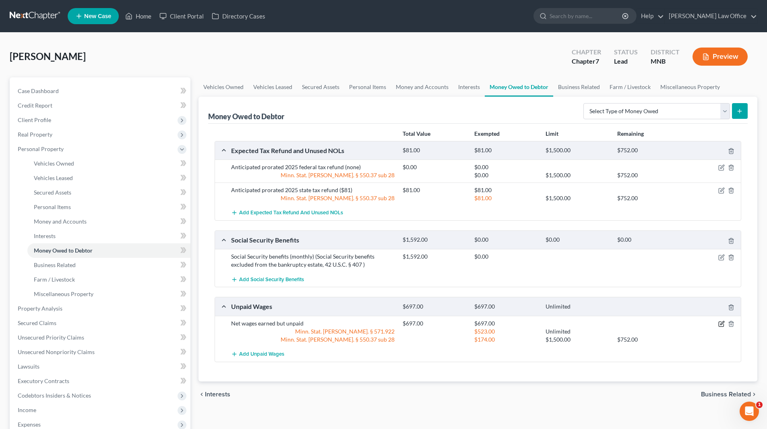
click at [719, 323] on icon "button" at bounding box center [721, 323] width 6 height 6
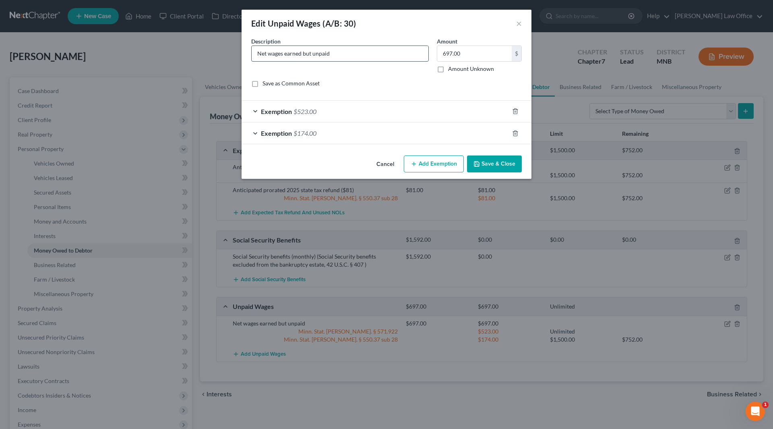
click at [352, 50] on input "Net wages earned but unpaid" at bounding box center [339, 53] width 177 height 15
type input "Net wages earned but unpaid ($697)"
click at [486, 166] on button "Save & Close" at bounding box center [494, 163] width 55 height 17
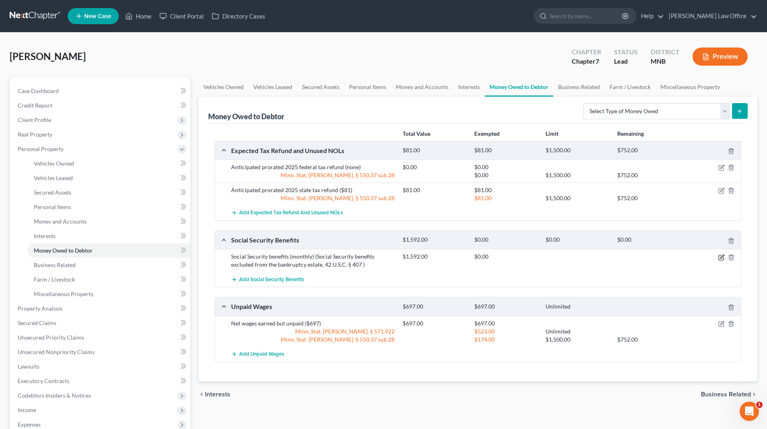
click at [719, 258] on icon "button" at bounding box center [721, 257] width 6 height 6
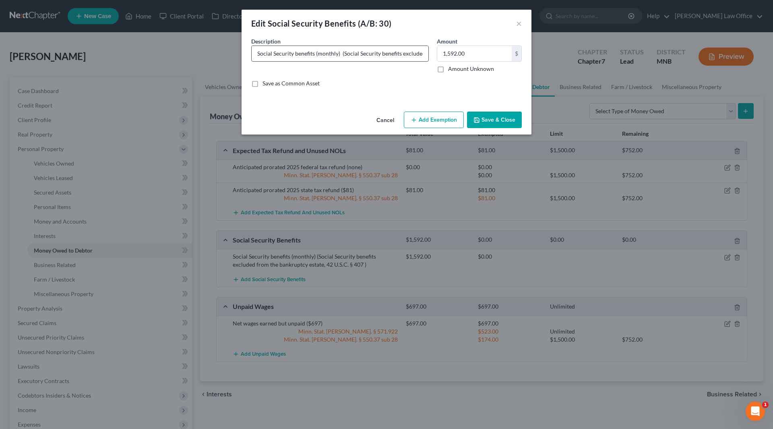
click at [337, 53] on input "Social Security benefits (monthly) (Social Security benefits excluded from the …" at bounding box center [339, 53] width 177 height 15
type input "Social Security benefits (monthly - $1,592) (Social Security benefits excluded …"
click at [499, 115] on button "Save & Close" at bounding box center [494, 119] width 55 height 17
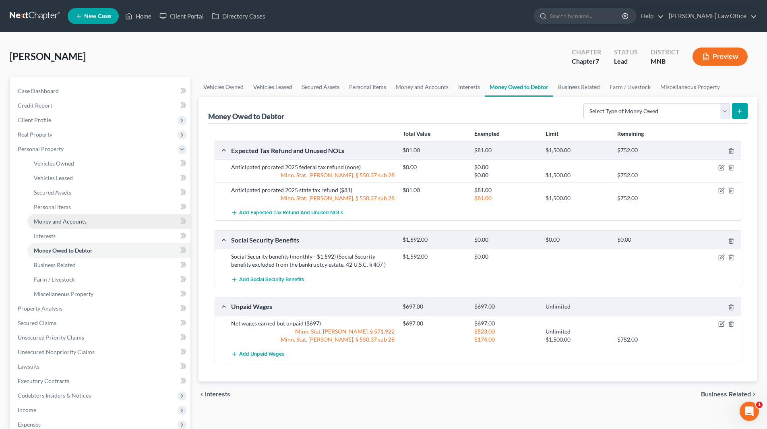
click at [54, 228] on link "Money and Accounts" at bounding box center [108, 221] width 163 height 14
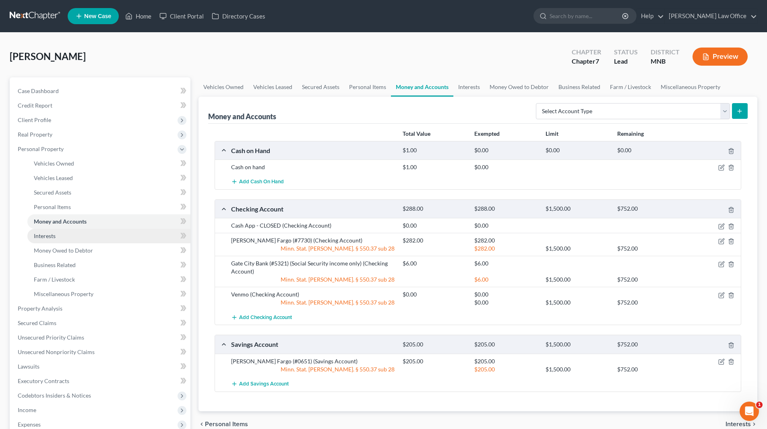
click at [54, 238] on span "Interests" at bounding box center [45, 235] width 22 height 7
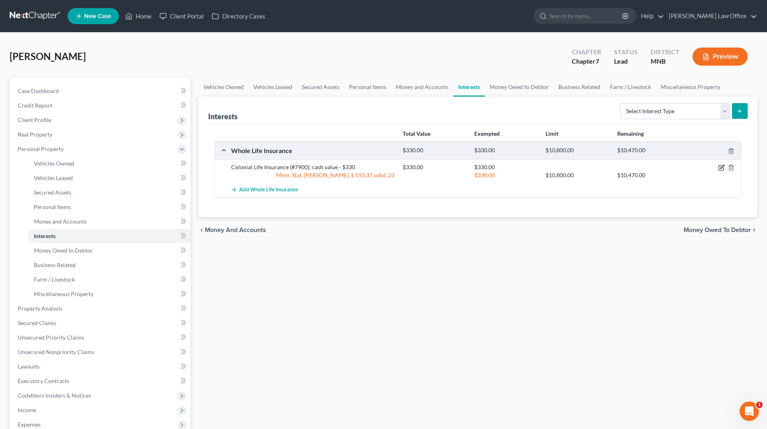
click at [721, 167] on icon "button" at bounding box center [722, 167] width 4 height 4
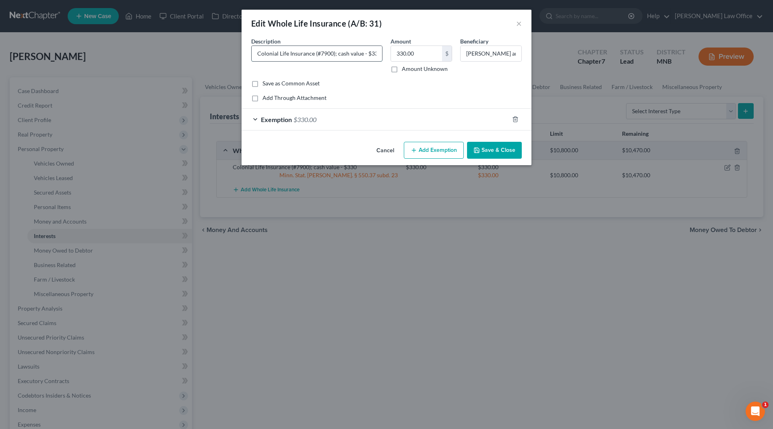
click at [315, 53] on input "Colonial Life Insurance (#7900); cash value - $330" at bounding box center [316, 53] width 130 height 15
type input "Colonial Life Insurance - Flexible Premium Adjustable Life -(#7900); cash value…"
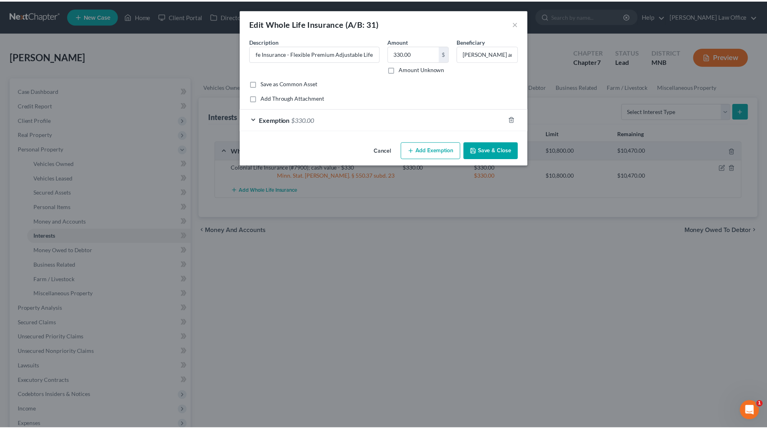
scroll to position [0, 0]
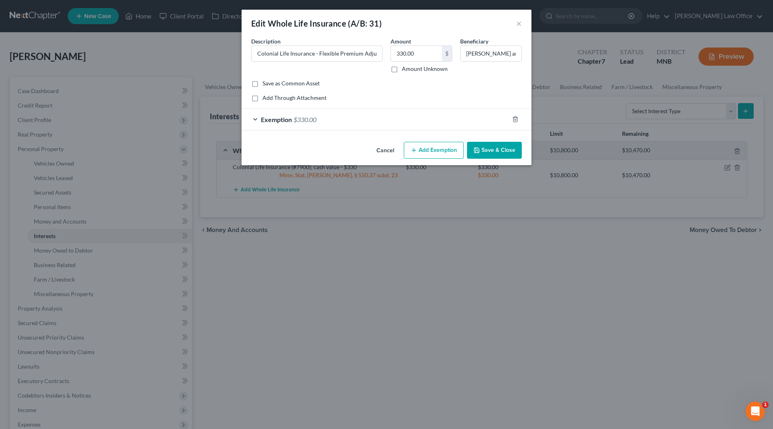
click at [484, 143] on button "Save & Close" at bounding box center [494, 150] width 55 height 17
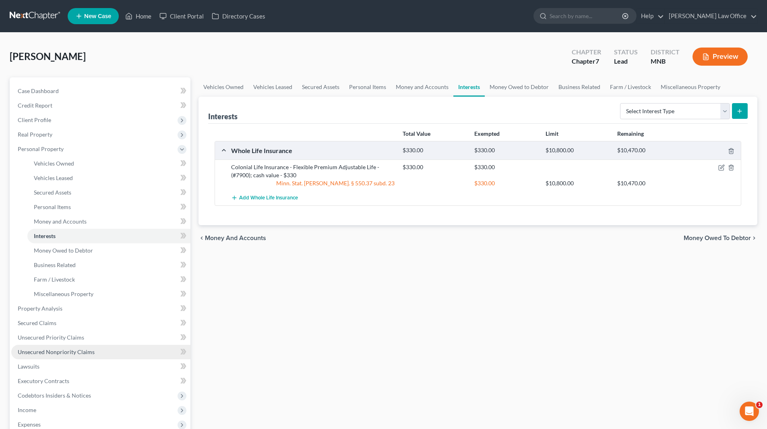
click at [72, 352] on span "Unsecured Nonpriority Claims" at bounding box center [56, 351] width 77 height 7
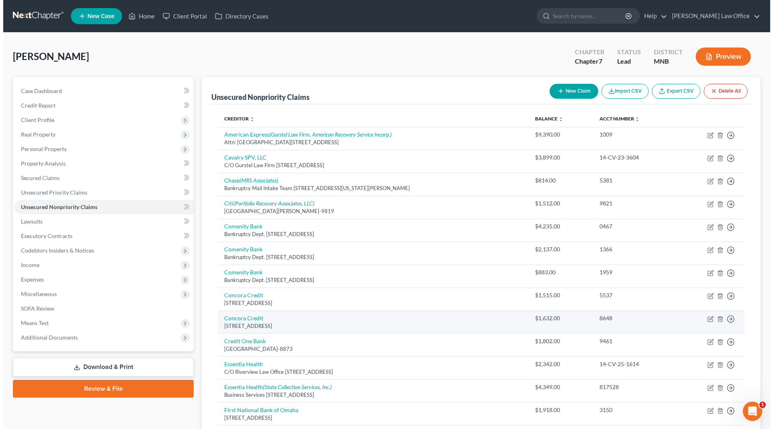
scroll to position [40, 0]
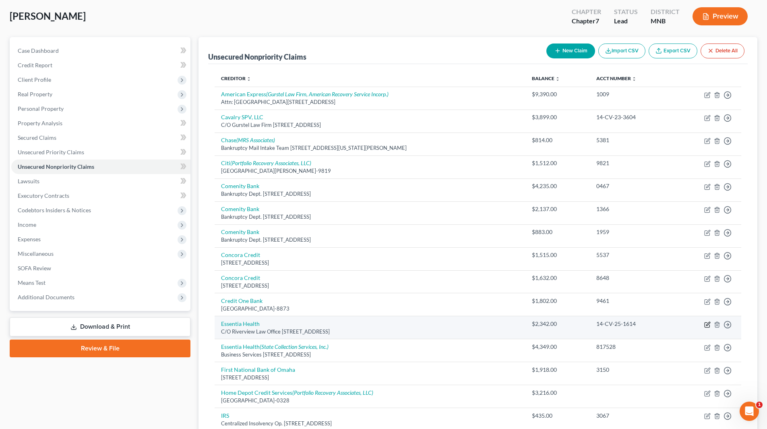
click at [707, 326] on icon "button" at bounding box center [707, 324] width 6 height 6
select select "24"
select select "14"
select select "0"
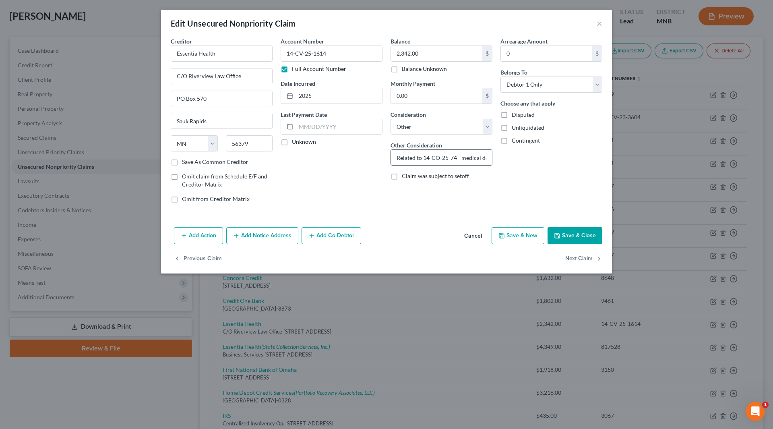
click at [396, 157] on input "Related to 14-CO-25-74 - medical debt" at bounding box center [441, 157] width 101 height 15
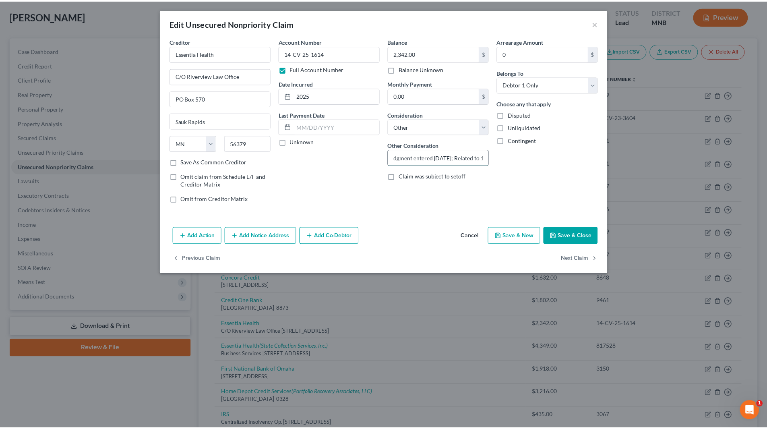
scroll to position [0, 0]
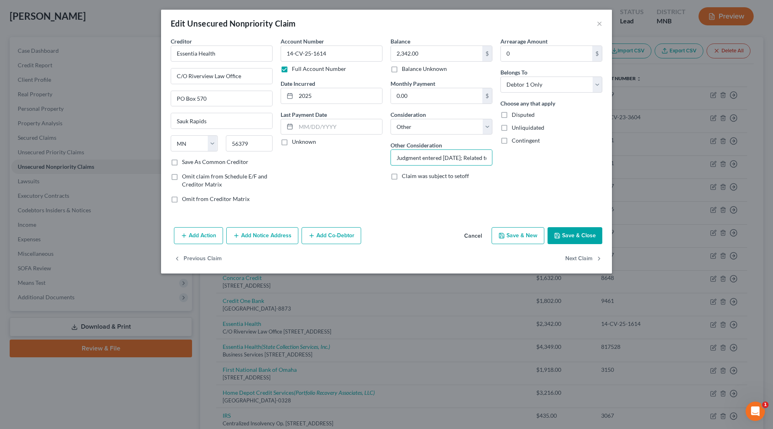
type input "Judgment entered 6/6/25; Related to 14-CO-25-74 - medical debt"
click at [574, 230] on button "Save & Close" at bounding box center [574, 235] width 55 height 17
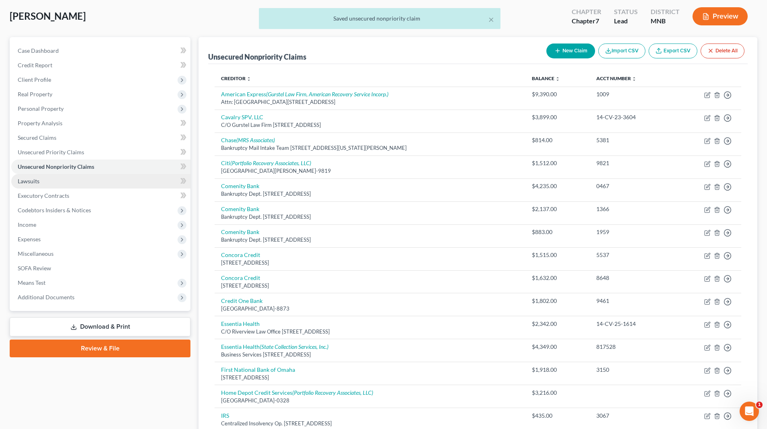
click at [35, 183] on span "Lawsuits" at bounding box center [29, 180] width 22 height 7
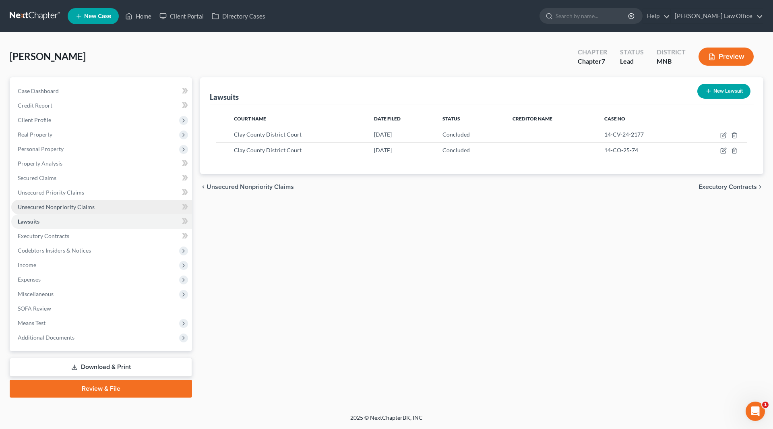
click at [78, 206] on span "Unsecured Nonpriority Claims" at bounding box center [56, 206] width 77 height 7
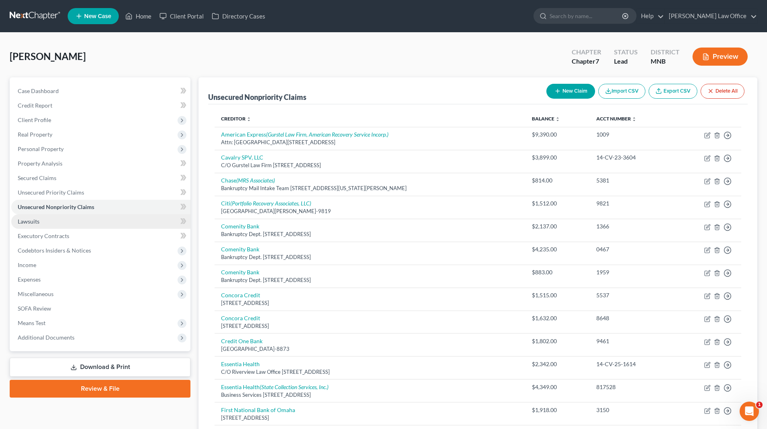
click at [63, 221] on link "Lawsuits" at bounding box center [100, 221] width 179 height 14
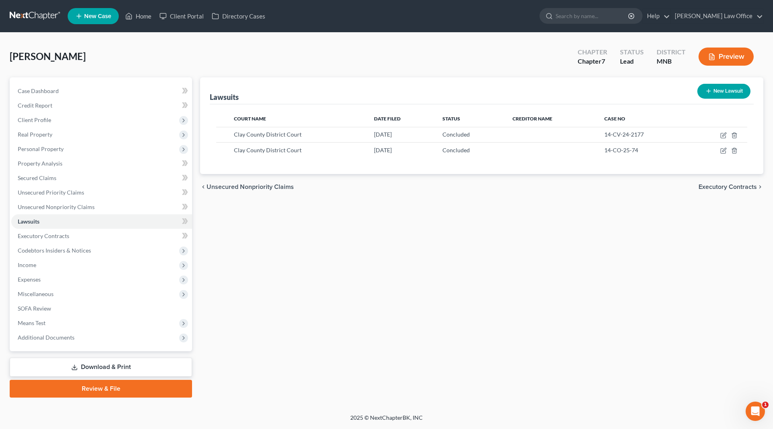
click at [727, 87] on button "New Lawsuit" at bounding box center [723, 91] width 53 height 15
select select "0"
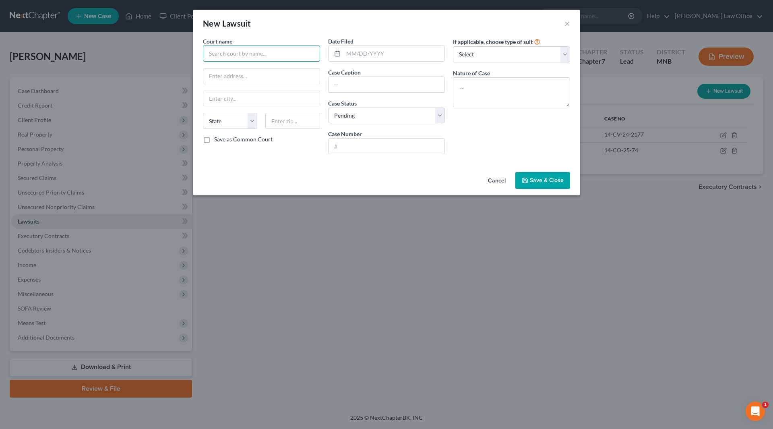
click at [254, 52] on input "text" at bounding box center [261, 53] width 117 height 16
click at [244, 69] on div "Clay County District Court" at bounding box center [251, 68] width 84 height 8
type input "Clay County District Court"
type input "PO Box 280"
type input "Moorhead"
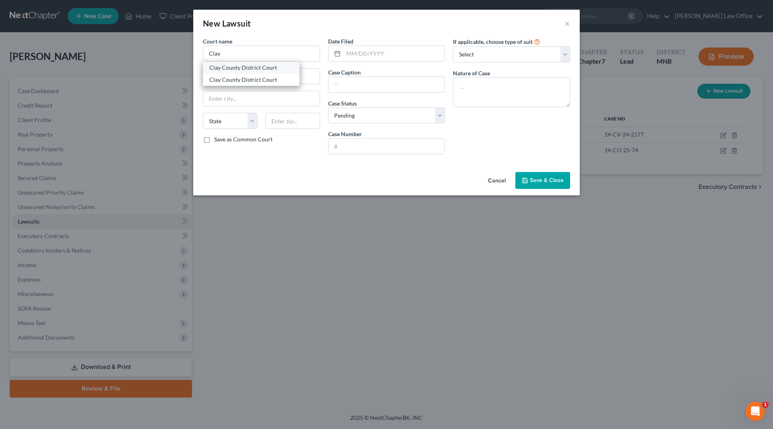
select select "24"
type input "56560"
click at [393, 50] on input "text" at bounding box center [393, 53] width 101 height 15
type input "6/6/25"
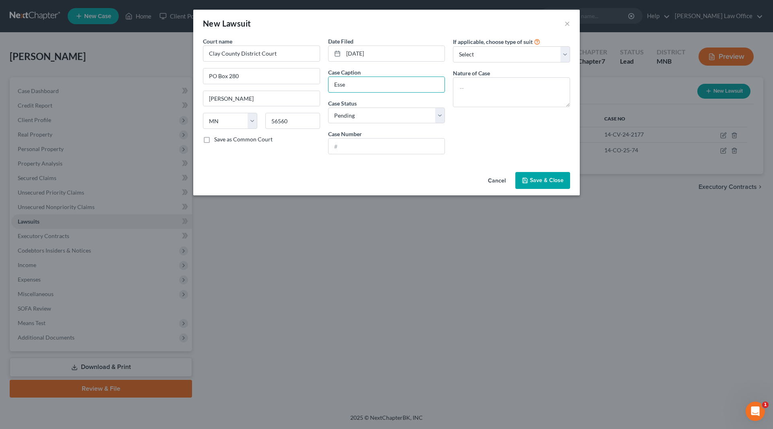
type input "Esse"
click at [502, 183] on button "Cancel" at bounding box center [496, 181] width 31 height 16
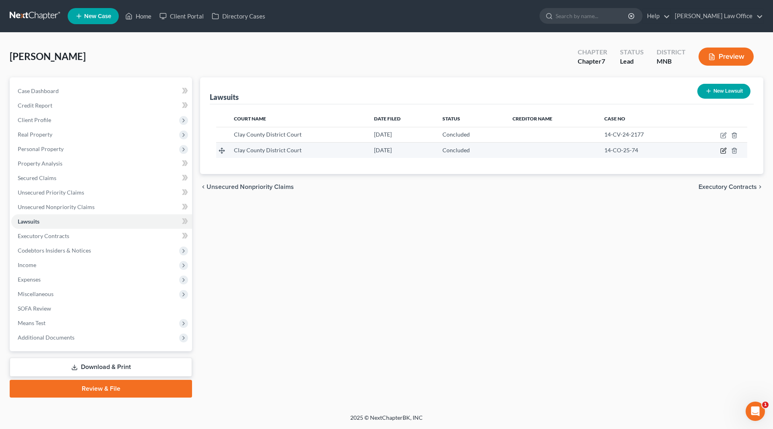
click at [721, 150] on icon "button" at bounding box center [723, 150] width 6 height 6
select select "24"
select select "2"
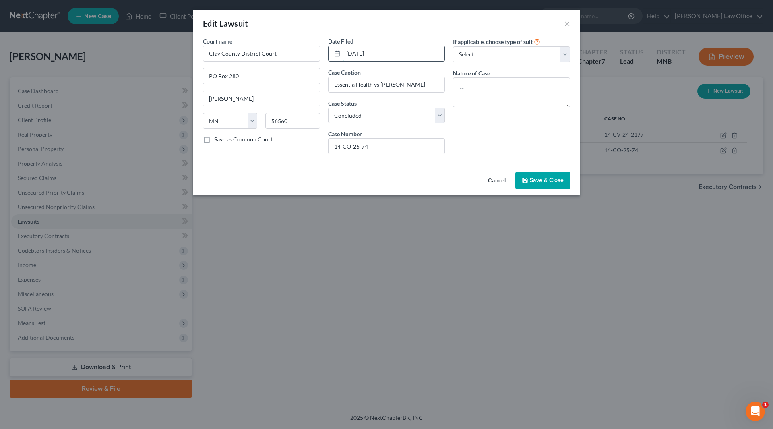
click at [361, 55] on input "04/04/2025" at bounding box center [393, 53] width 101 height 15
type input "06/06/2025"
click at [373, 146] on input "14-CO-25-74" at bounding box center [386, 145] width 116 height 15
drag, startPoint x: 373, startPoint y: 146, endPoint x: 331, endPoint y: 145, distance: 42.3
click at [331, 145] on input "14-CO-25-74" at bounding box center [386, 145] width 116 height 15
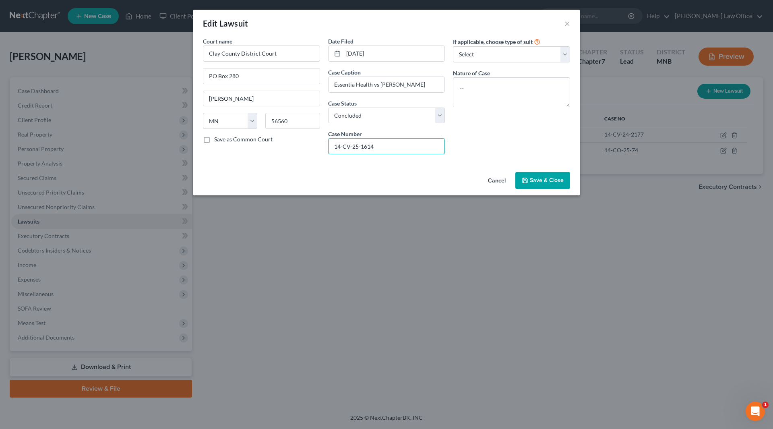
type input "14-CV-25-1614"
click at [549, 175] on button "Save & Close" at bounding box center [542, 180] width 55 height 17
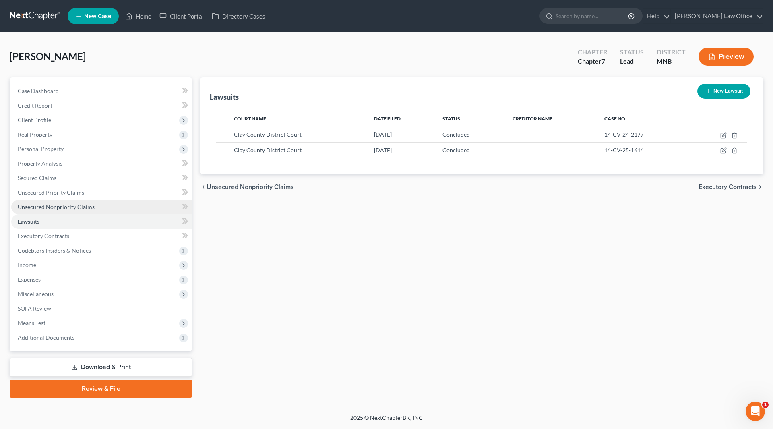
click at [80, 202] on link "Unsecured Nonpriority Claims" at bounding box center [101, 207] width 181 height 14
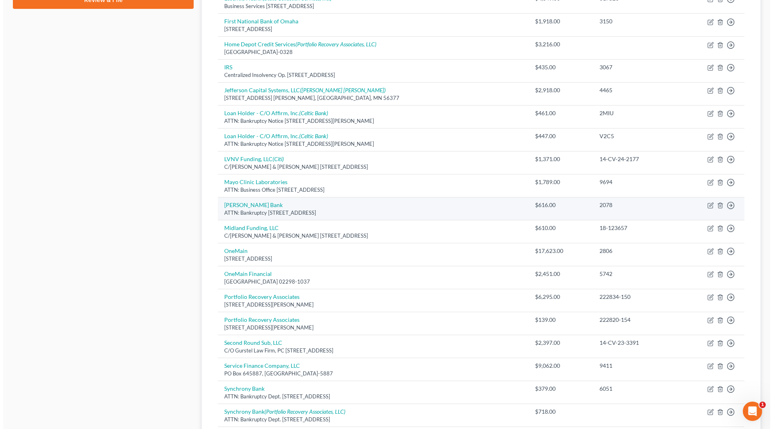
scroll to position [402, 0]
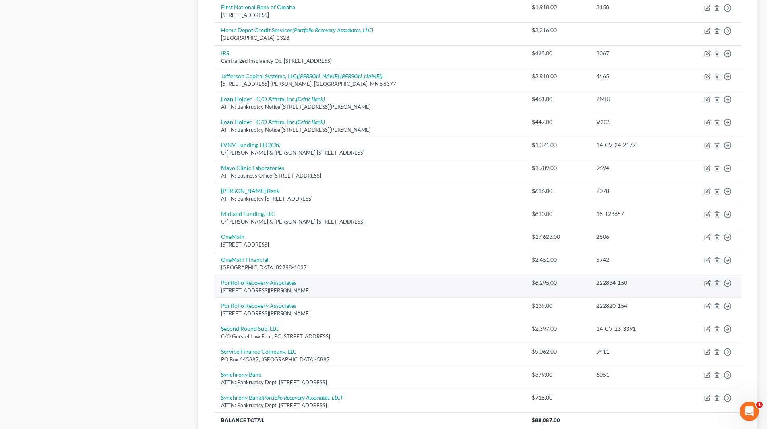
click at [705, 284] on icon "button" at bounding box center [707, 283] width 6 height 6
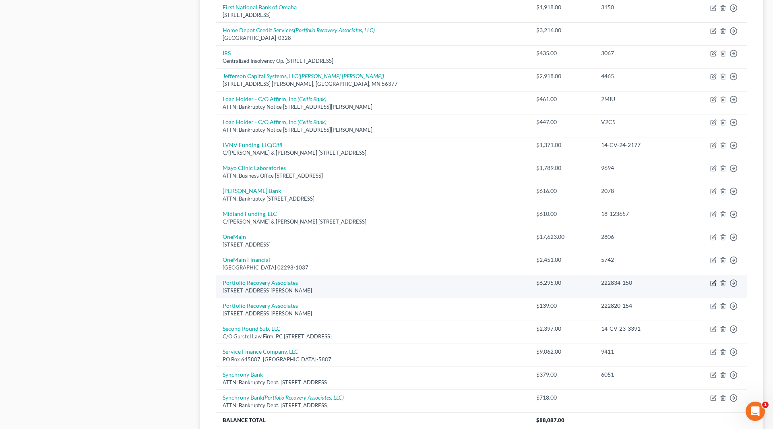
select select "29"
select select "14"
select select "0"
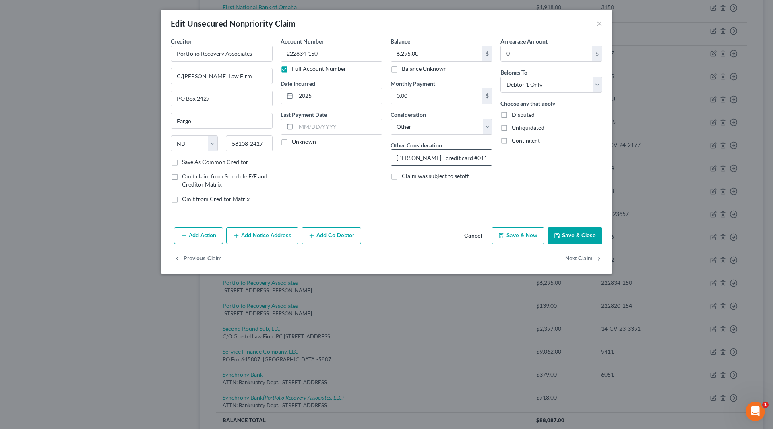
click at [417, 158] on input "Lowe's - credit card #0119; Summons and Complaint issued 12/13/2018" at bounding box center [441, 157] width 101 height 15
type input "Lowe's - credit card #0119; Summons and Complaint dated 12/13/2018"
click at [572, 230] on button "Save & Close" at bounding box center [574, 235] width 55 height 17
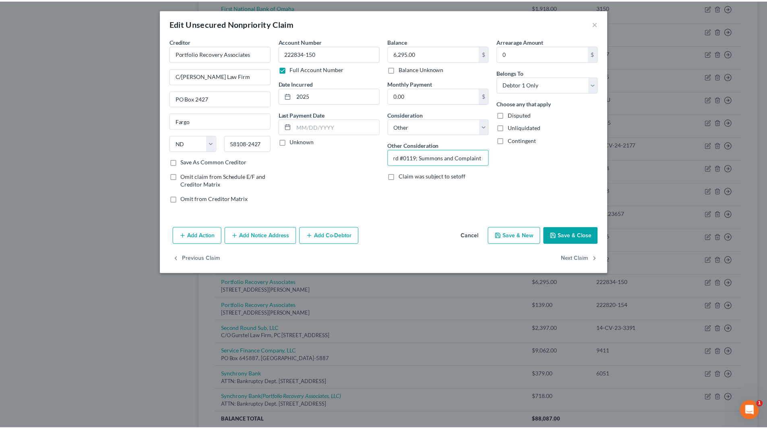
scroll to position [0, 0]
